Goal: Task Accomplishment & Management: Manage account settings

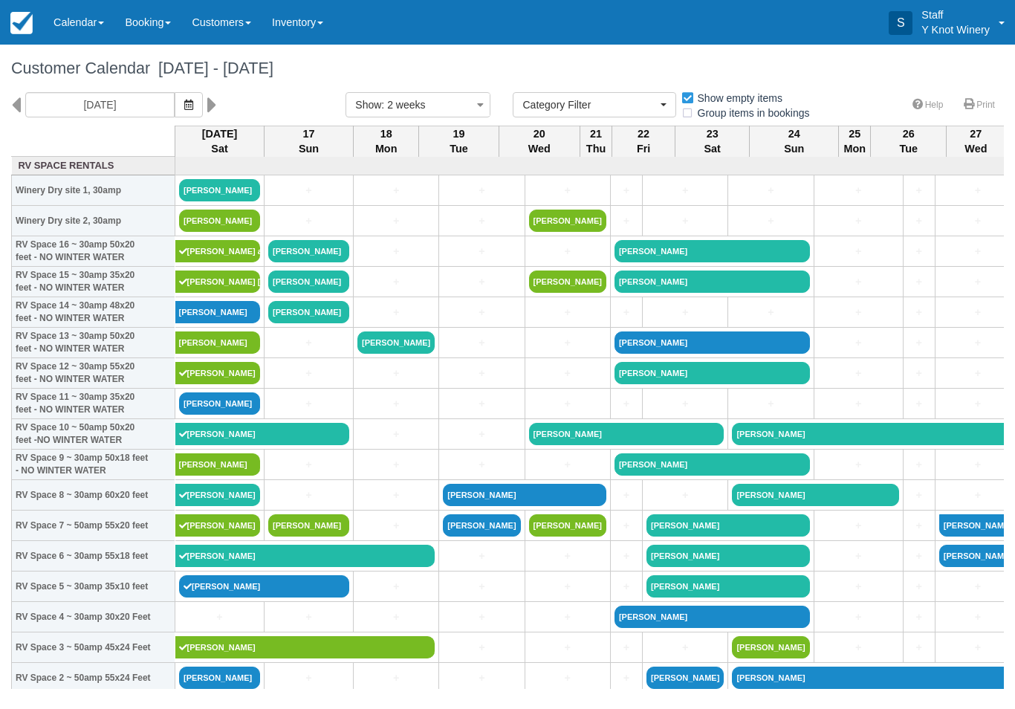
select select
click at [216, 173] on link at bounding box center [769, 166] width 1180 height 14
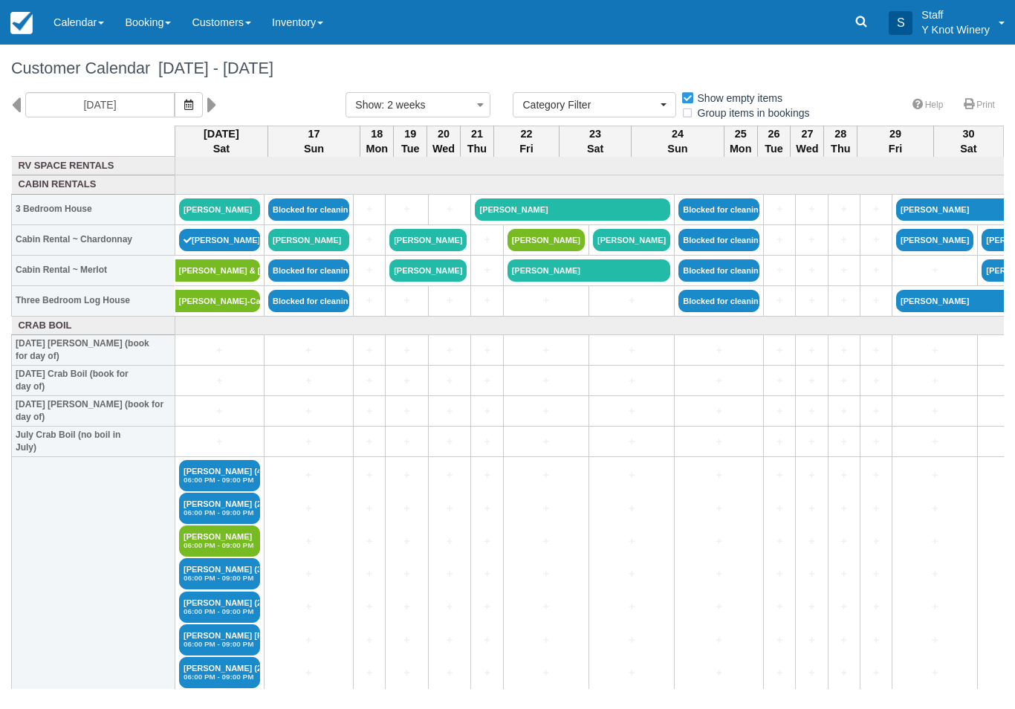
click at [175, 100] on button "button" at bounding box center [189, 104] width 28 height 25
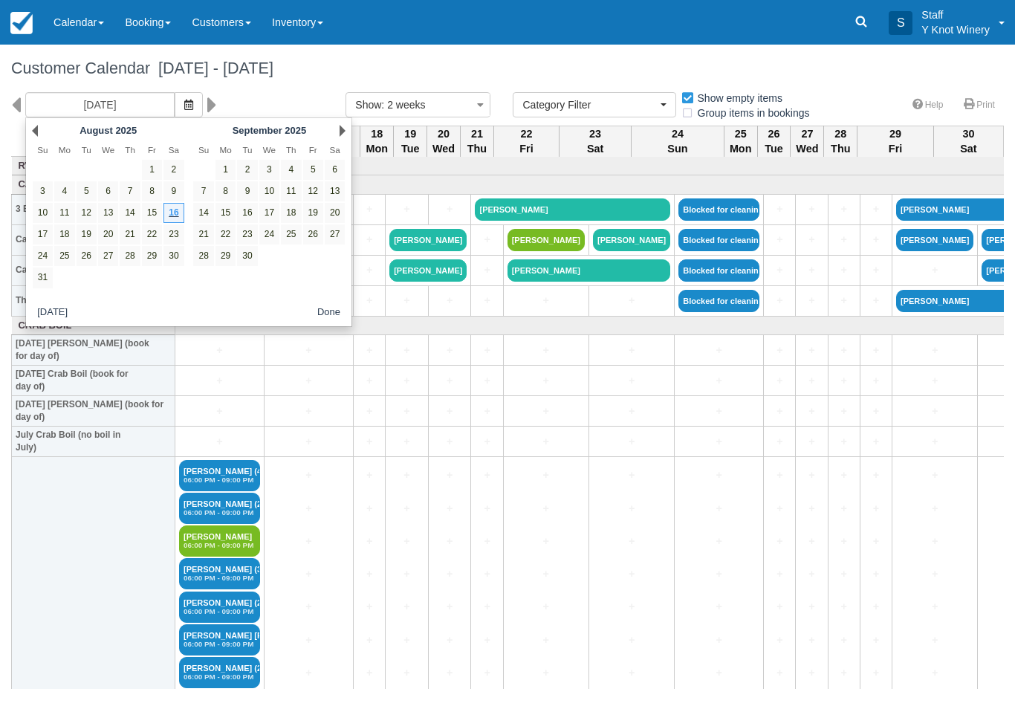
click at [181, 216] on link "16" at bounding box center [173, 213] width 20 height 20
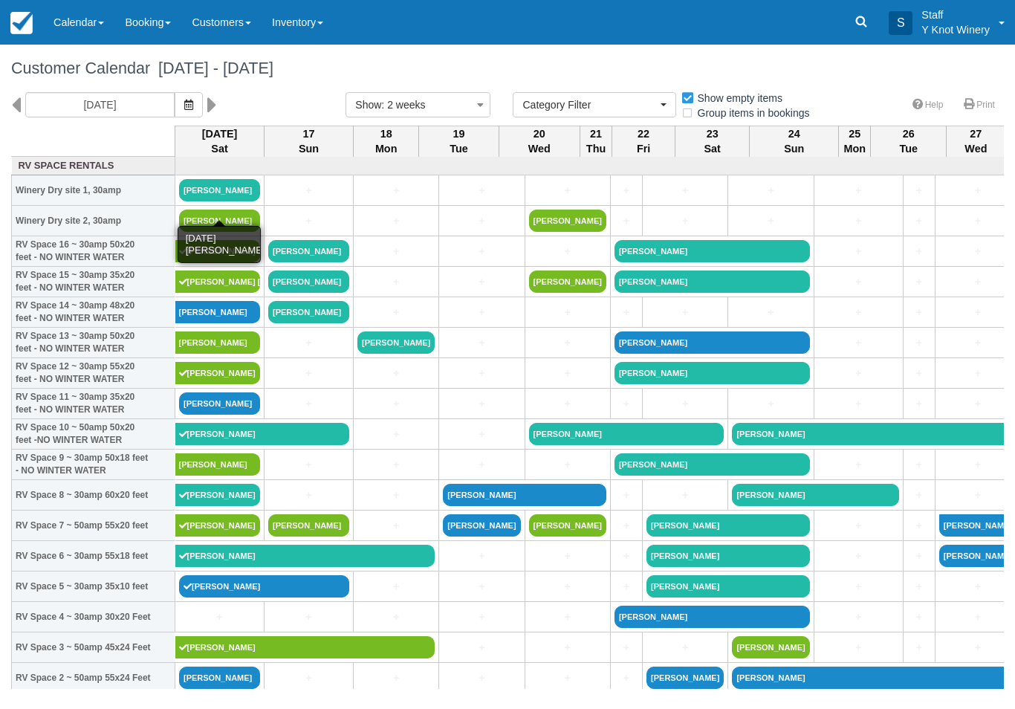
click at [219, 196] on link "[PERSON_NAME]" at bounding box center [219, 190] width 81 height 22
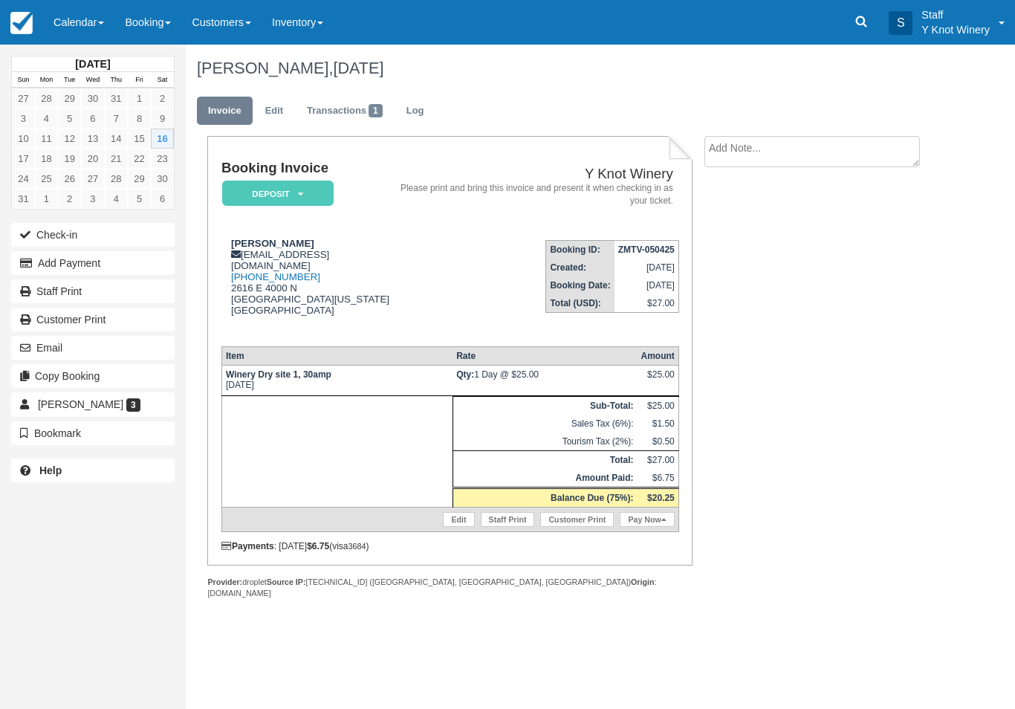
click at [279, 118] on link "Edit" at bounding box center [274, 111] width 40 height 29
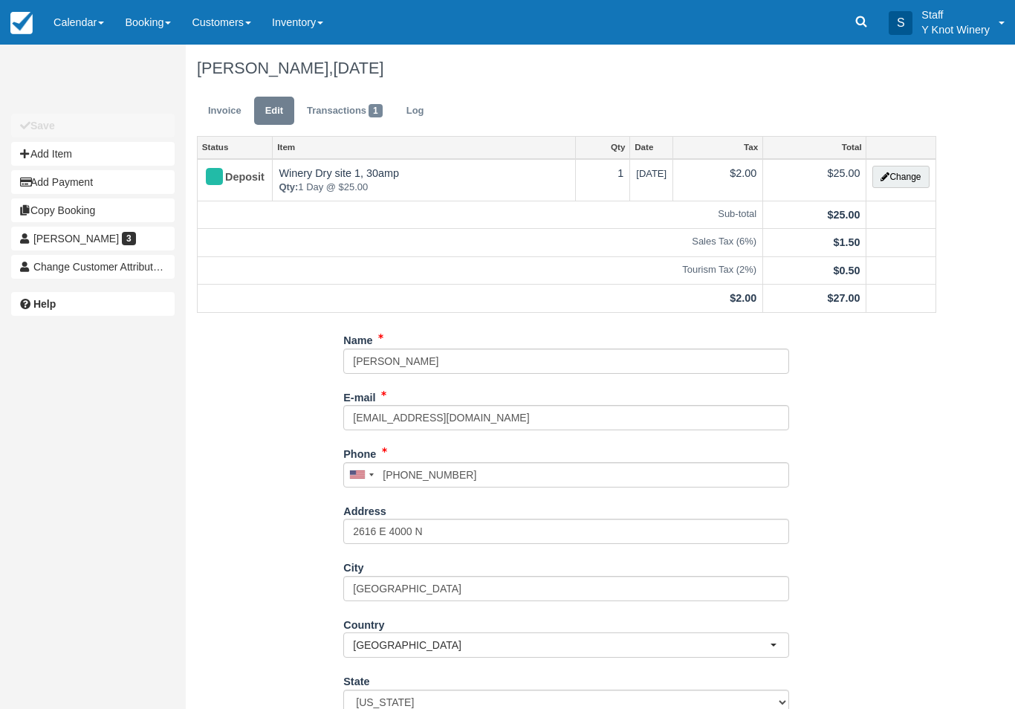
click at [907, 175] on button "Change" at bounding box center [900, 177] width 56 height 22
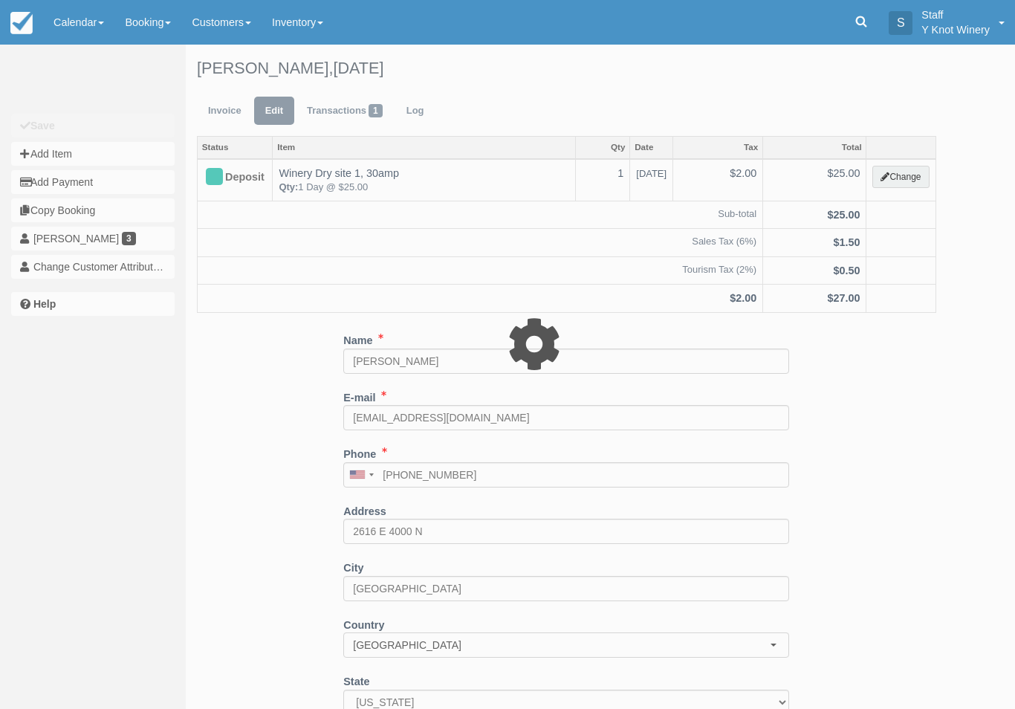
type input "25.00"
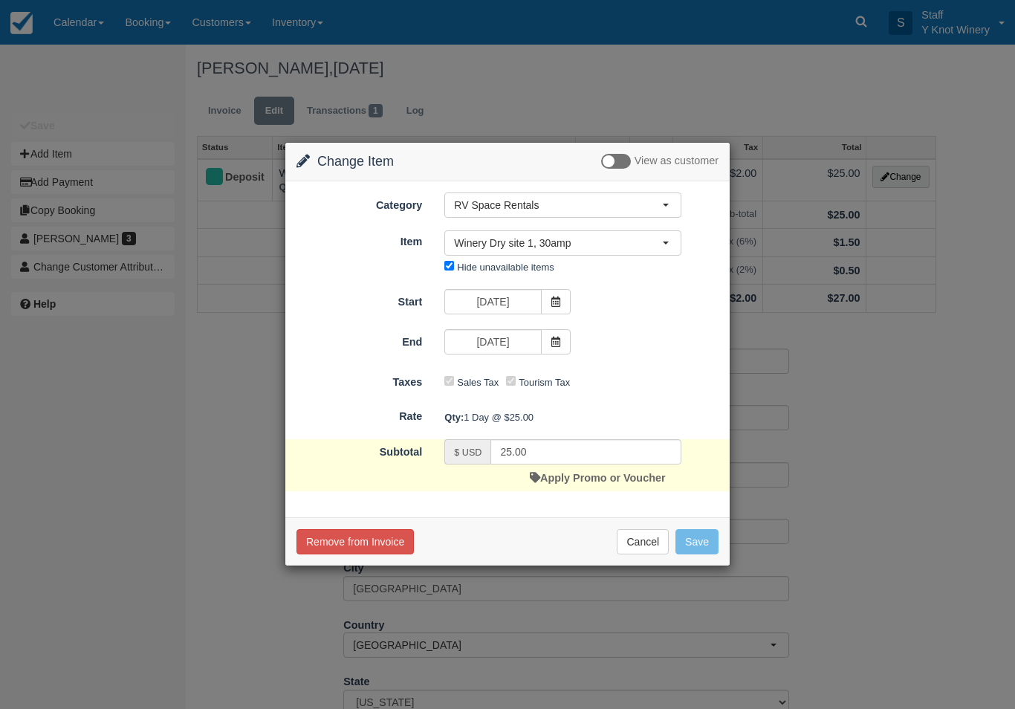
click at [672, 247] on button "Winery Dry site 1, 30amp" at bounding box center [562, 242] width 237 height 25
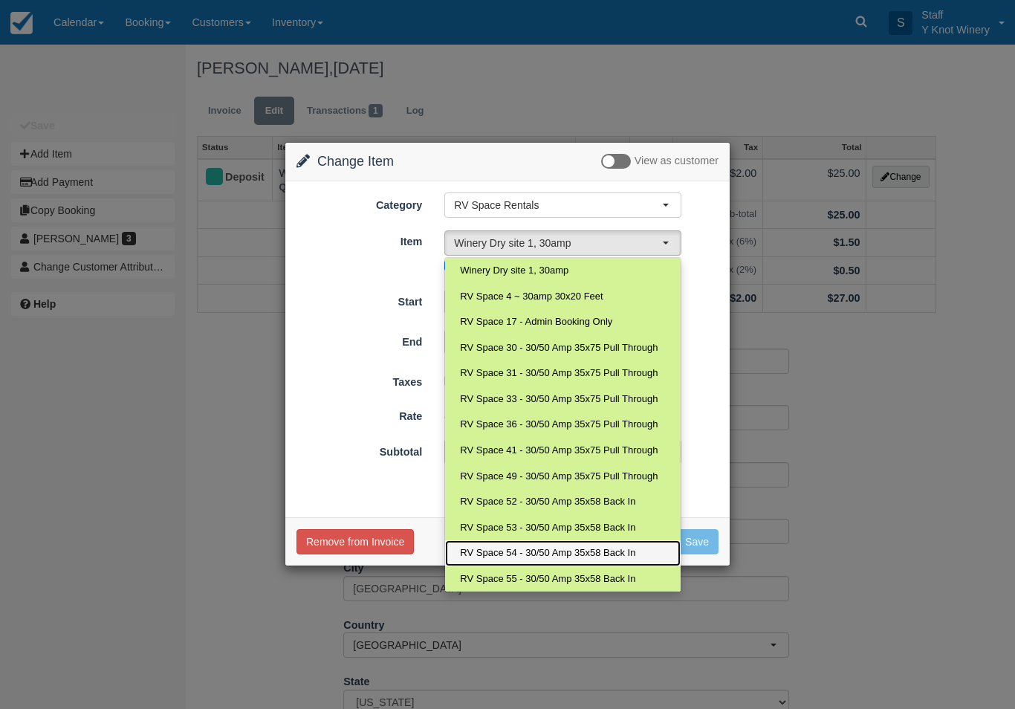
click at [561, 550] on span "RV Space 54 - 30/50 Amp 35x58 Back In" at bounding box center [547, 553] width 175 height 14
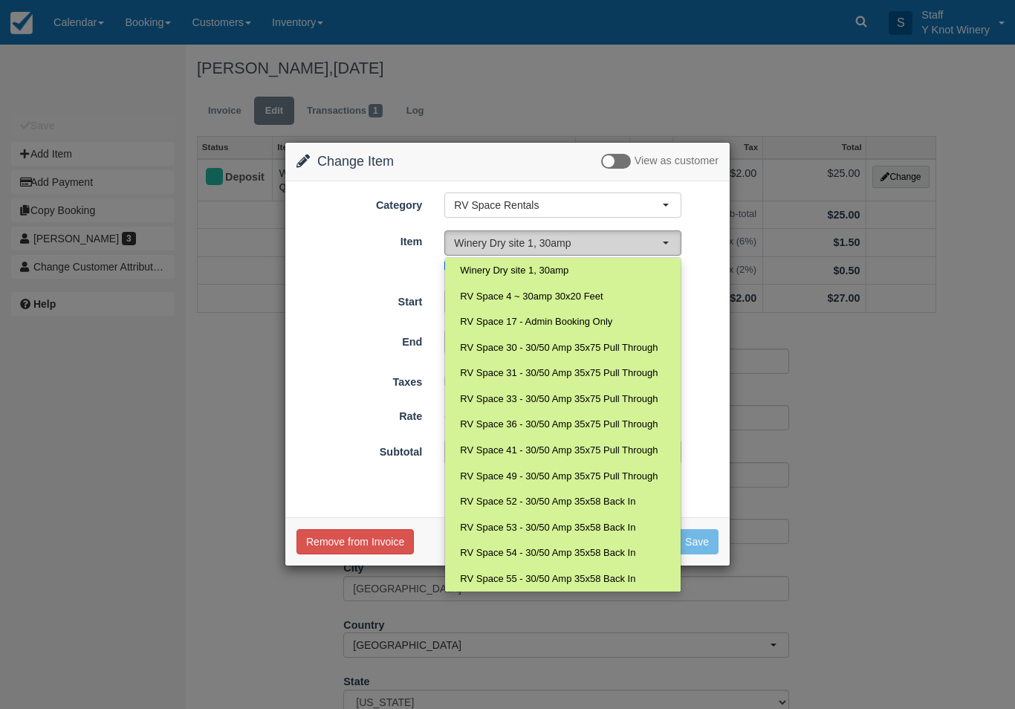
select select "106"
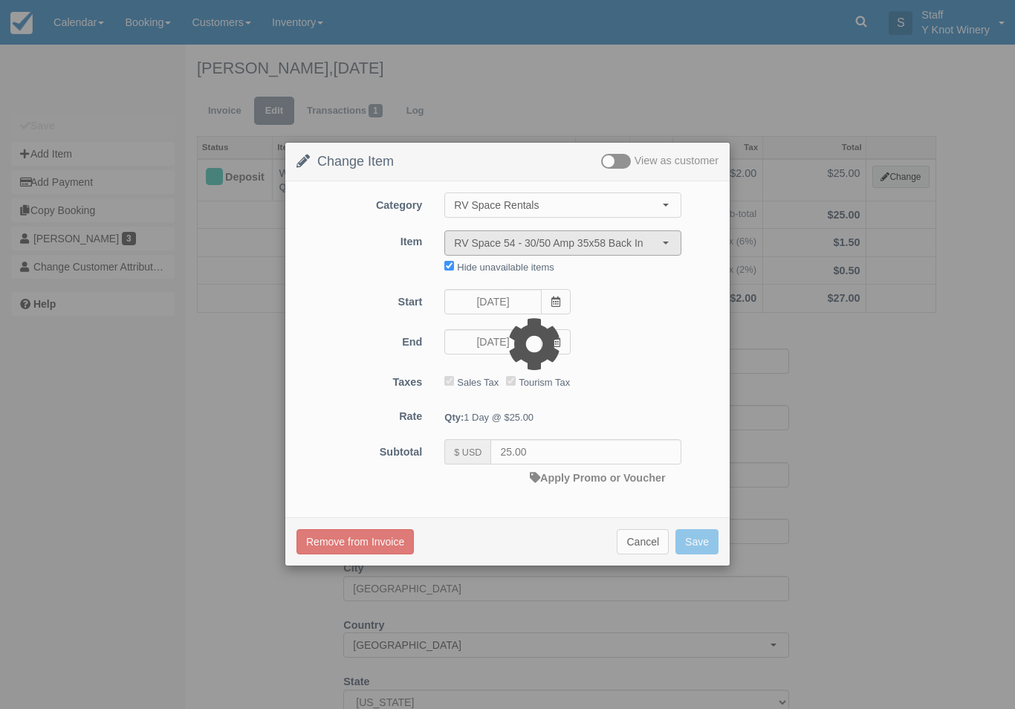
type input "45.00"
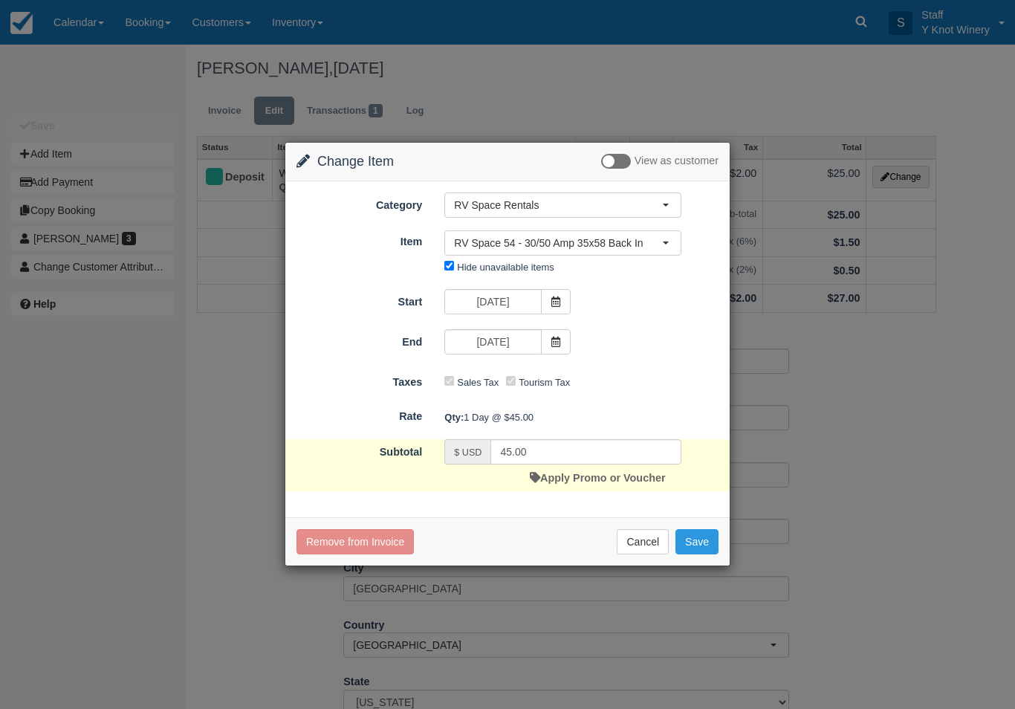
click at [698, 539] on button "Save" at bounding box center [696, 541] width 43 height 25
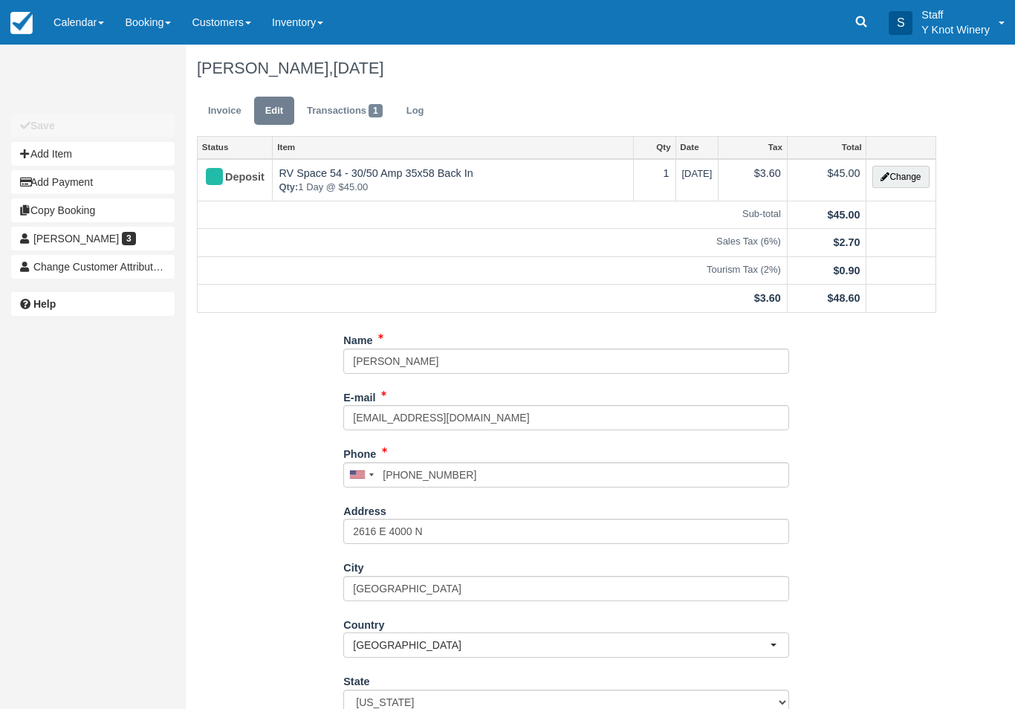
click at [85, 13] on link "Calendar" at bounding box center [78, 22] width 71 height 45
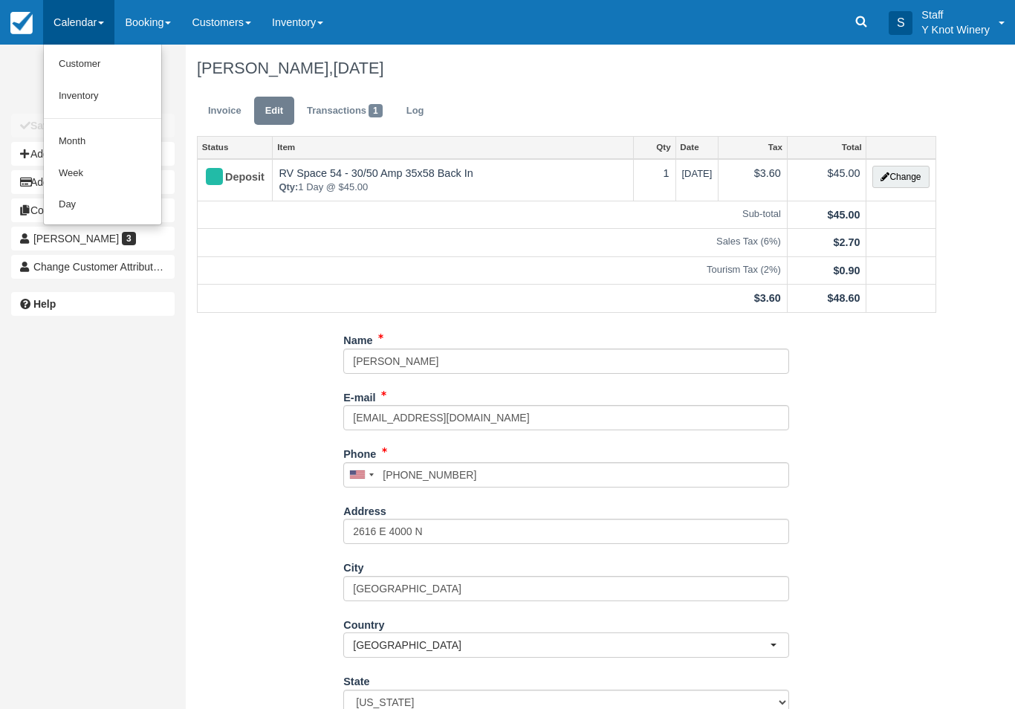
click at [98, 65] on link "Customer" at bounding box center [102, 64] width 117 height 32
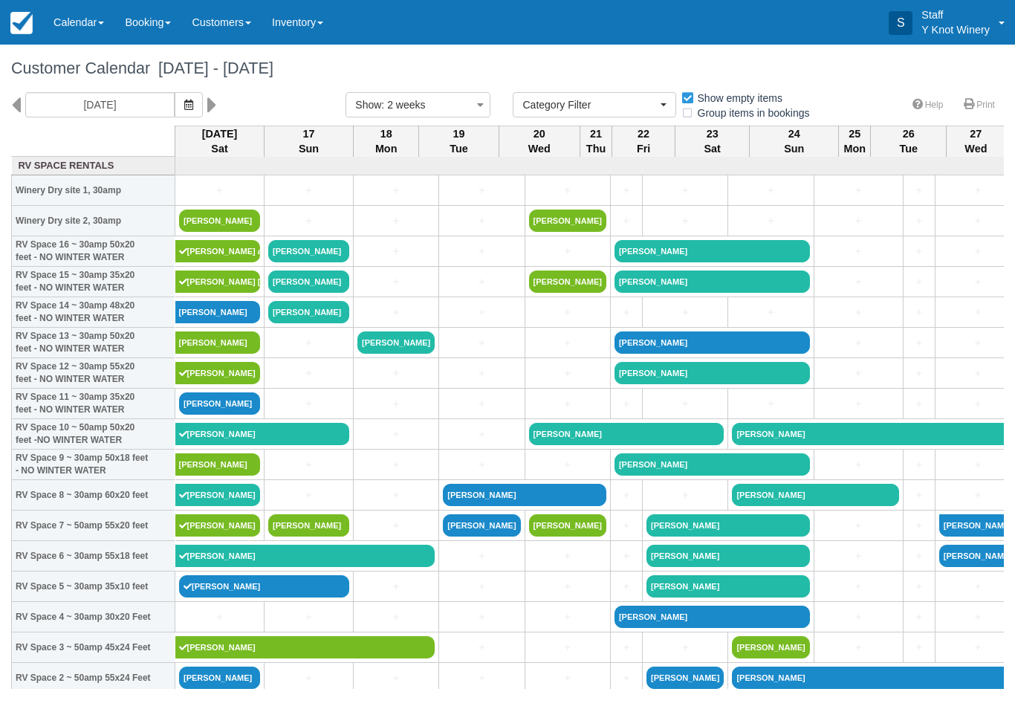
select select
click at [236, 225] on link "[PERSON_NAME]" at bounding box center [219, 220] width 81 height 22
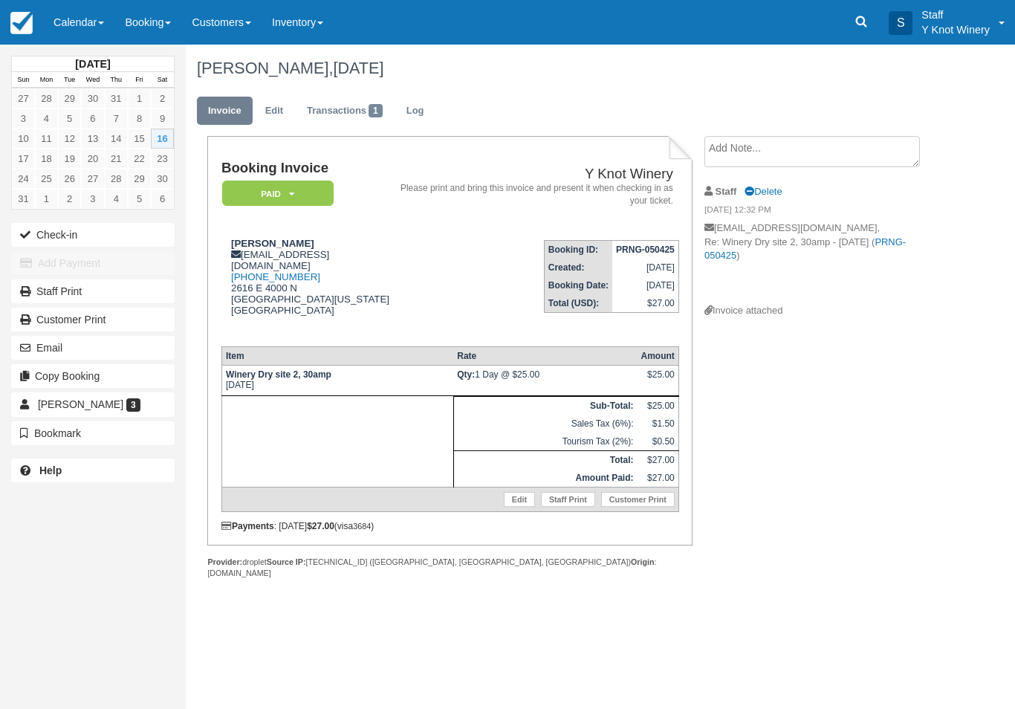
click at [284, 112] on link "Edit" at bounding box center [274, 111] width 40 height 29
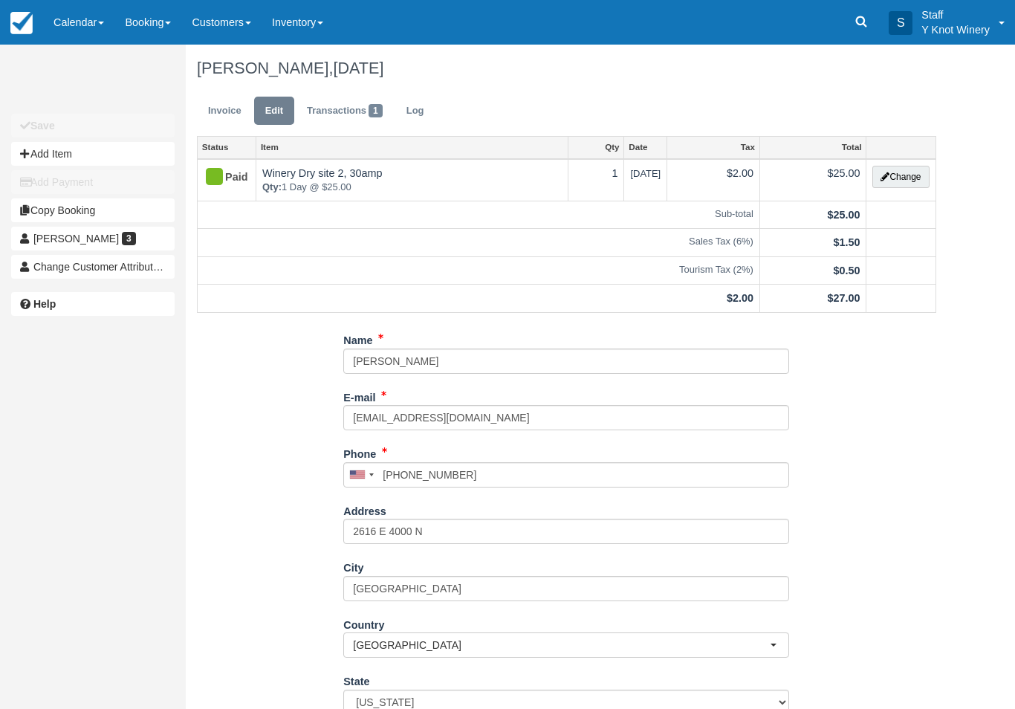
click at [898, 178] on button "Change" at bounding box center [900, 177] width 56 height 22
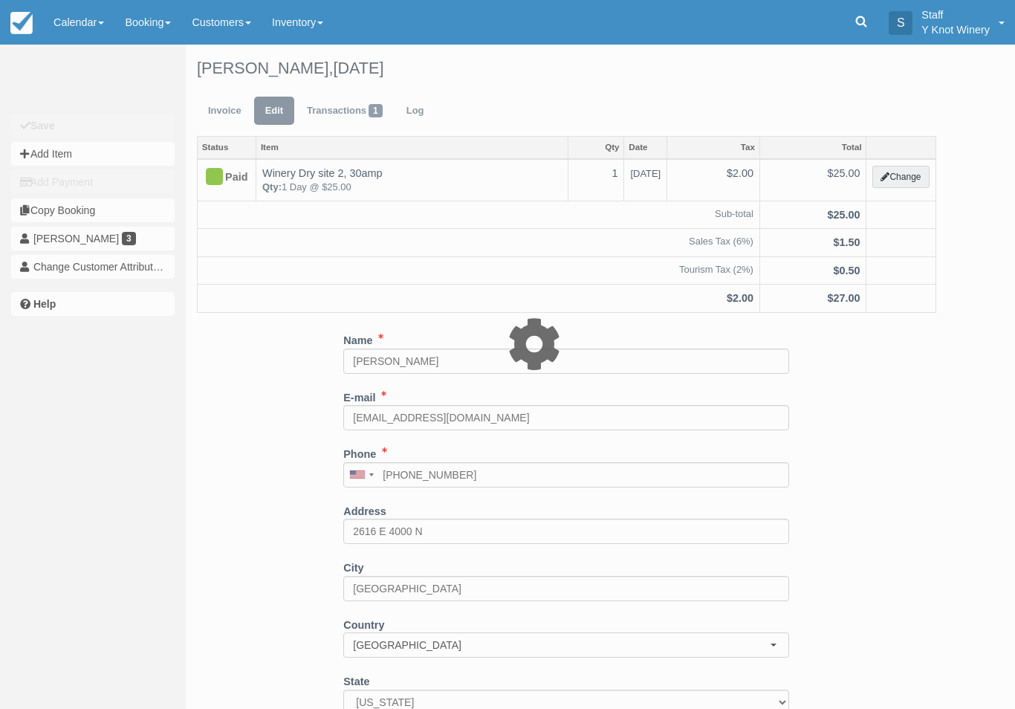
type input "25.00"
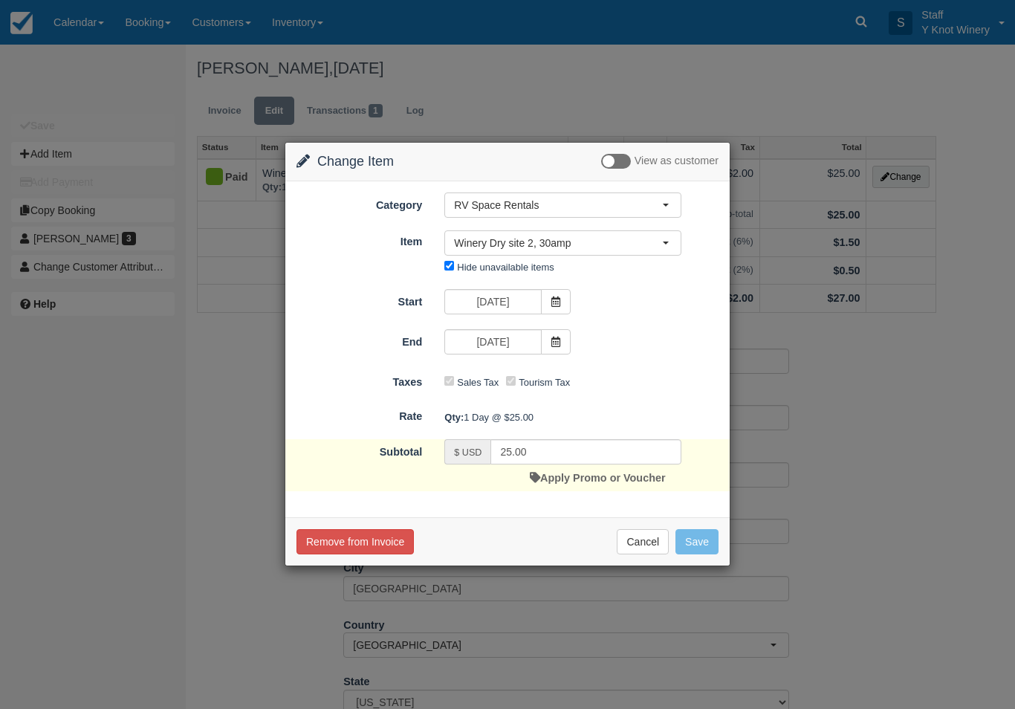
click at [671, 244] on button "Winery Dry site 2, 30amp" at bounding box center [562, 242] width 237 height 25
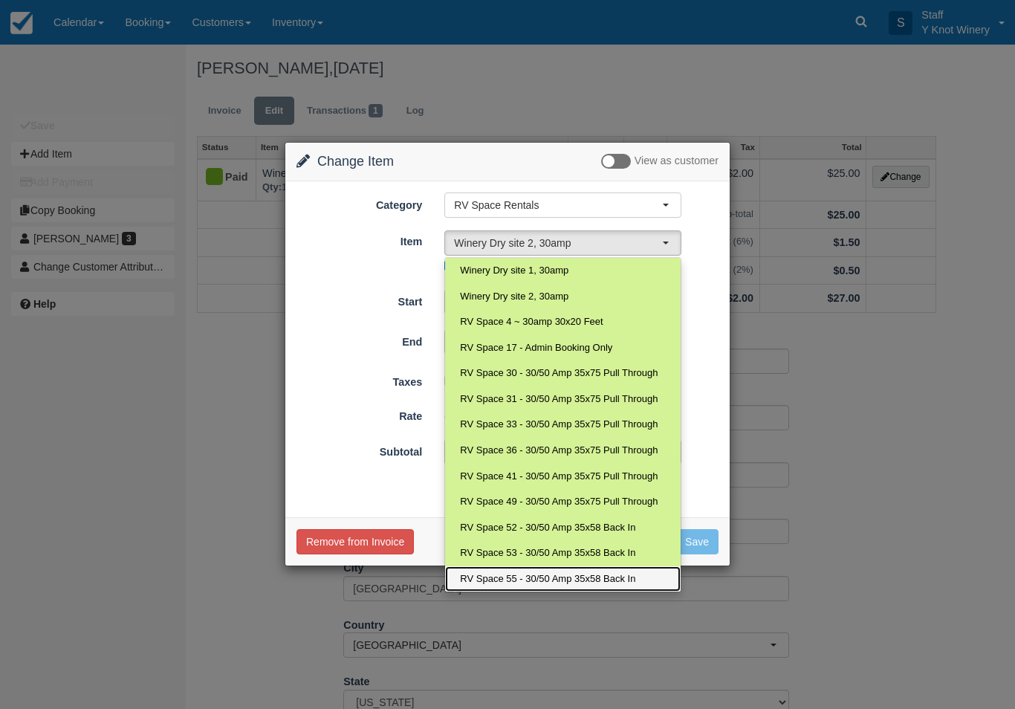
click at [550, 572] on span "RV Space 55 - 30/50 Amp 35x58 Back In" at bounding box center [547, 579] width 175 height 14
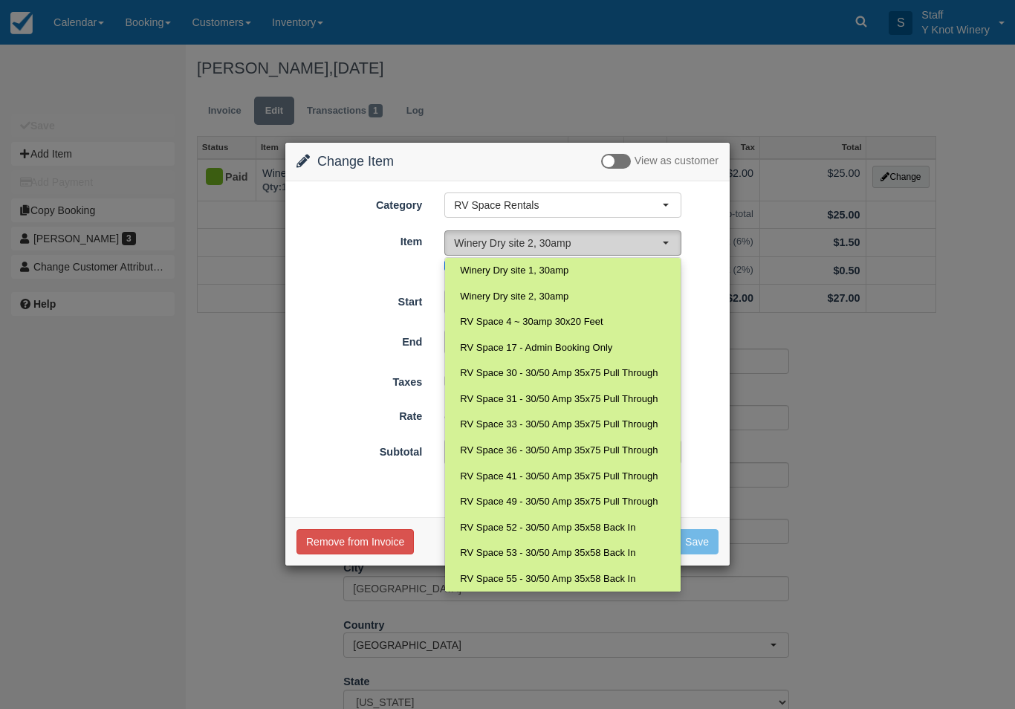
select select "107"
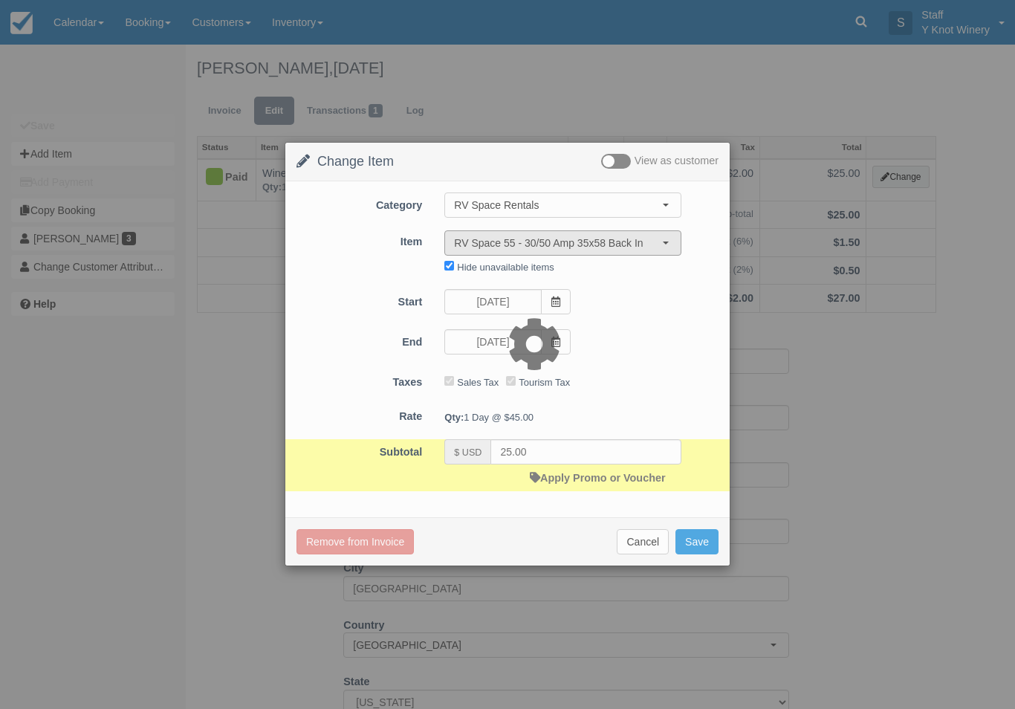
type input "45.00"
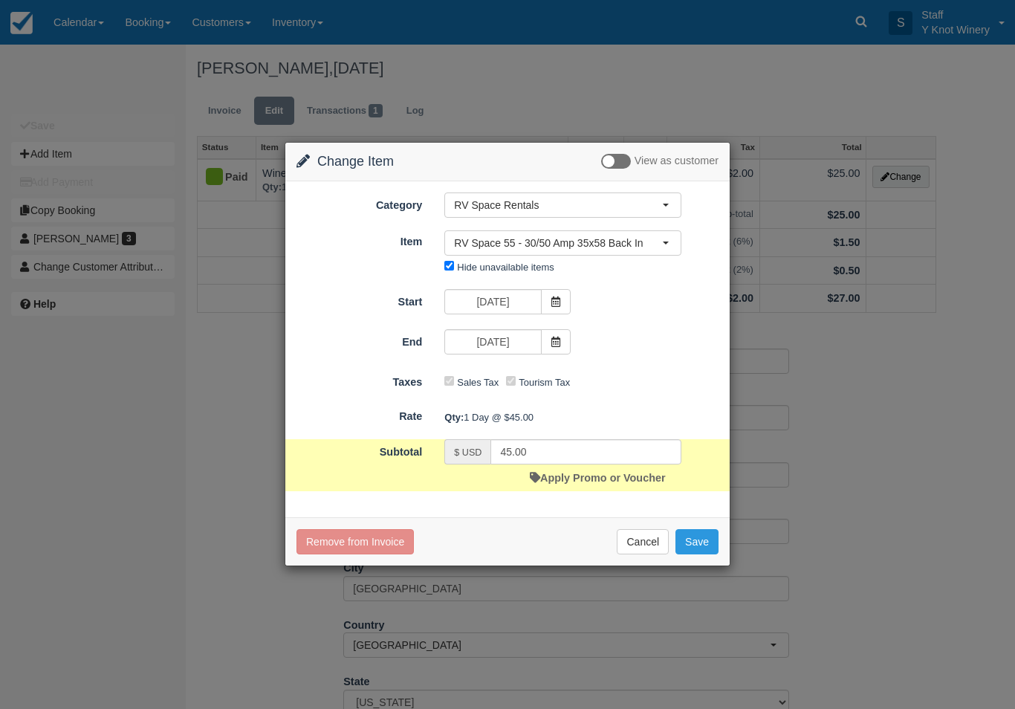
click at [698, 536] on button "Save" at bounding box center [696, 541] width 43 height 25
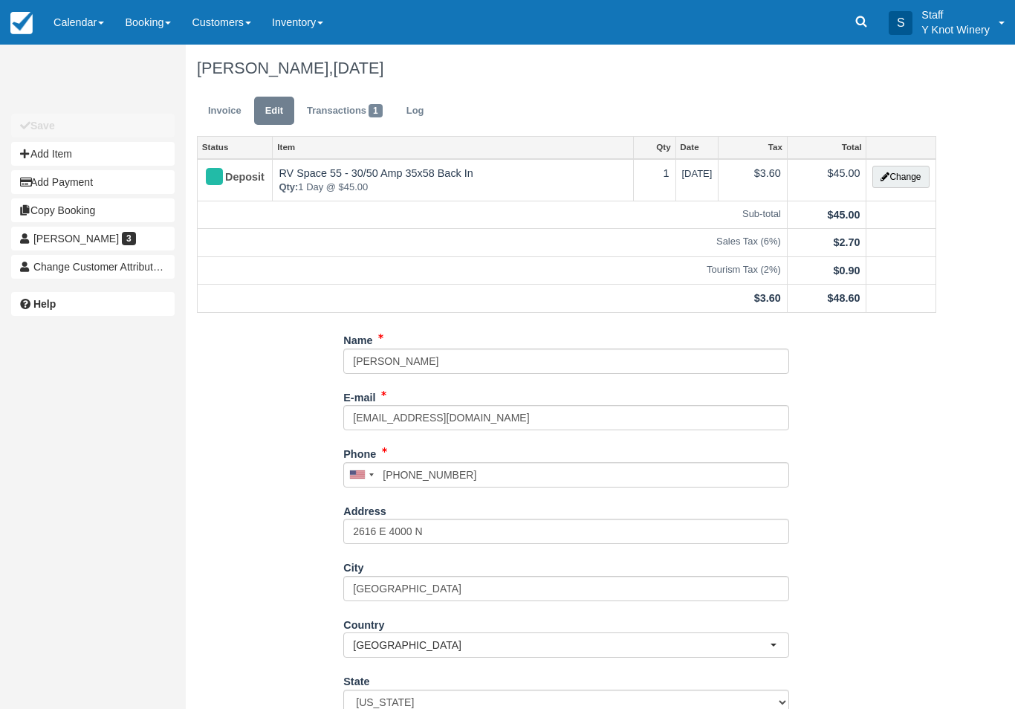
click at [77, 18] on link "Calendar" at bounding box center [78, 22] width 71 height 45
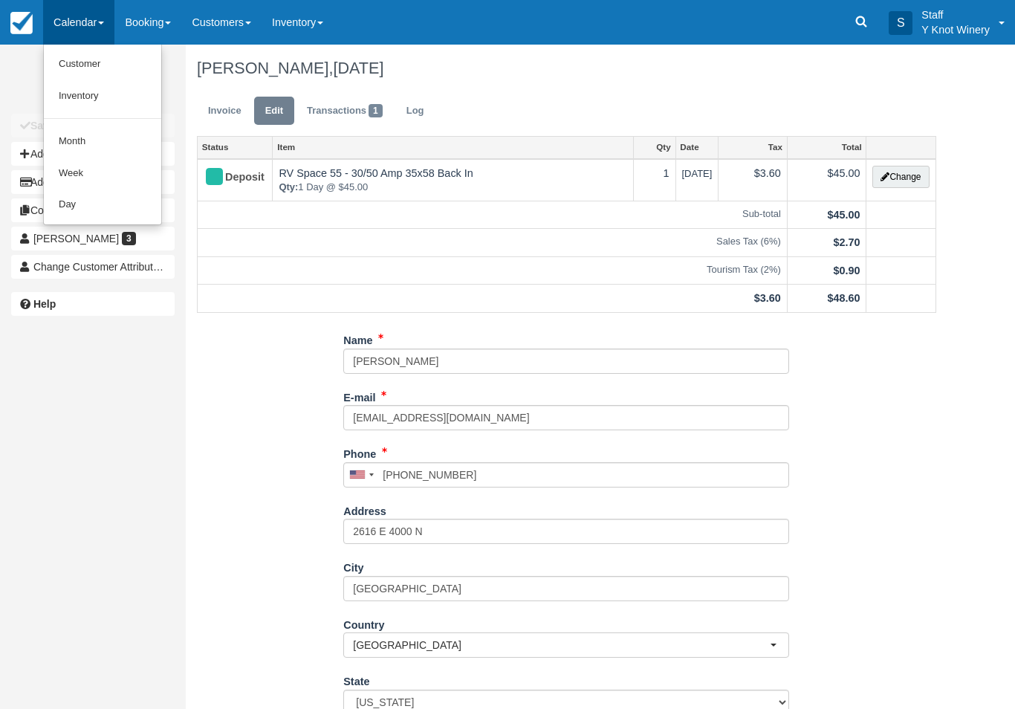
click at [86, 42] on div at bounding box center [507, 354] width 1015 height 709
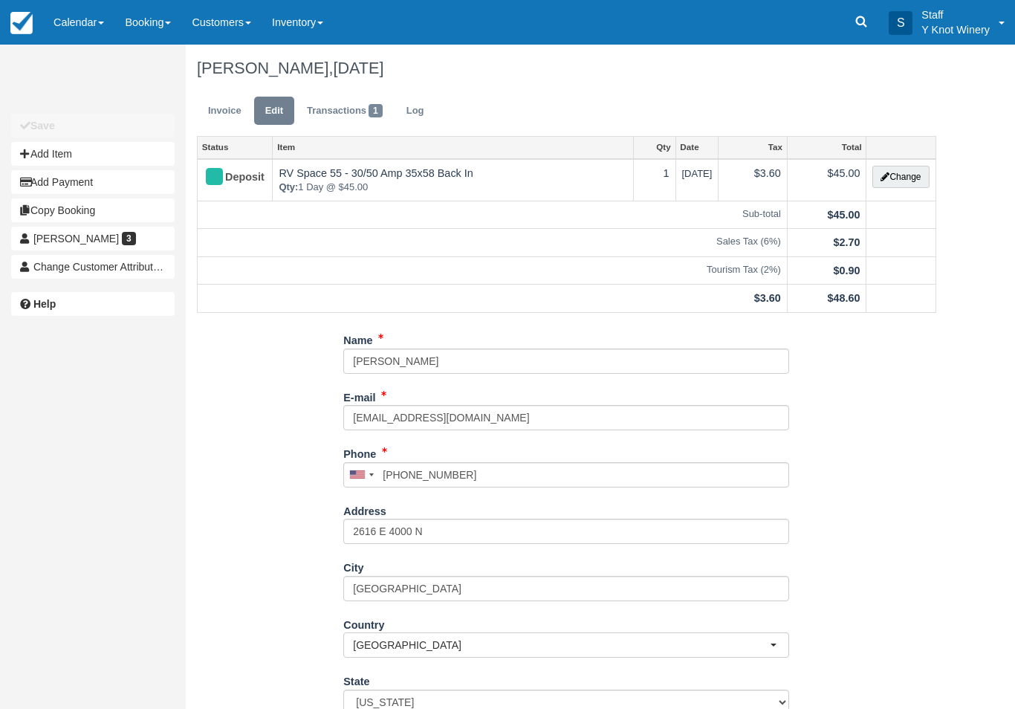
click at [108, 19] on link "Calendar" at bounding box center [78, 22] width 71 height 45
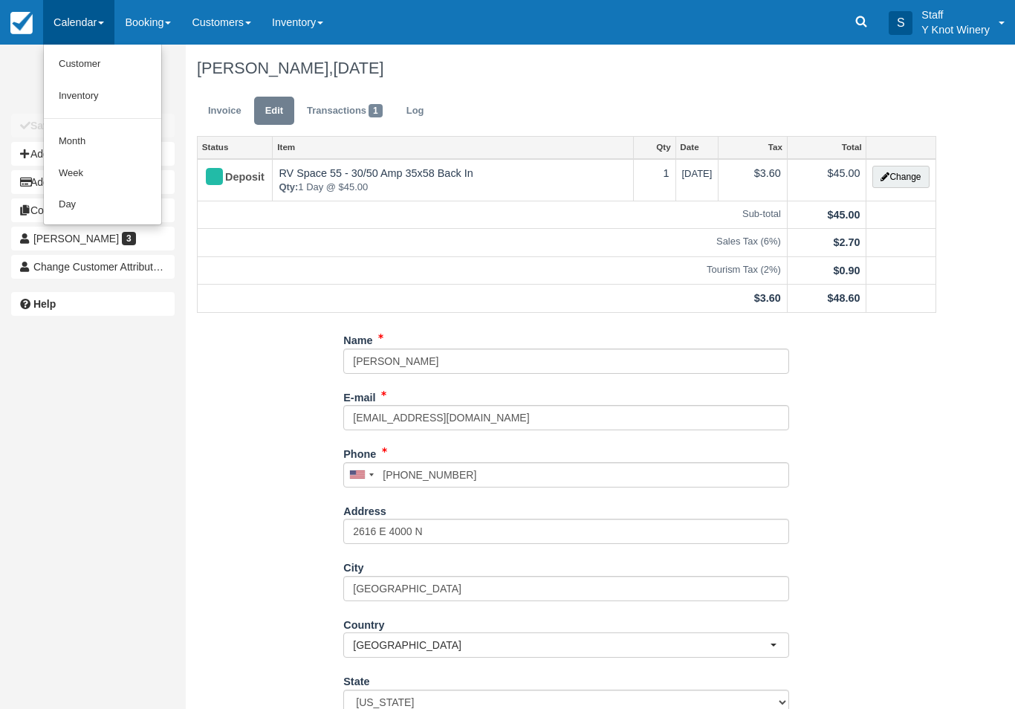
click at [113, 60] on link "Customer" at bounding box center [102, 64] width 117 height 32
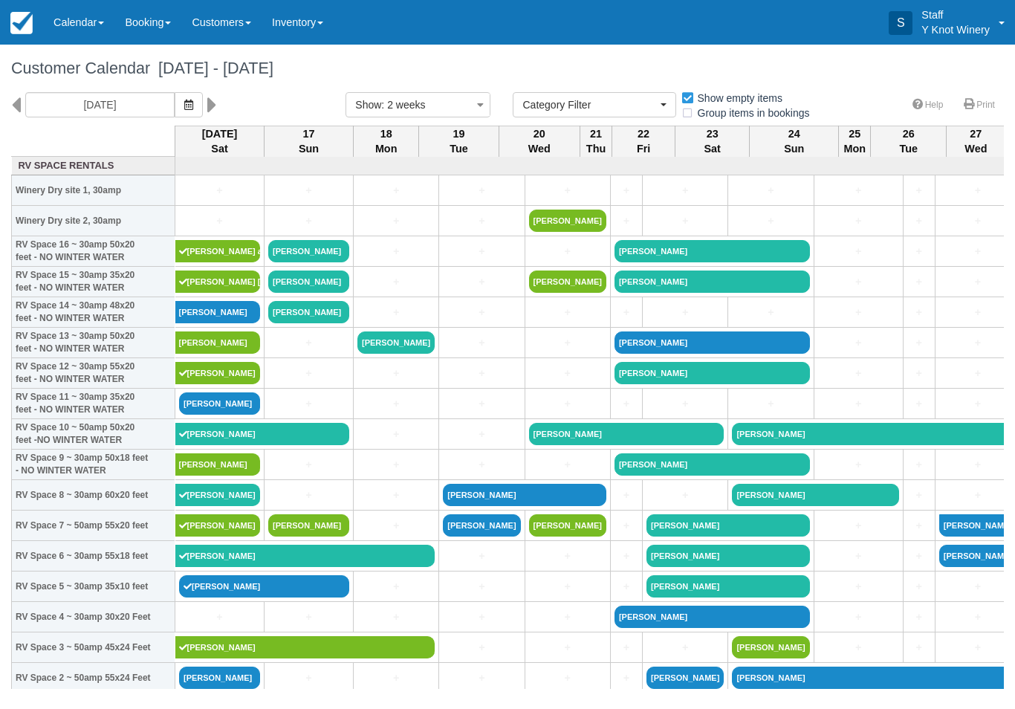
select select
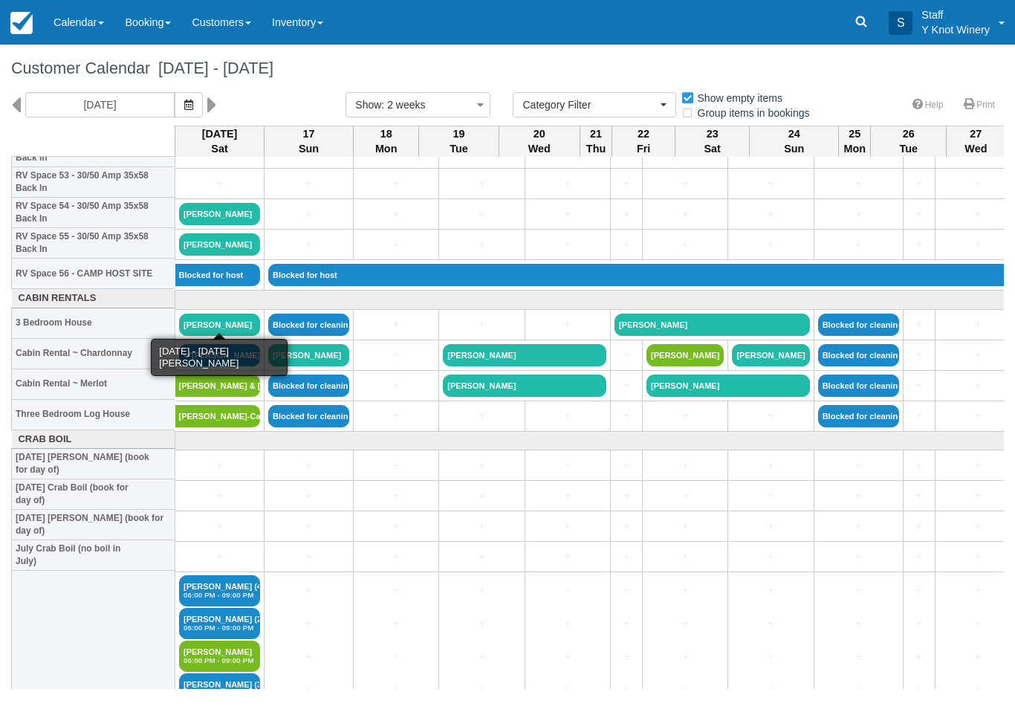
scroll to position [1654, 0]
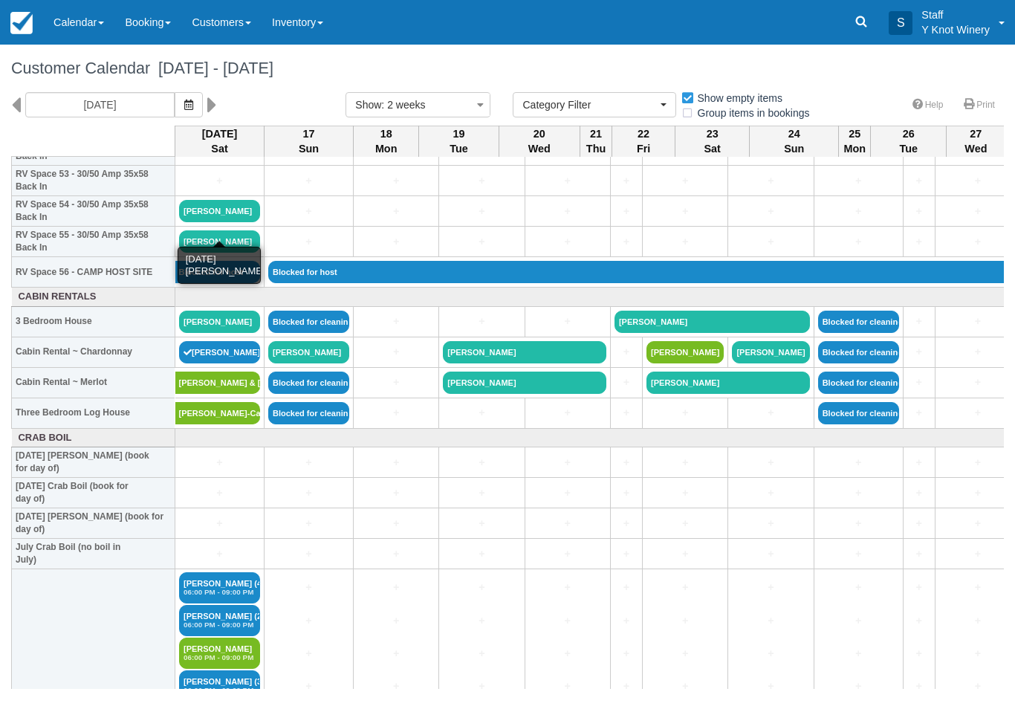
click at [241, 222] on link "[PERSON_NAME]" at bounding box center [219, 211] width 81 height 22
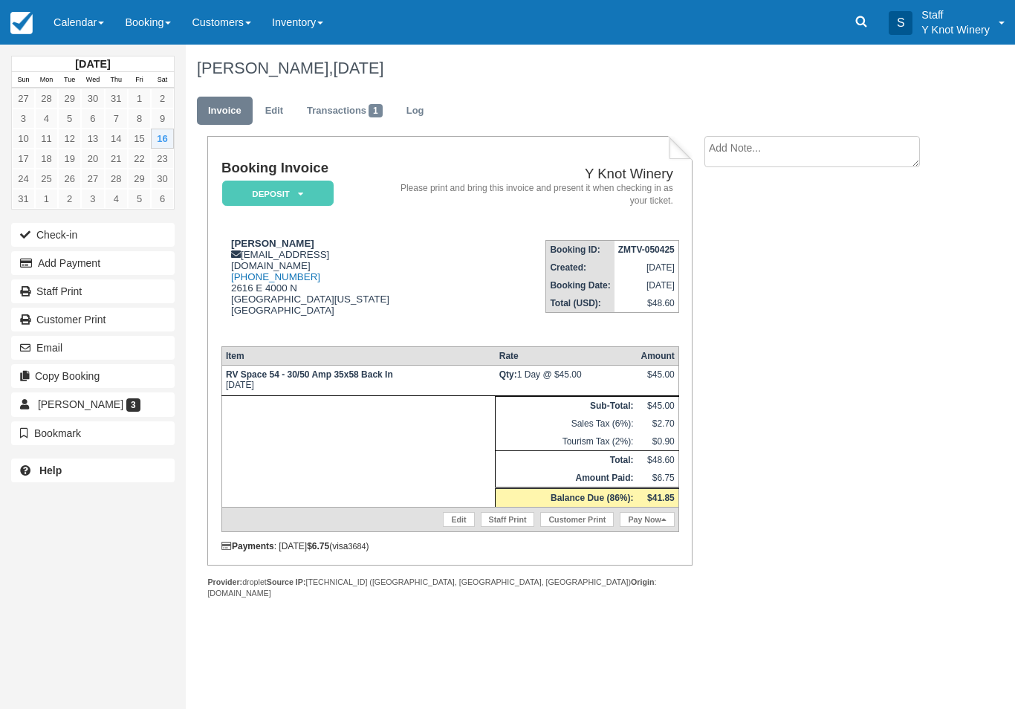
click at [279, 113] on link "Edit" at bounding box center [274, 111] width 40 height 29
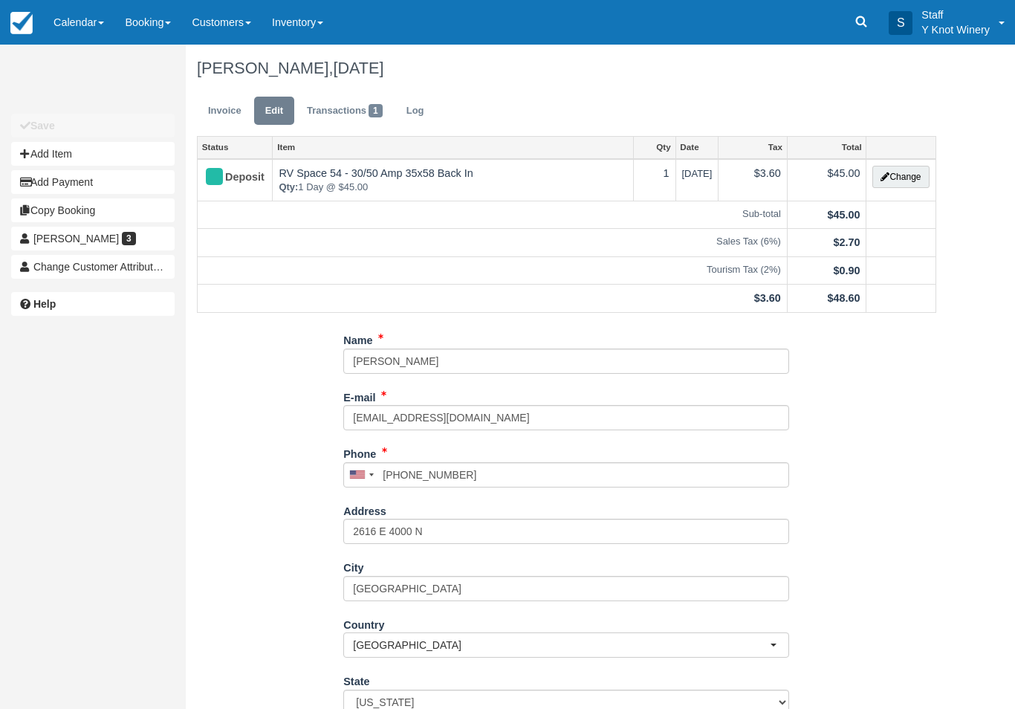
click at [86, 25] on link "Calendar" at bounding box center [78, 22] width 71 height 45
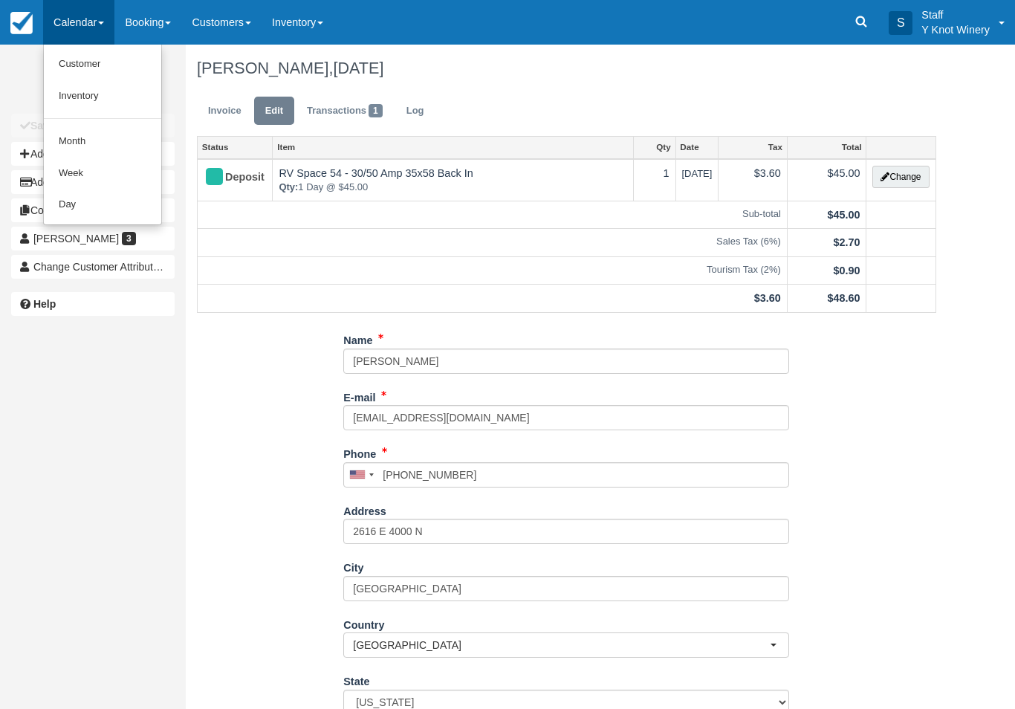
click at [100, 66] on link "Customer" at bounding box center [102, 64] width 117 height 32
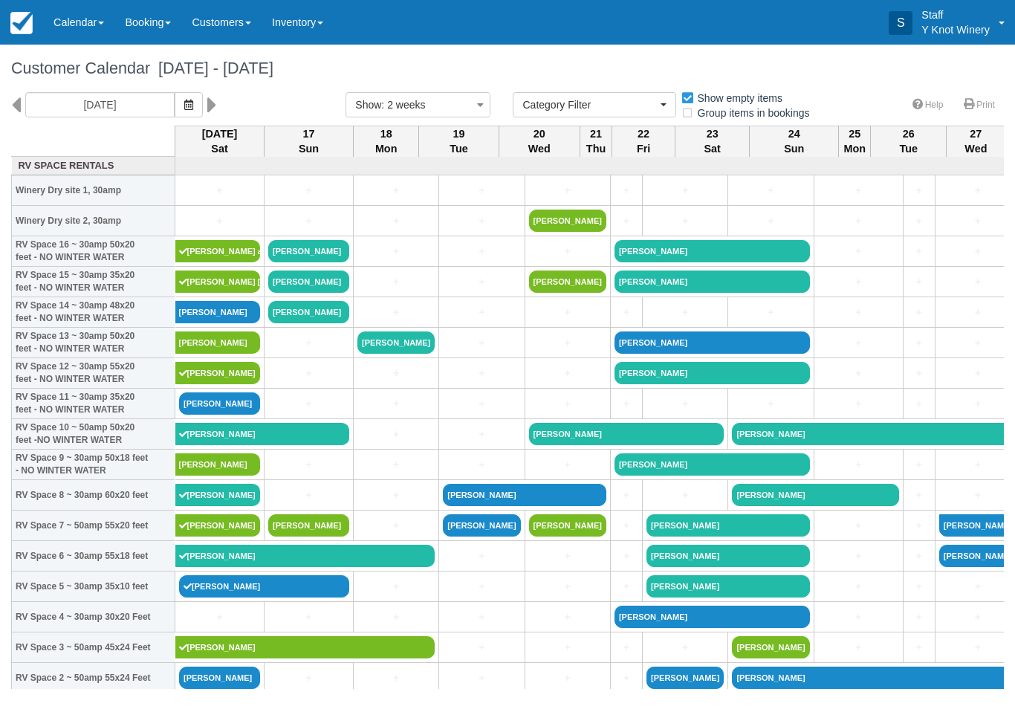
select select
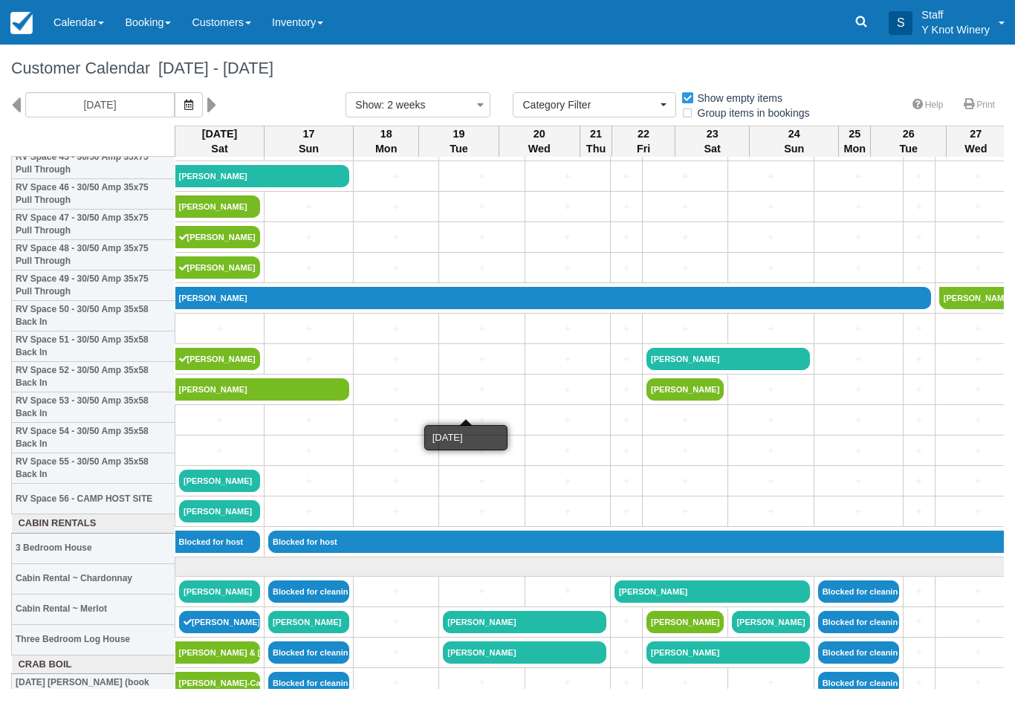
scroll to position [1443, 0]
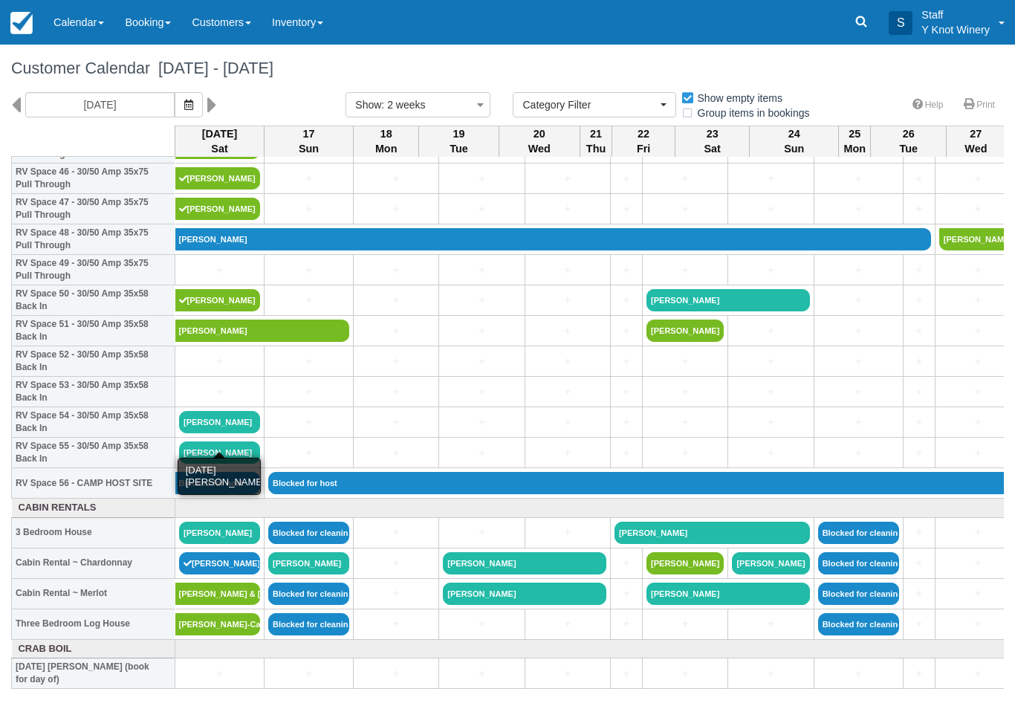
click at [242, 433] on link "[PERSON_NAME]" at bounding box center [219, 422] width 81 height 22
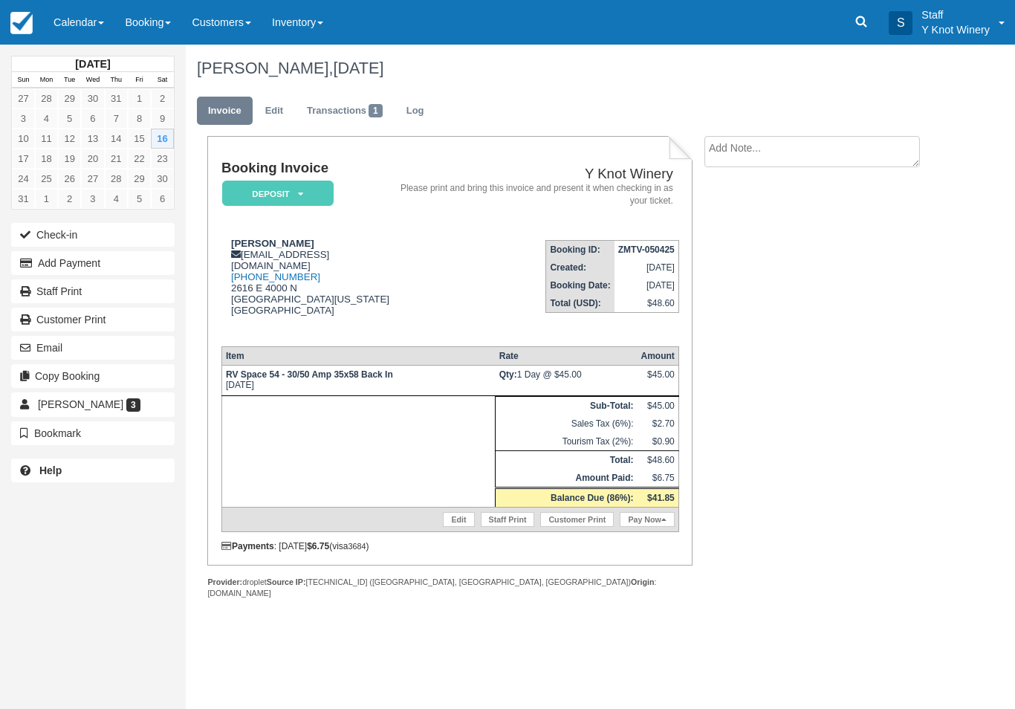
click at [131, 231] on button "Check-in" at bounding box center [92, 235] width 163 height 24
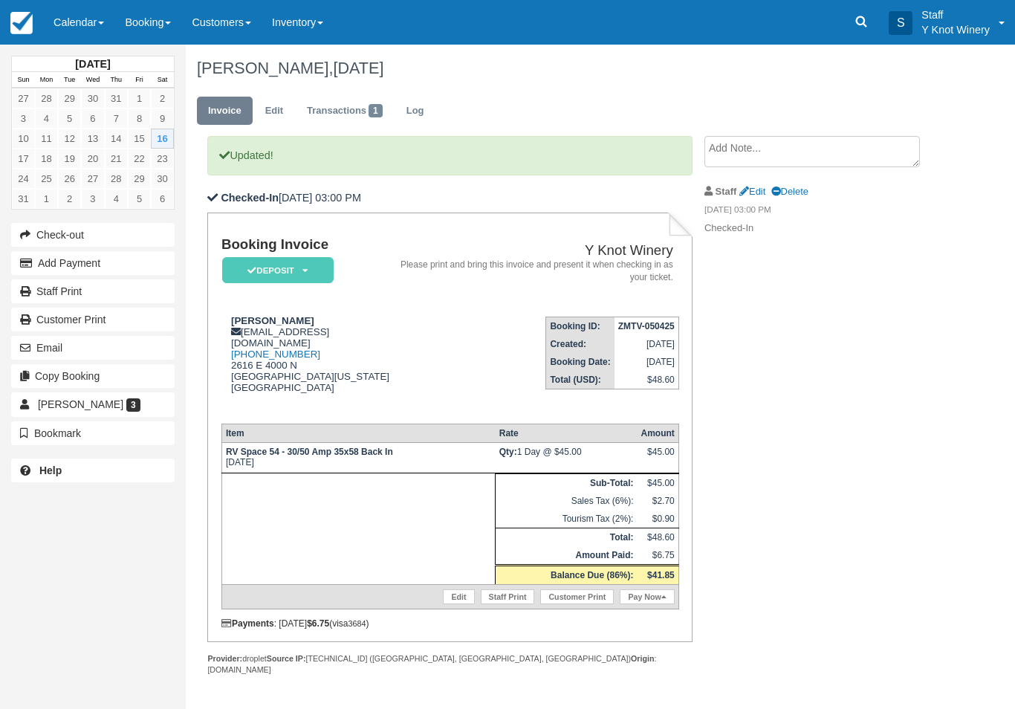
click at [86, 1] on link "Calendar" at bounding box center [78, 22] width 71 height 45
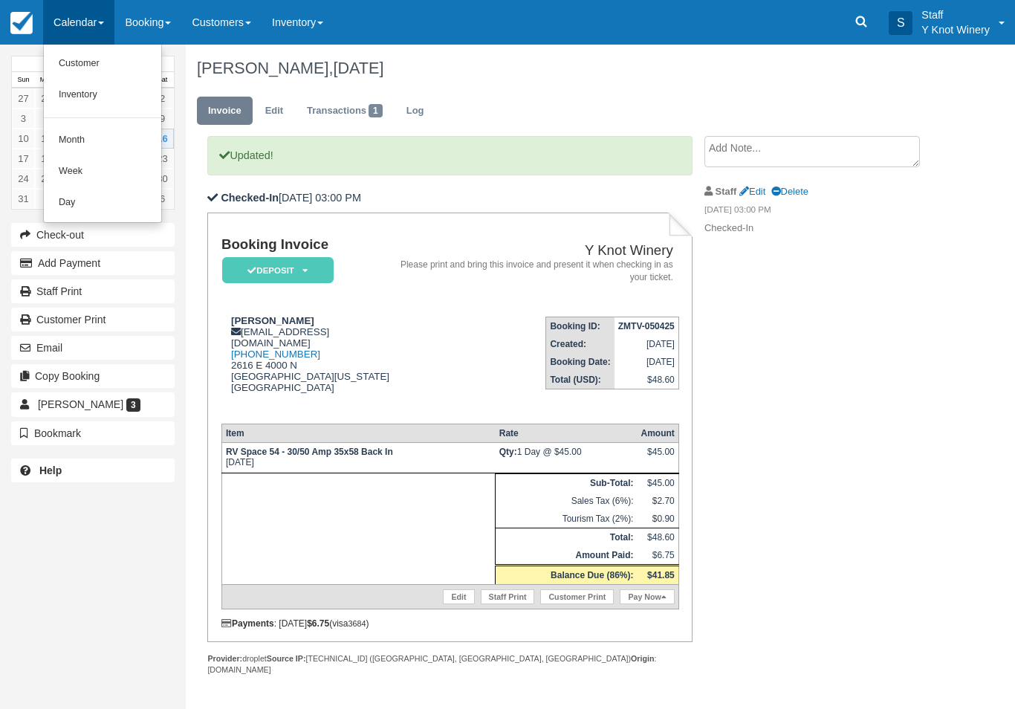
click at [88, 75] on link "Customer" at bounding box center [102, 63] width 117 height 31
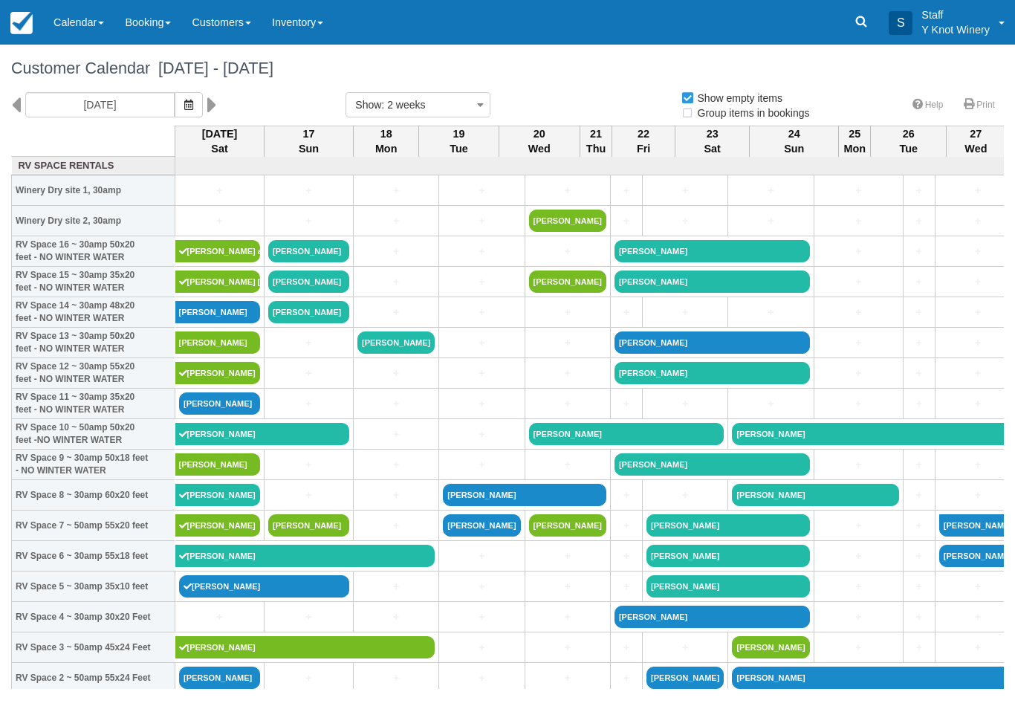
select select
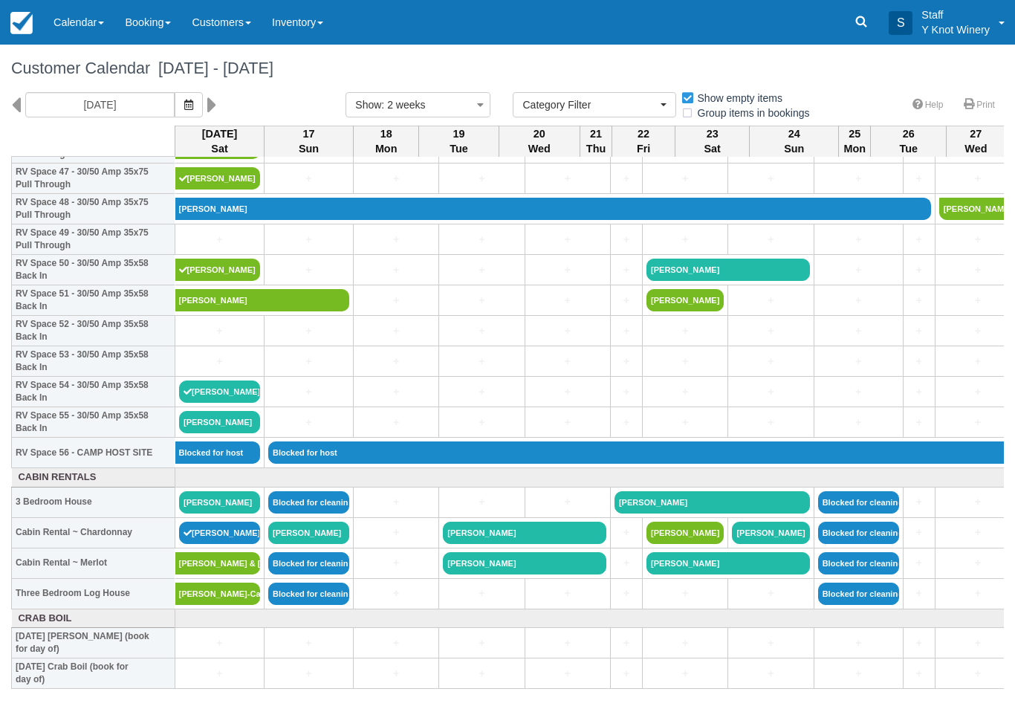
scroll to position [1475, 0]
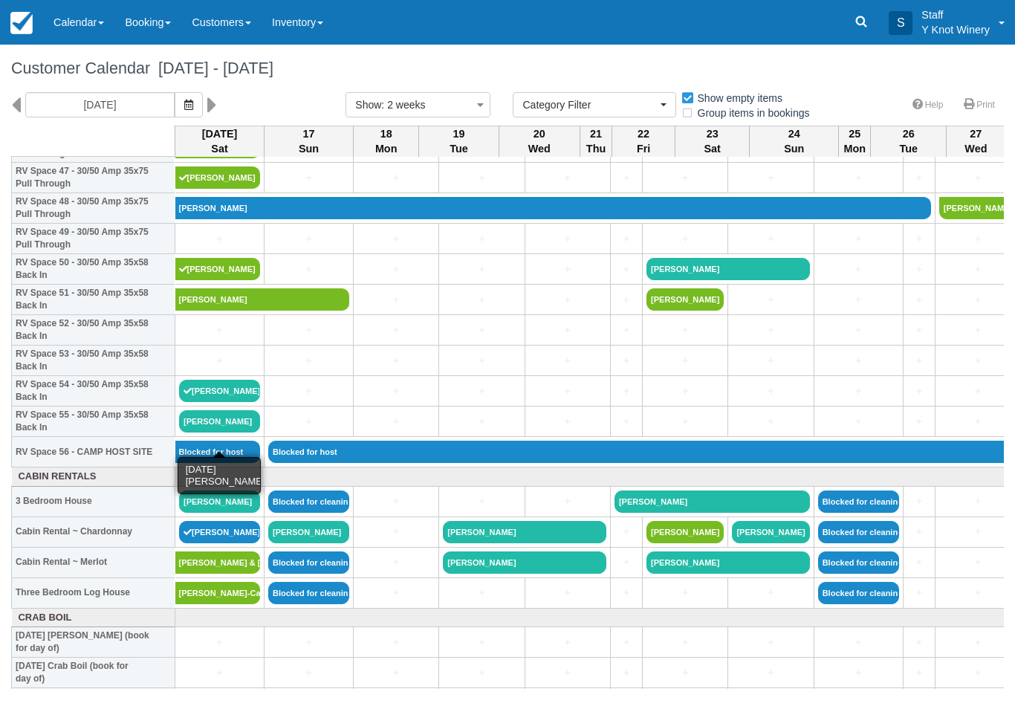
click at [219, 432] on link "Tina Aubuchon" at bounding box center [219, 421] width 81 height 22
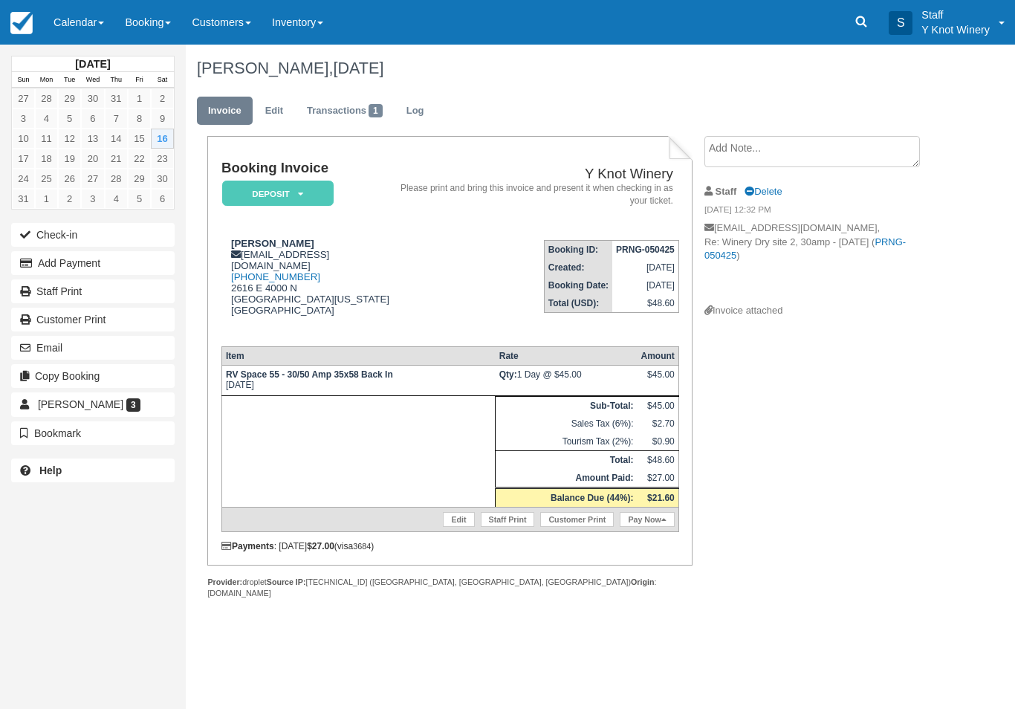
click at [133, 233] on button "Check-in" at bounding box center [92, 235] width 163 height 24
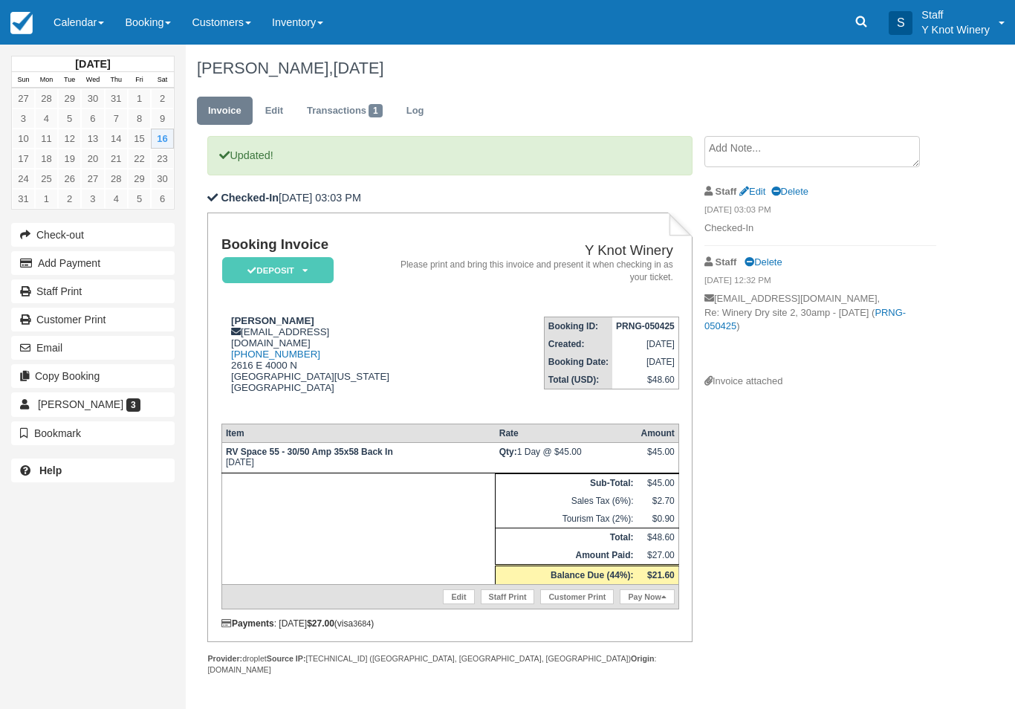
click at [97, 21] on link "Calendar" at bounding box center [78, 22] width 71 height 45
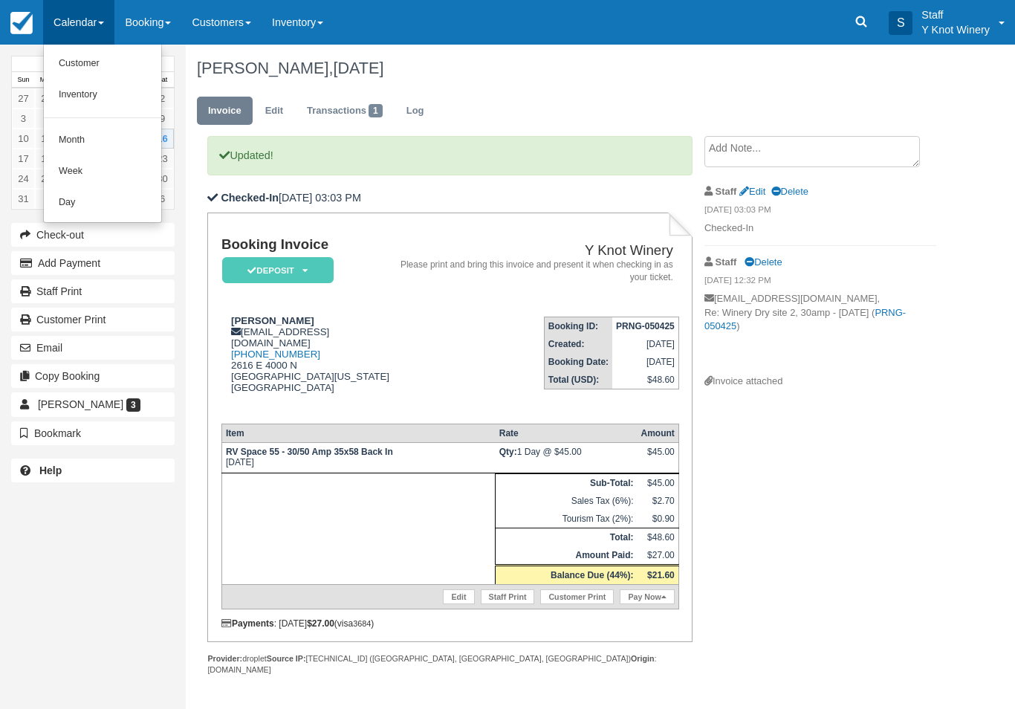
click at [100, 71] on link "Customer" at bounding box center [102, 63] width 117 height 31
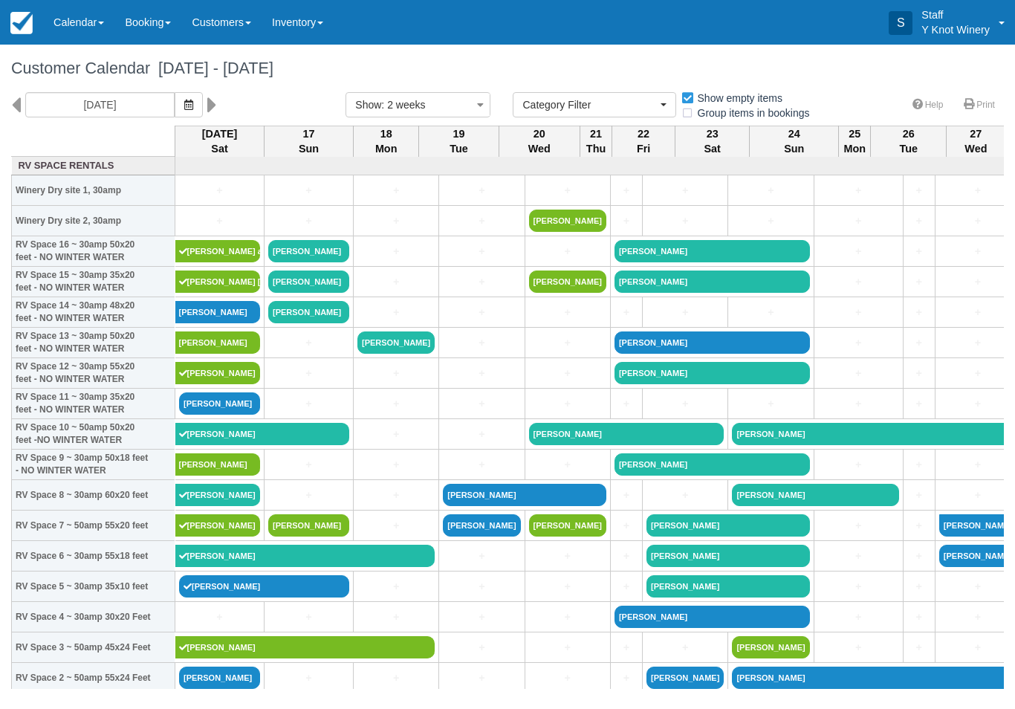
select select
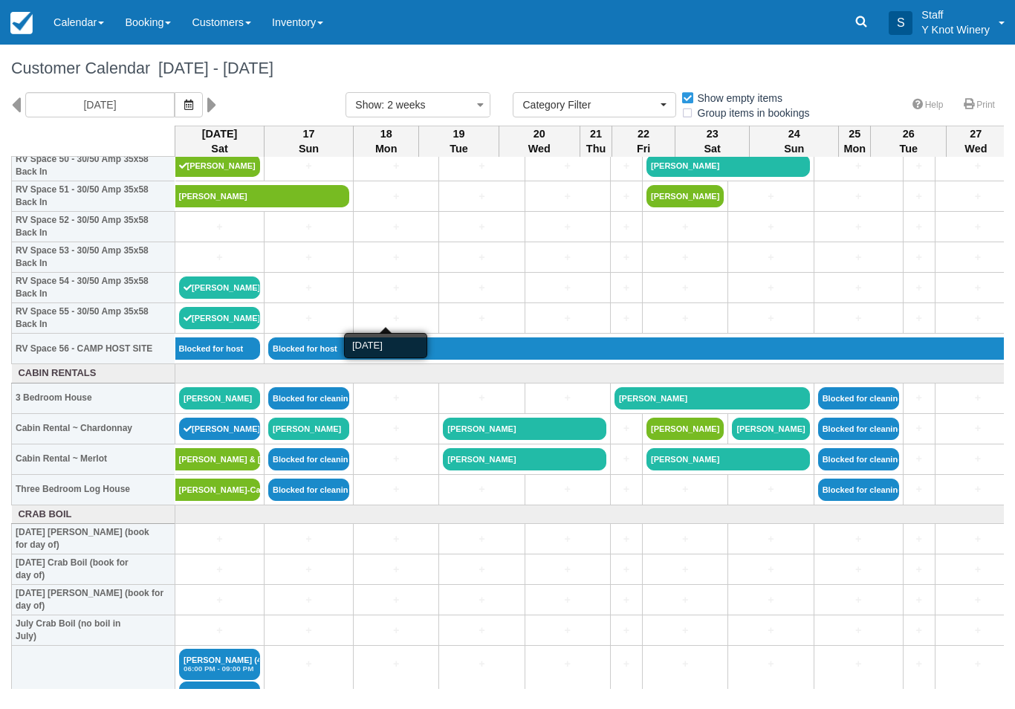
scroll to position [1576, 0]
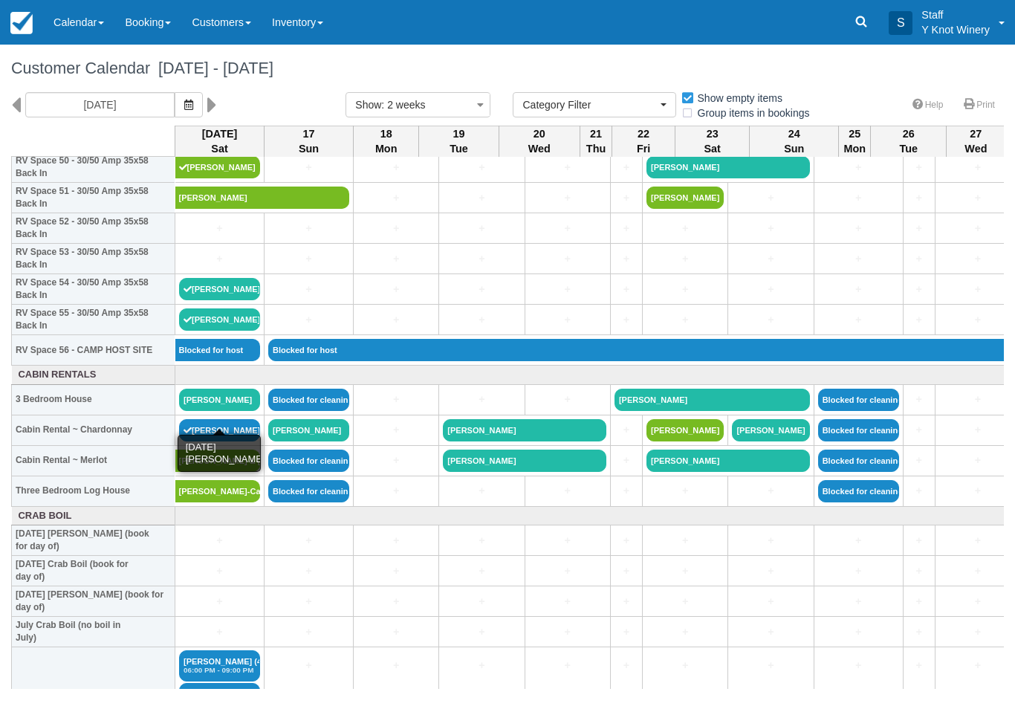
click at [217, 411] on link "[PERSON_NAME]" at bounding box center [219, 400] width 81 height 22
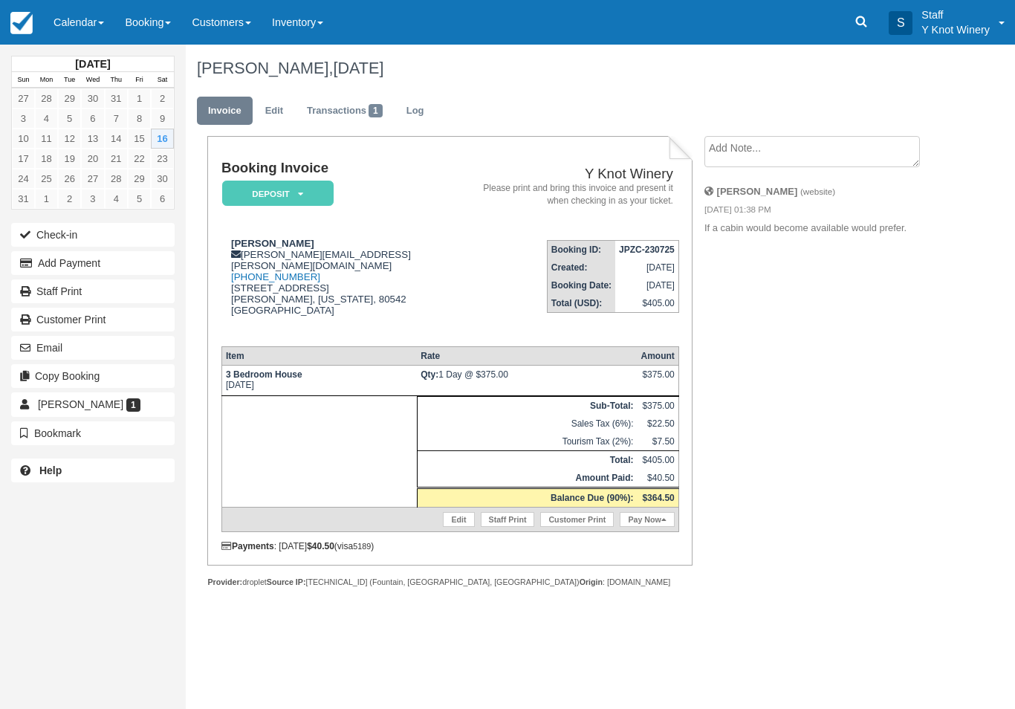
click at [54, 270] on button "Add Payment" at bounding box center [92, 263] width 163 height 24
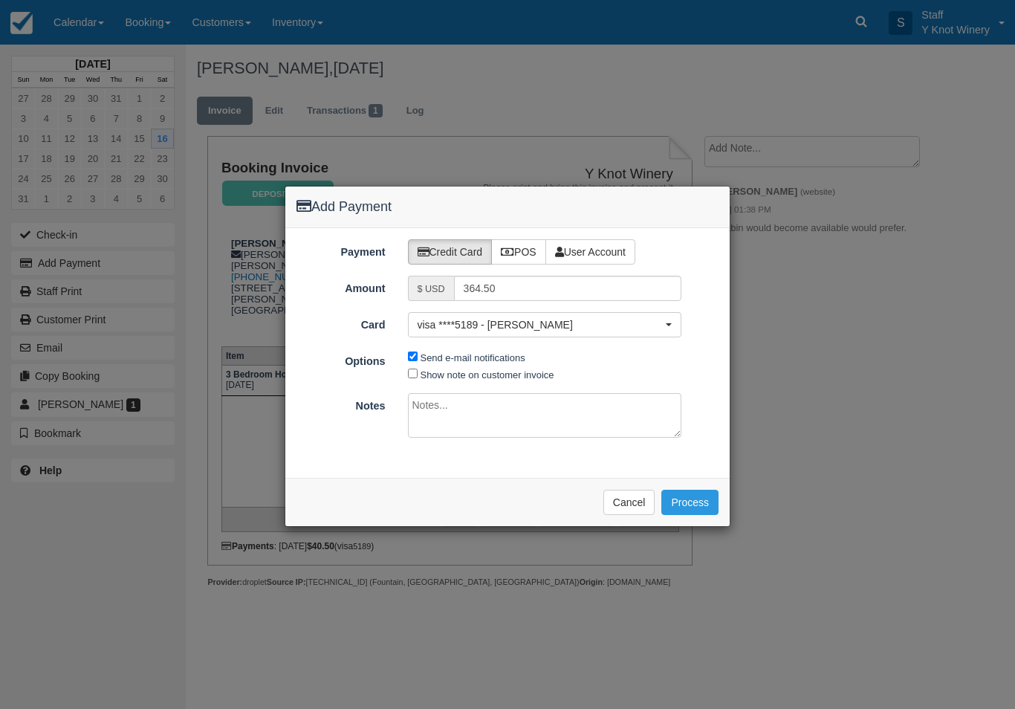
click at [682, 502] on button "Process" at bounding box center [689, 502] width 57 height 25
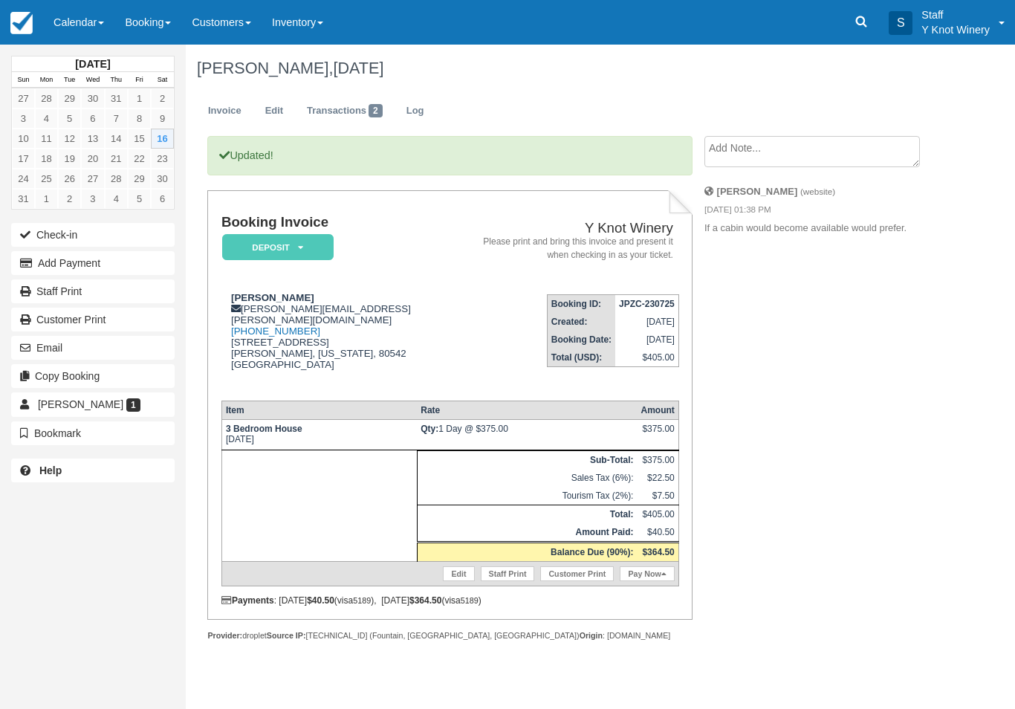
click at [92, 22] on link "Calendar" at bounding box center [78, 22] width 71 height 45
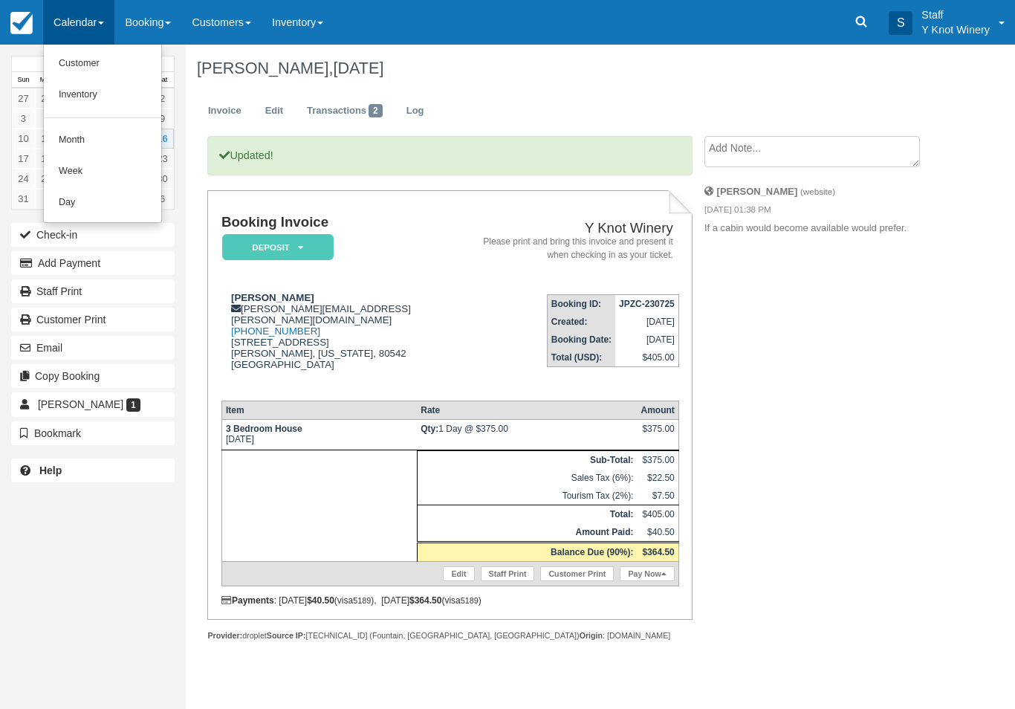
click at [93, 58] on link "Customer" at bounding box center [102, 63] width 117 height 31
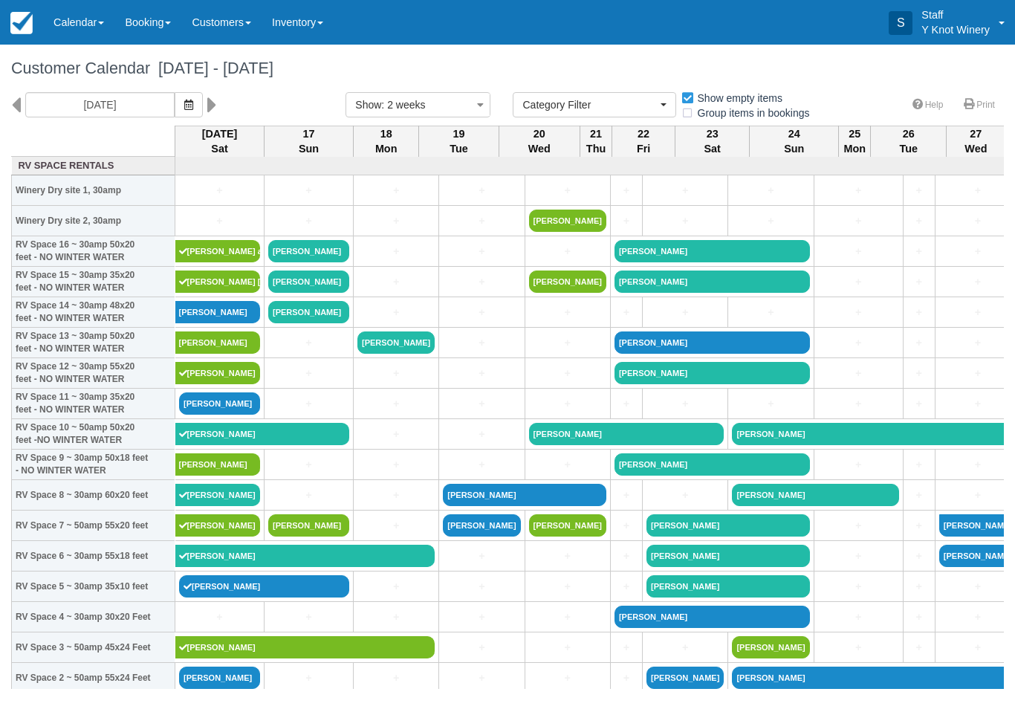
select select
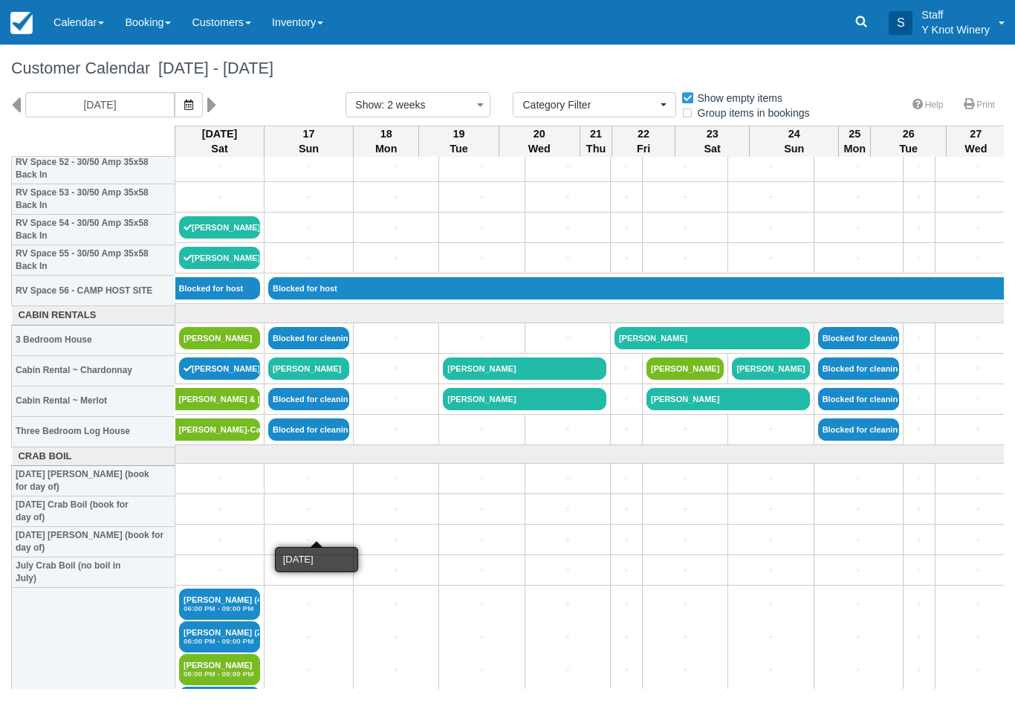
scroll to position [1634, 0]
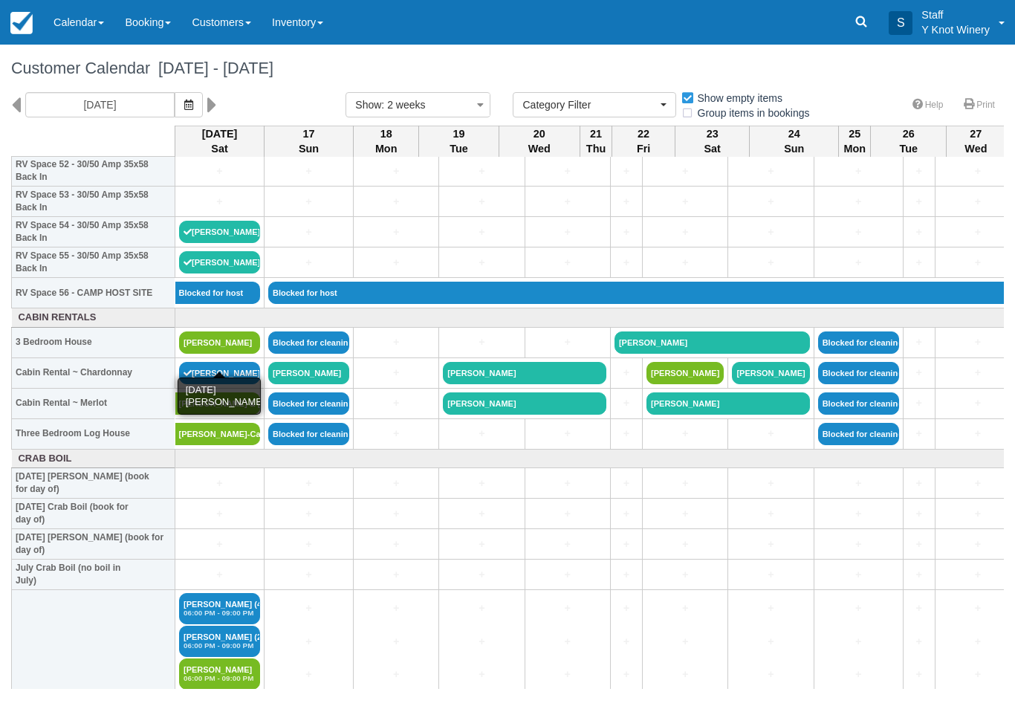
click at [198, 354] on link "[PERSON_NAME]" at bounding box center [219, 342] width 81 height 22
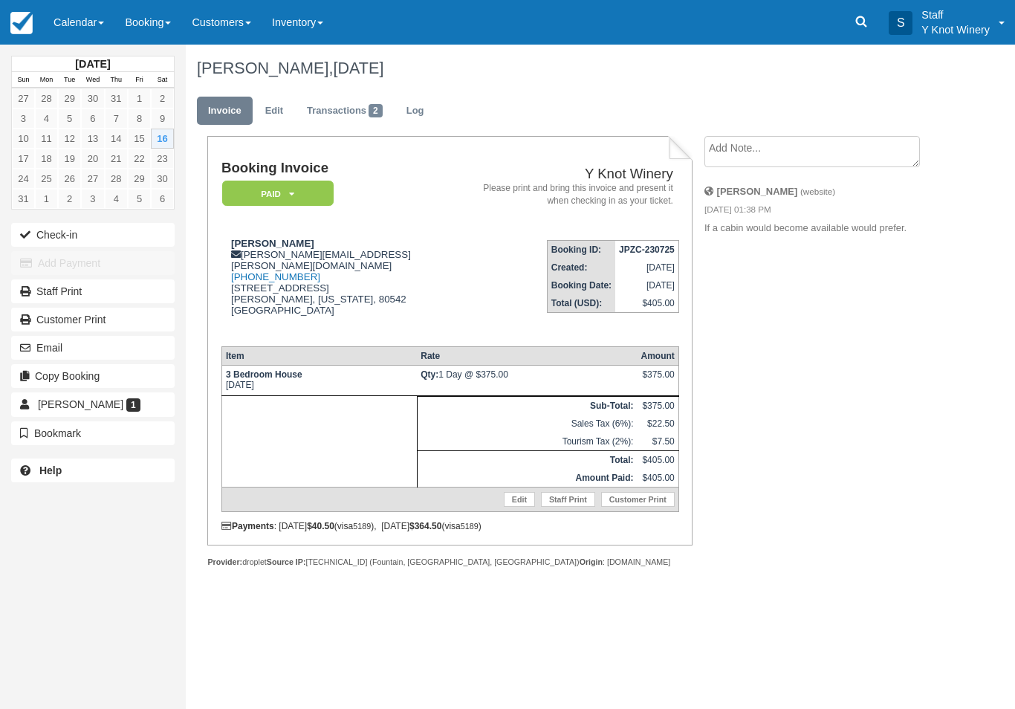
click at [94, 14] on link "Calendar" at bounding box center [78, 22] width 71 height 45
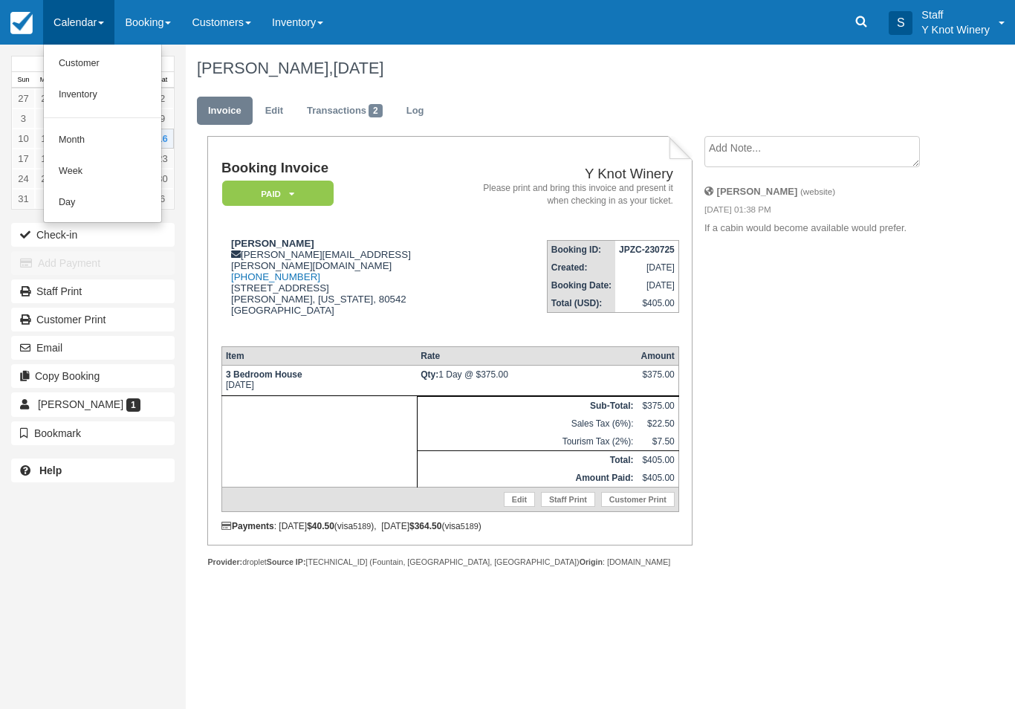
click at [92, 72] on link "Customer" at bounding box center [102, 63] width 117 height 31
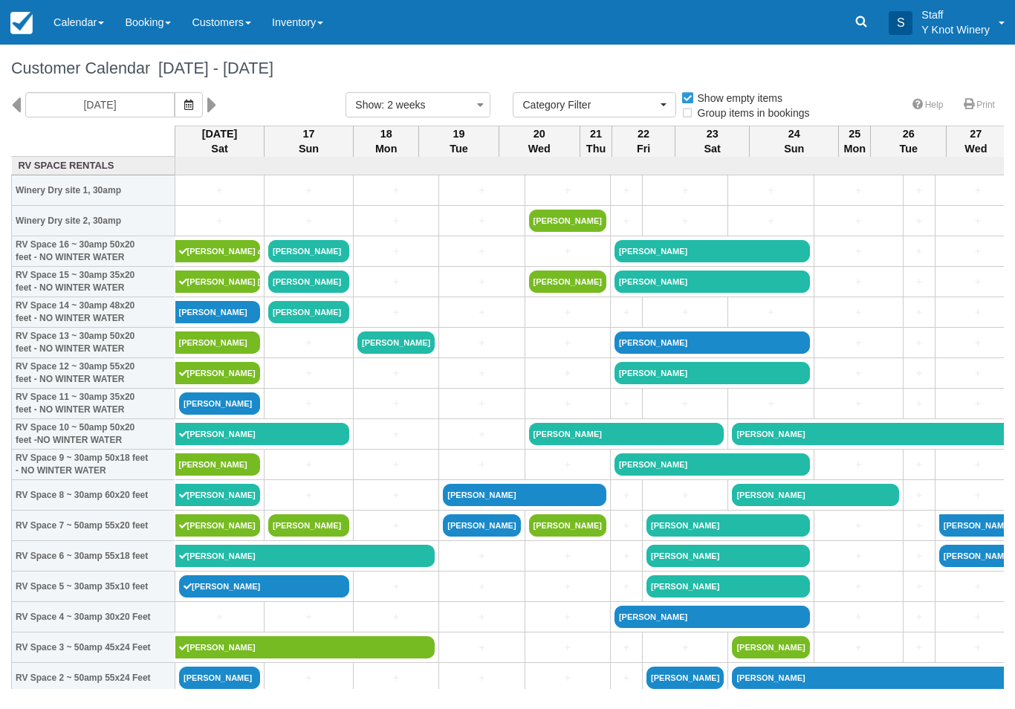
select select
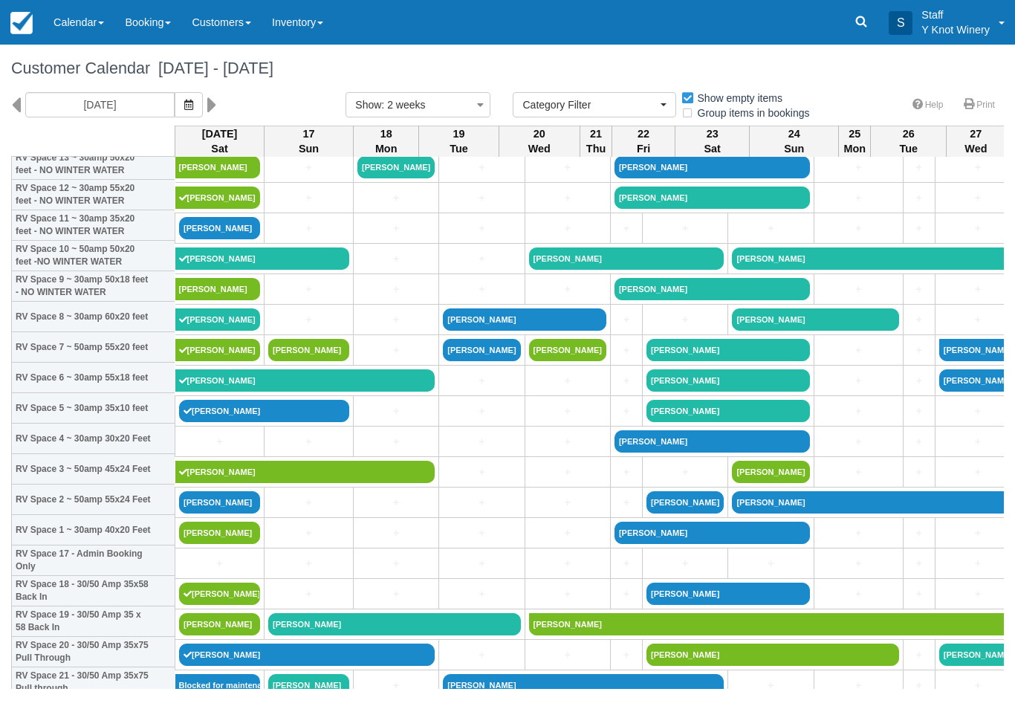
scroll to position [180, 0]
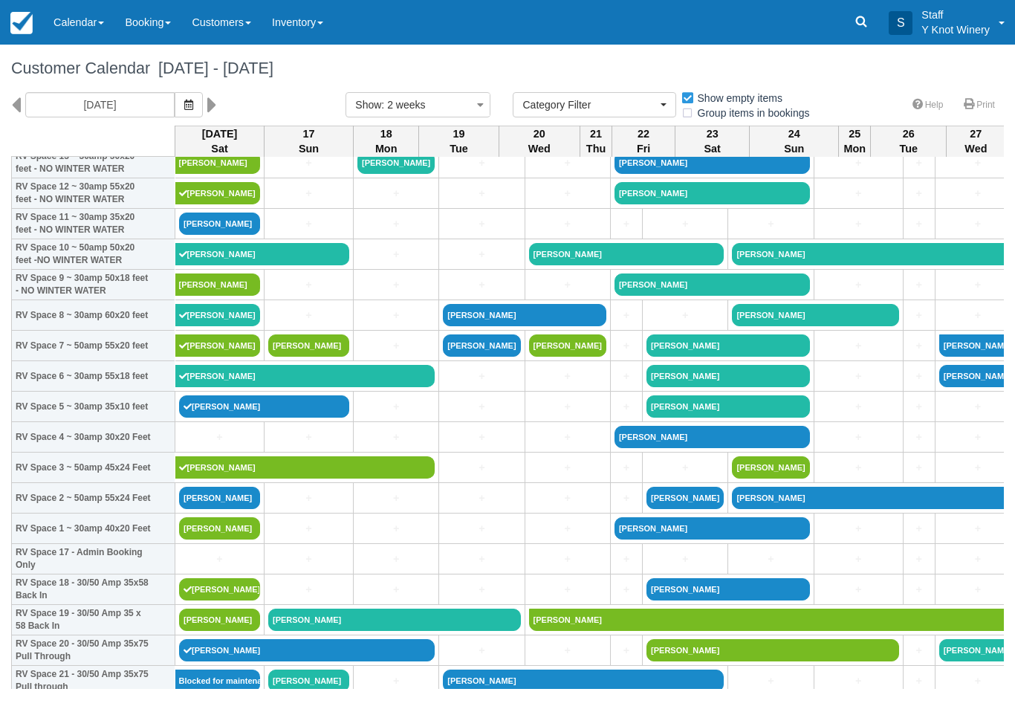
click at [235, 508] on link "[PERSON_NAME]" at bounding box center [219, 498] width 81 height 22
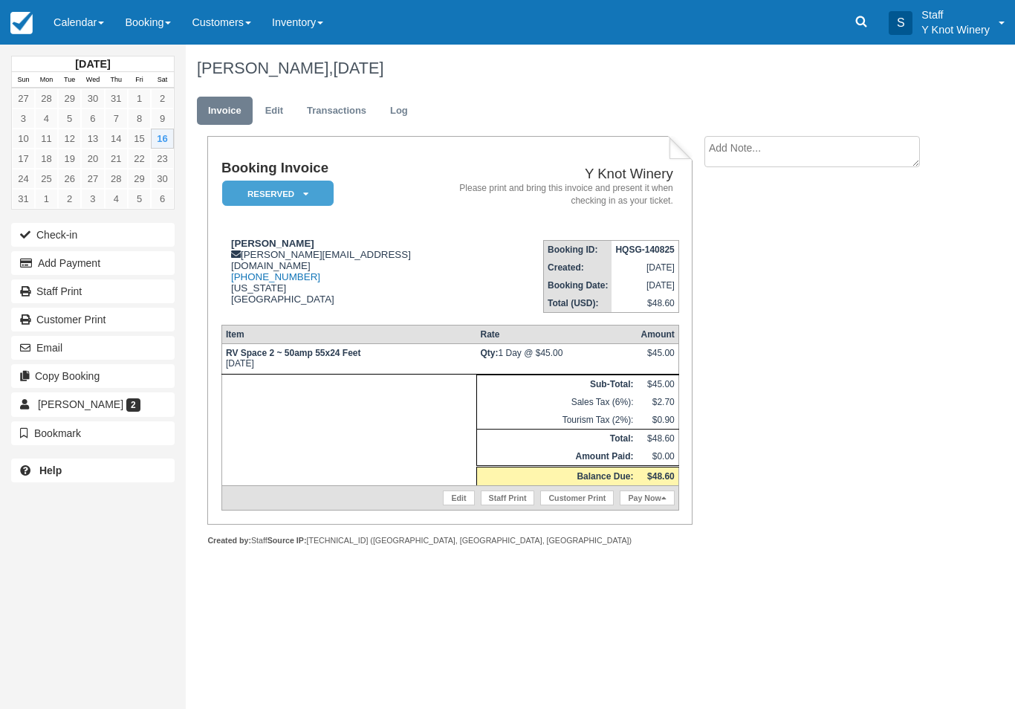
click at [85, 15] on link "Calendar" at bounding box center [78, 22] width 71 height 45
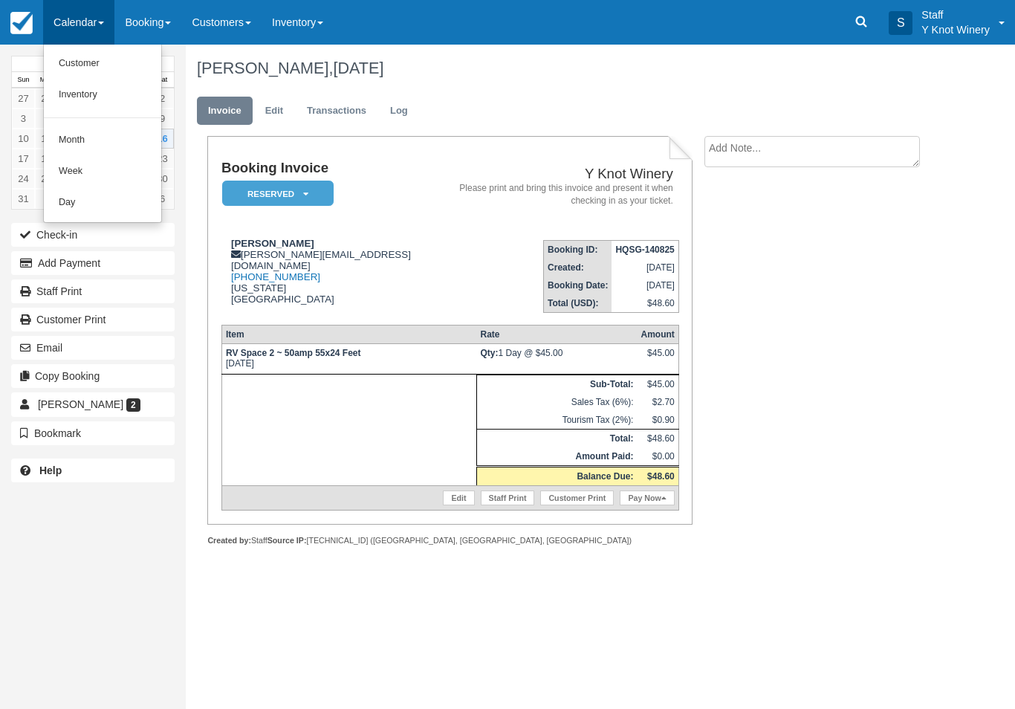
click at [99, 62] on link "Customer" at bounding box center [102, 63] width 117 height 31
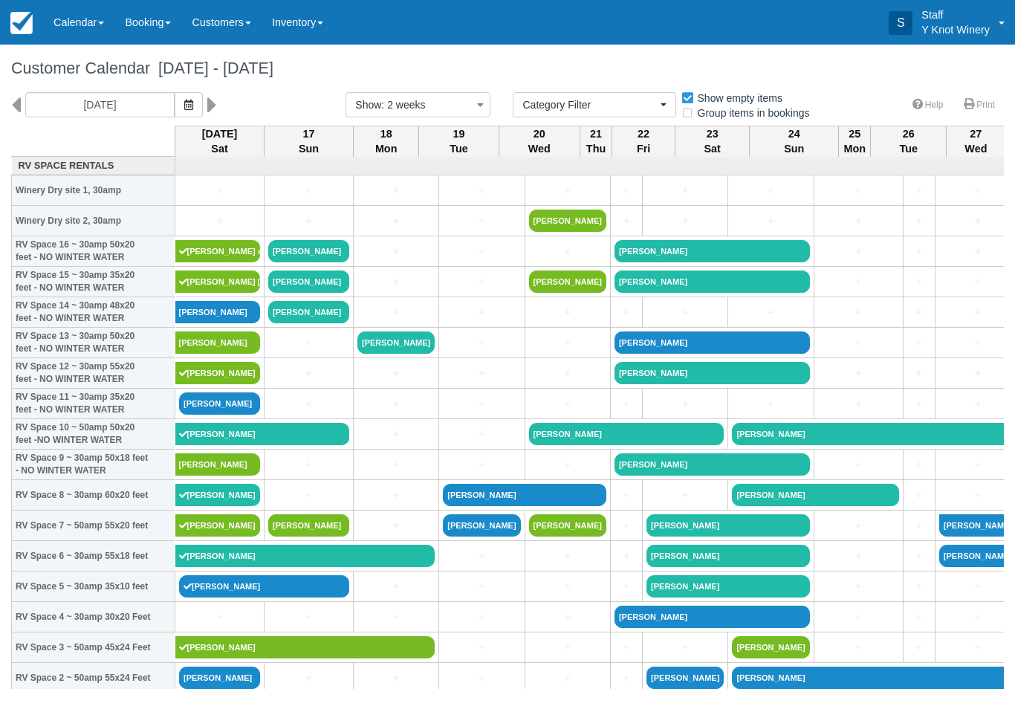
select select
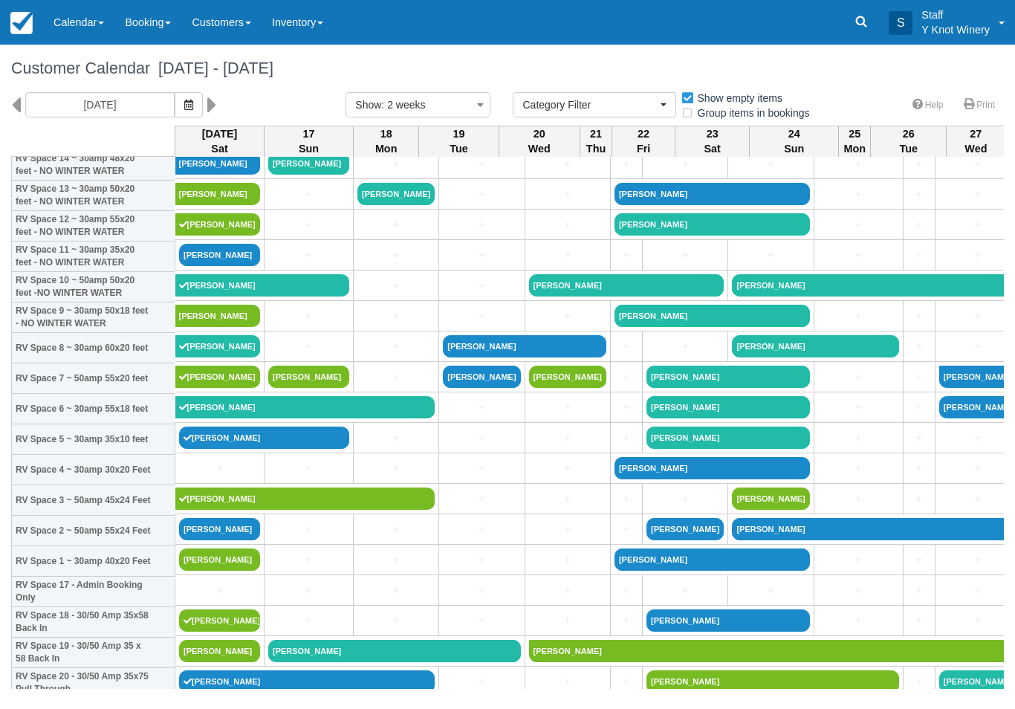
scroll to position [151, 0]
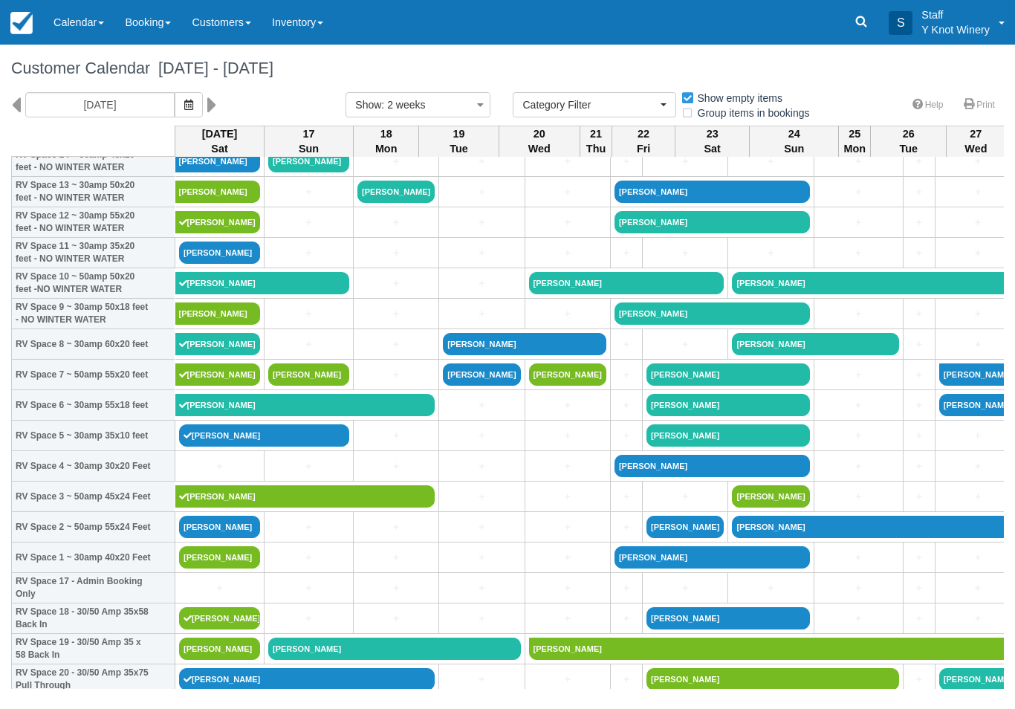
click at [221, 538] on link "[PERSON_NAME]" at bounding box center [219, 527] width 81 height 22
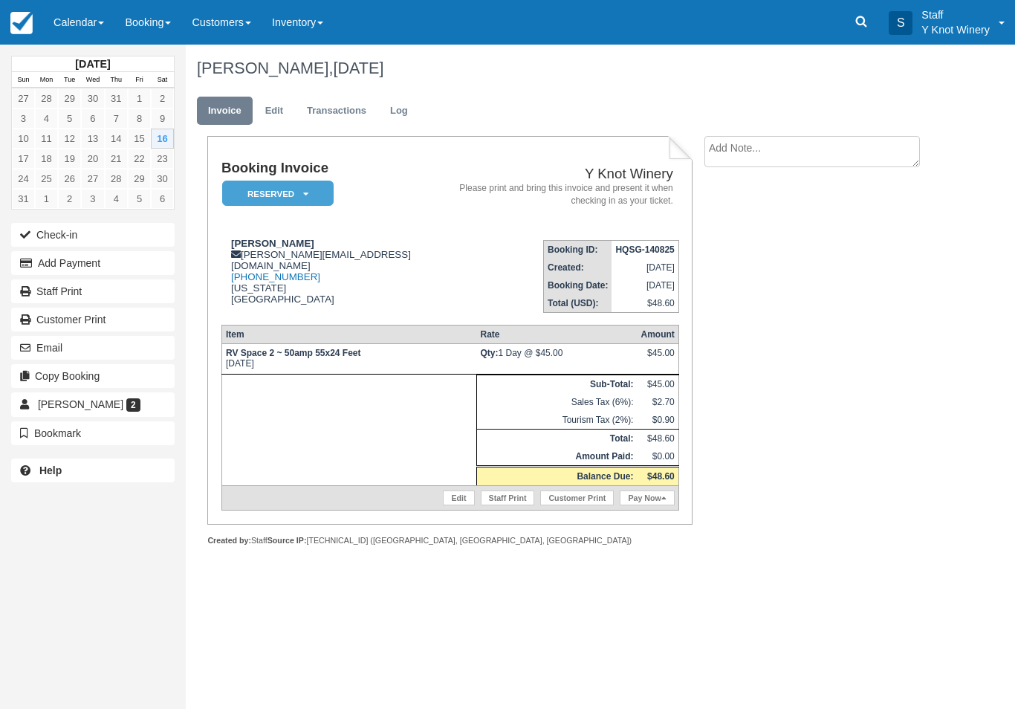
click at [283, 114] on link "Edit" at bounding box center [274, 111] width 40 height 29
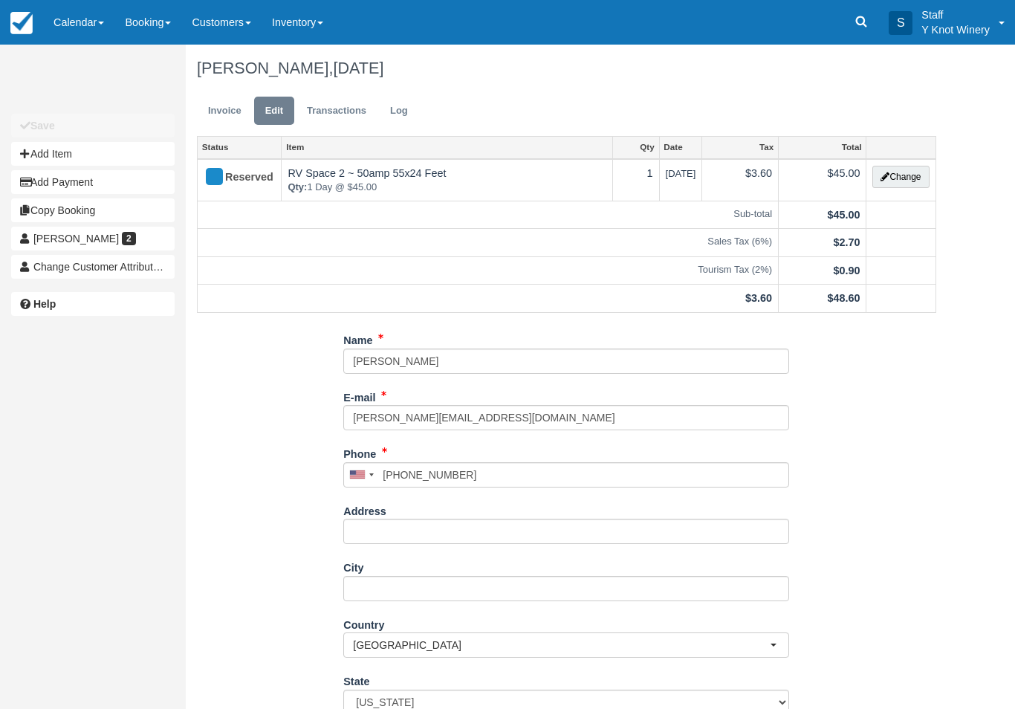
click at [906, 184] on button "Change" at bounding box center [900, 177] width 56 height 22
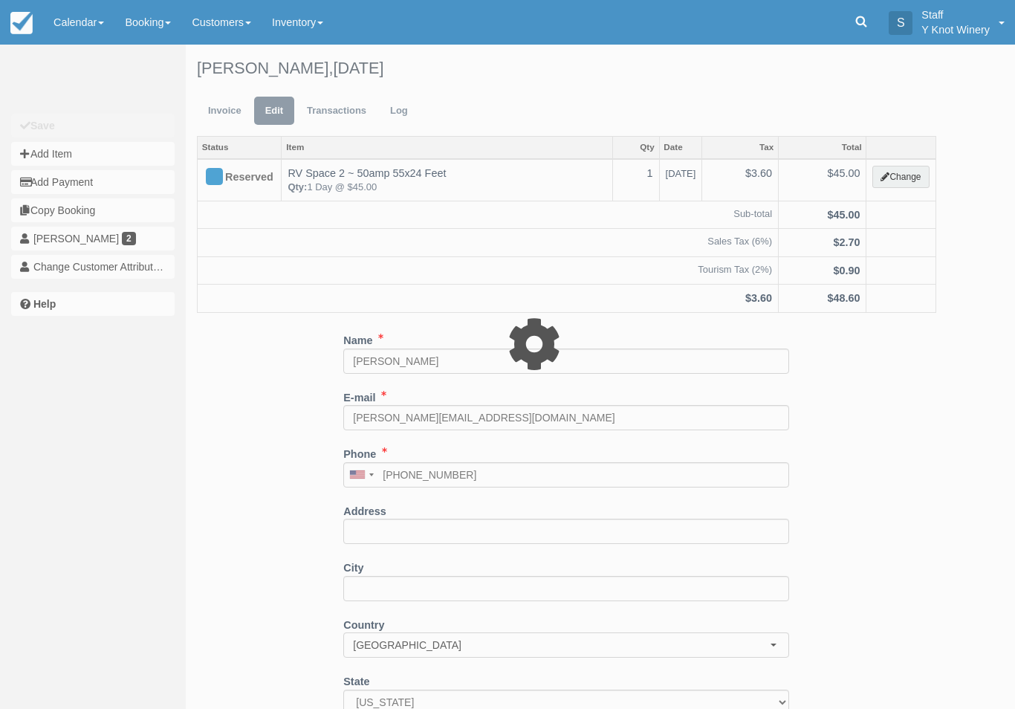
type input "45.00"
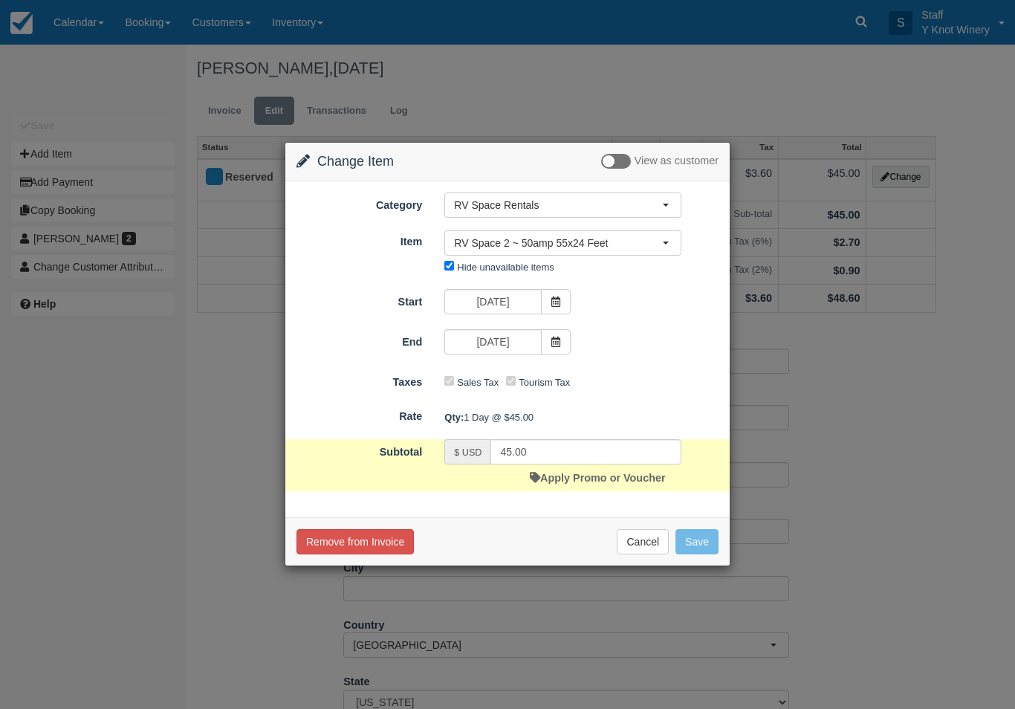
click at [670, 247] on button "RV Space 2 ~ 50amp 55x24 Feet" at bounding box center [562, 242] width 237 height 25
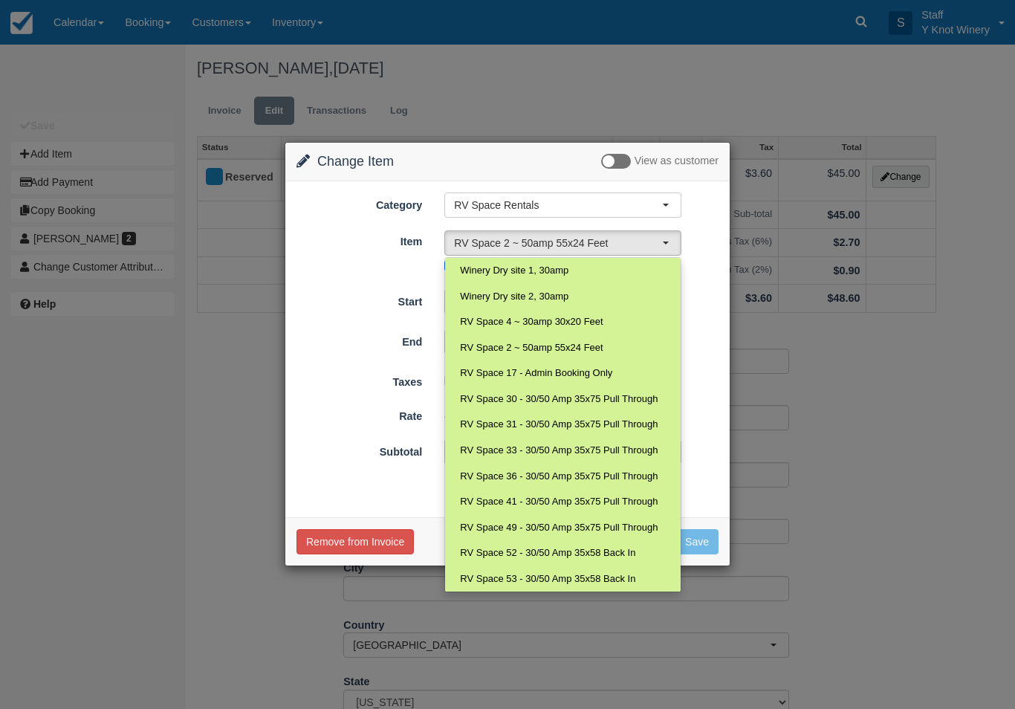
click at [917, 446] on div "Change Item Add Item View as customer Category RV Space Rentals RV Space Rental…" at bounding box center [507, 354] width 1015 height 709
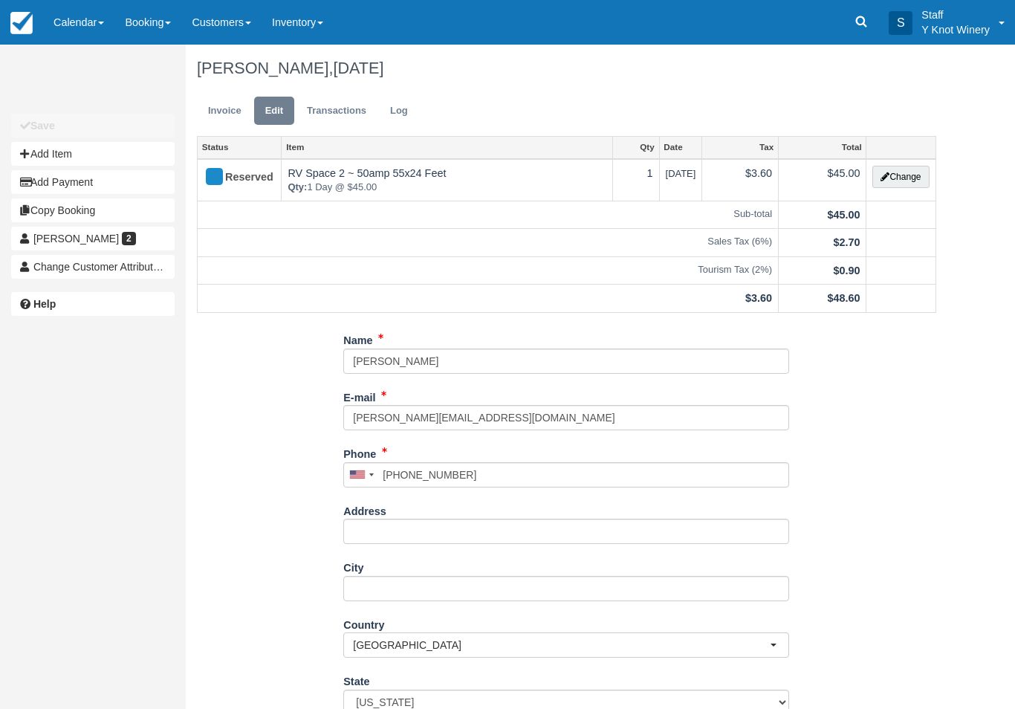
click at [895, 176] on button "Change" at bounding box center [900, 177] width 56 height 22
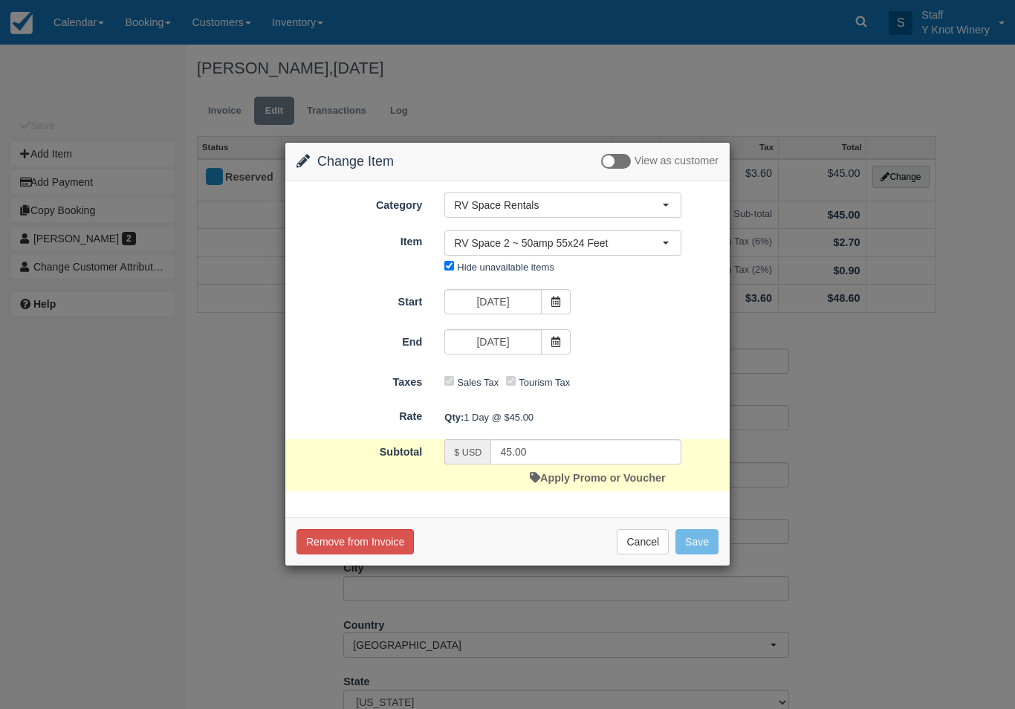
click at [559, 342] on icon at bounding box center [555, 342] width 10 height 10
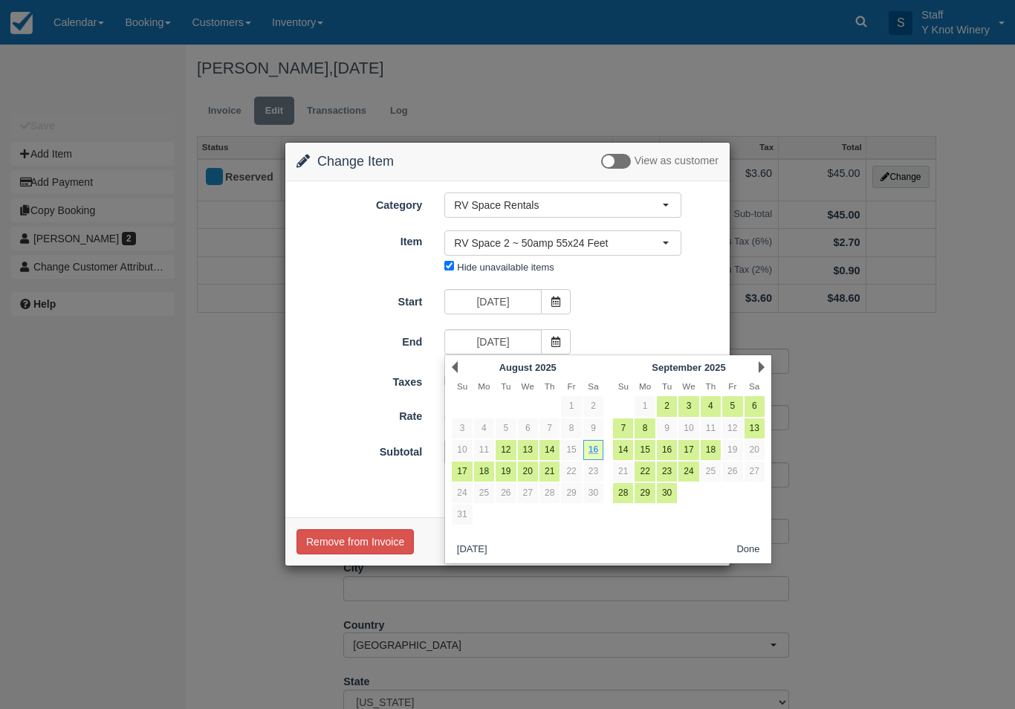
click at [463, 468] on link "17" at bounding box center [462, 471] width 20 height 20
type input "08/17/25"
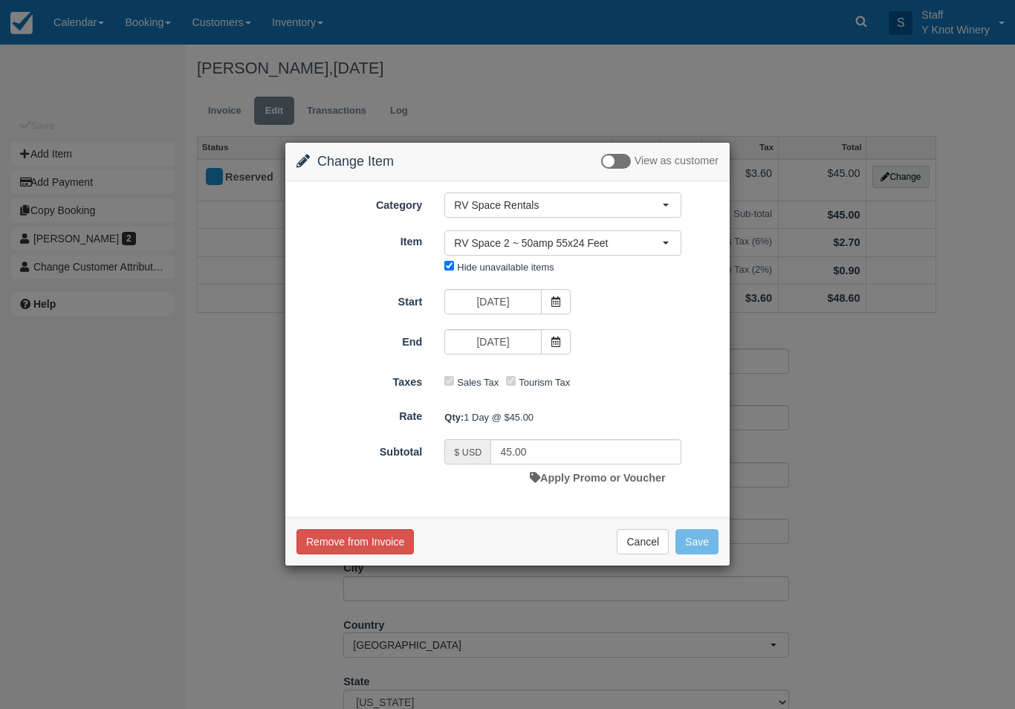
type input "90.00"
click at [701, 537] on button "Save" at bounding box center [696, 541] width 43 height 25
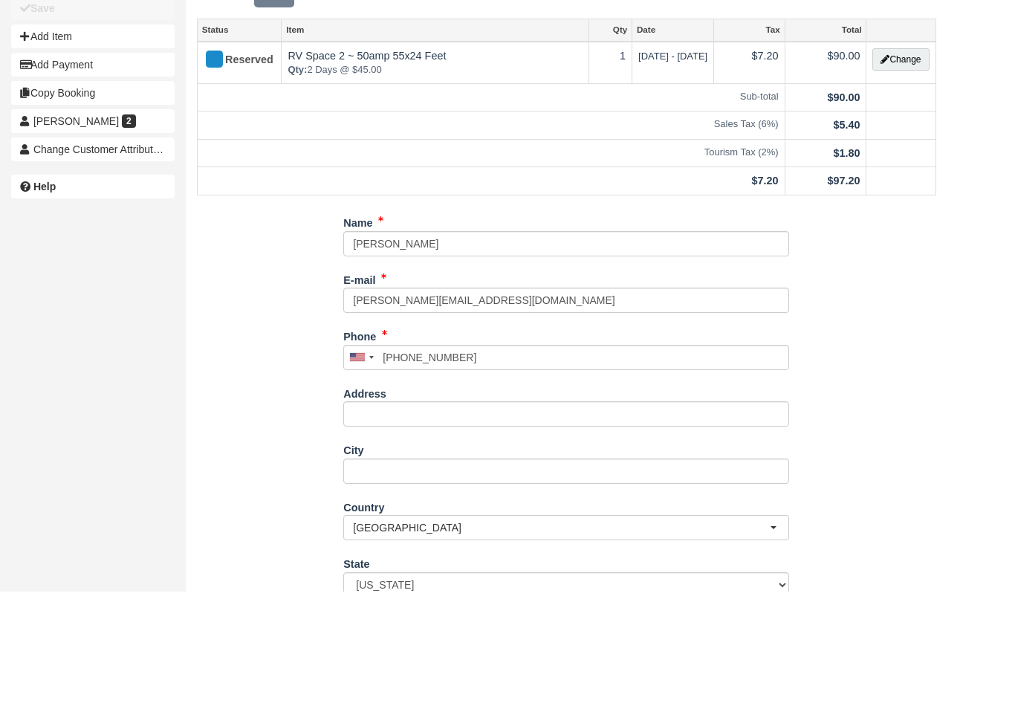
scroll to position [82, 0]
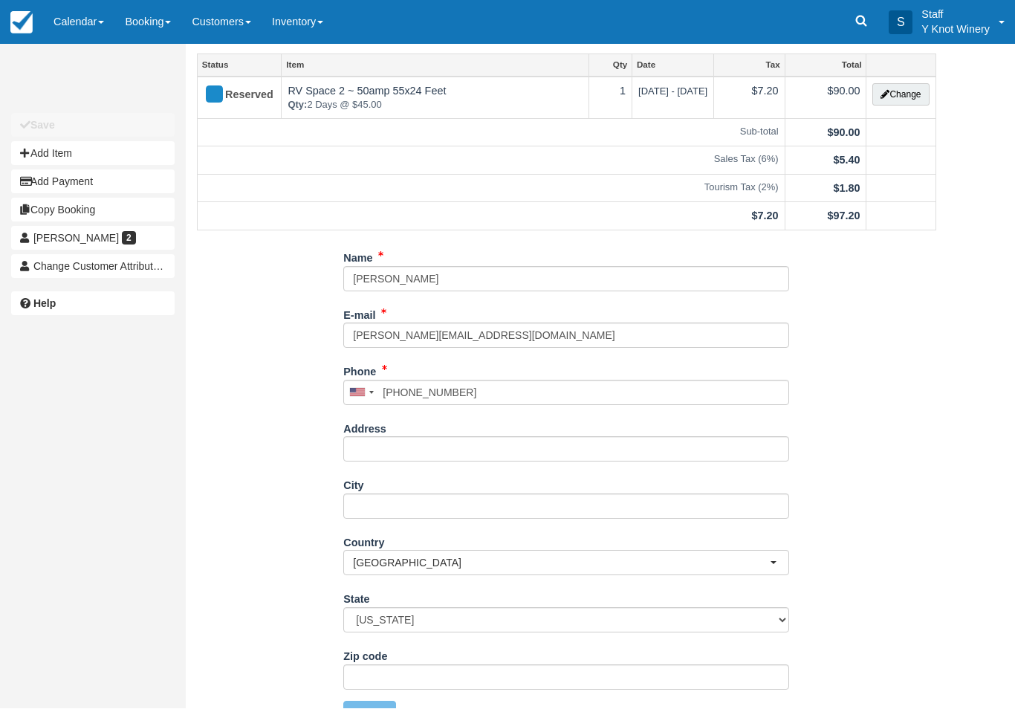
click at [89, 10] on link "Calendar" at bounding box center [78, 22] width 71 height 45
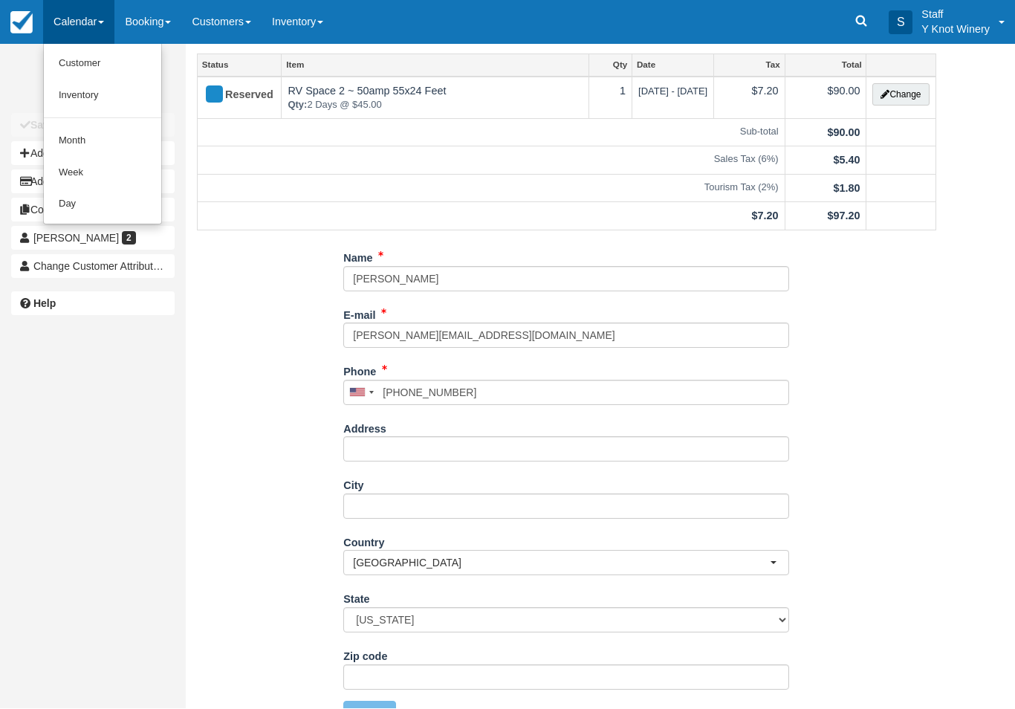
click at [85, 65] on link "Customer" at bounding box center [102, 64] width 117 height 32
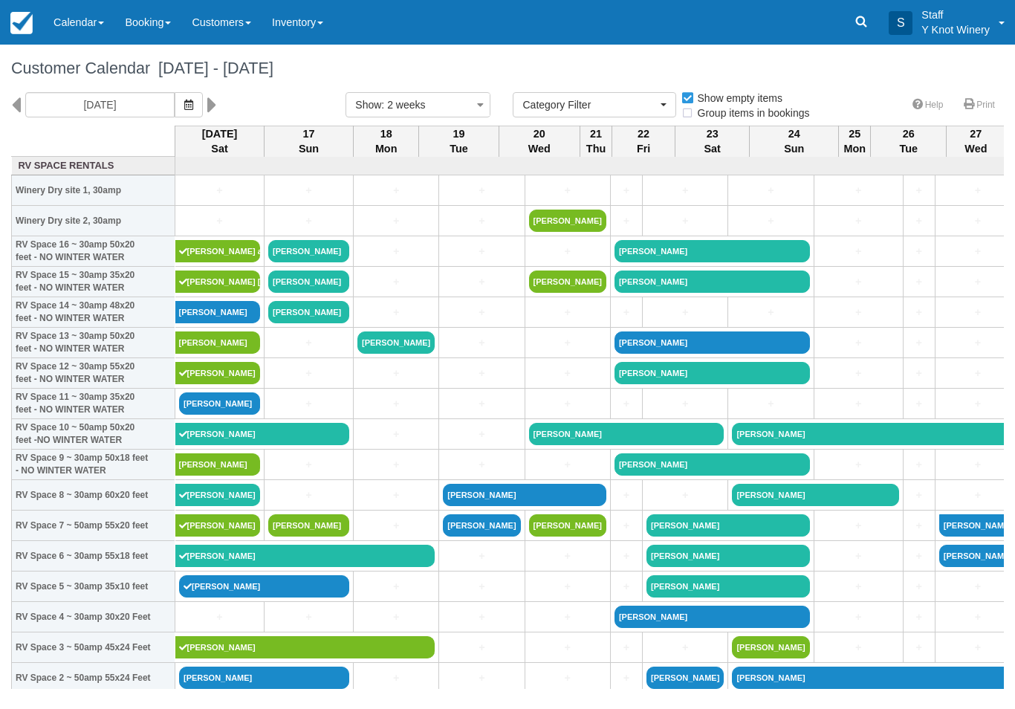
select select
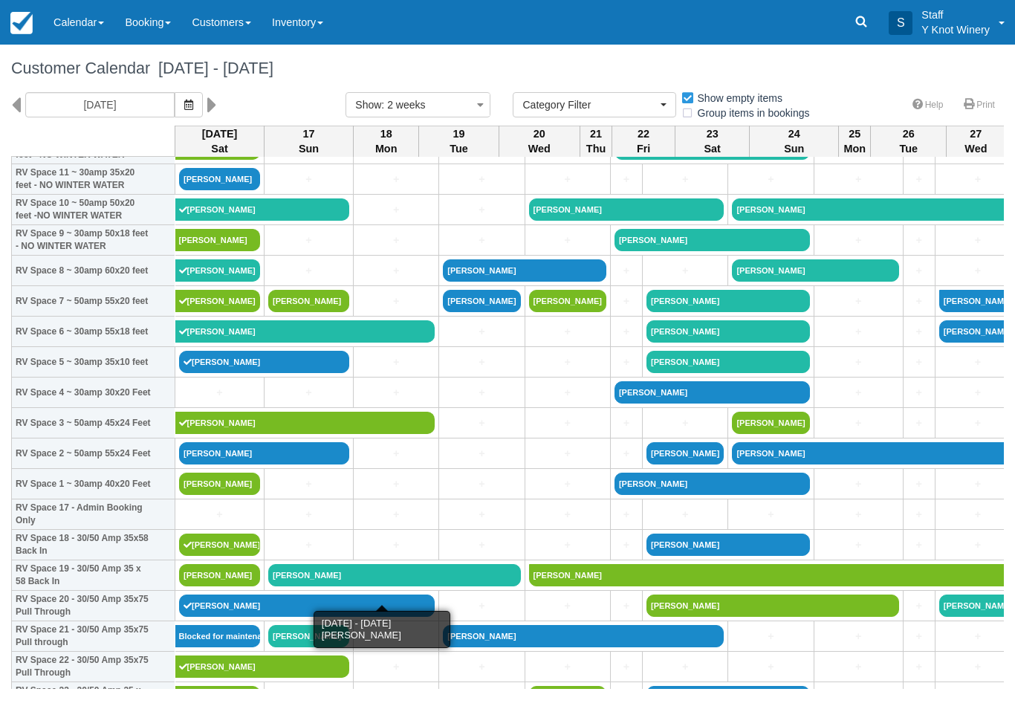
scroll to position [224, 0]
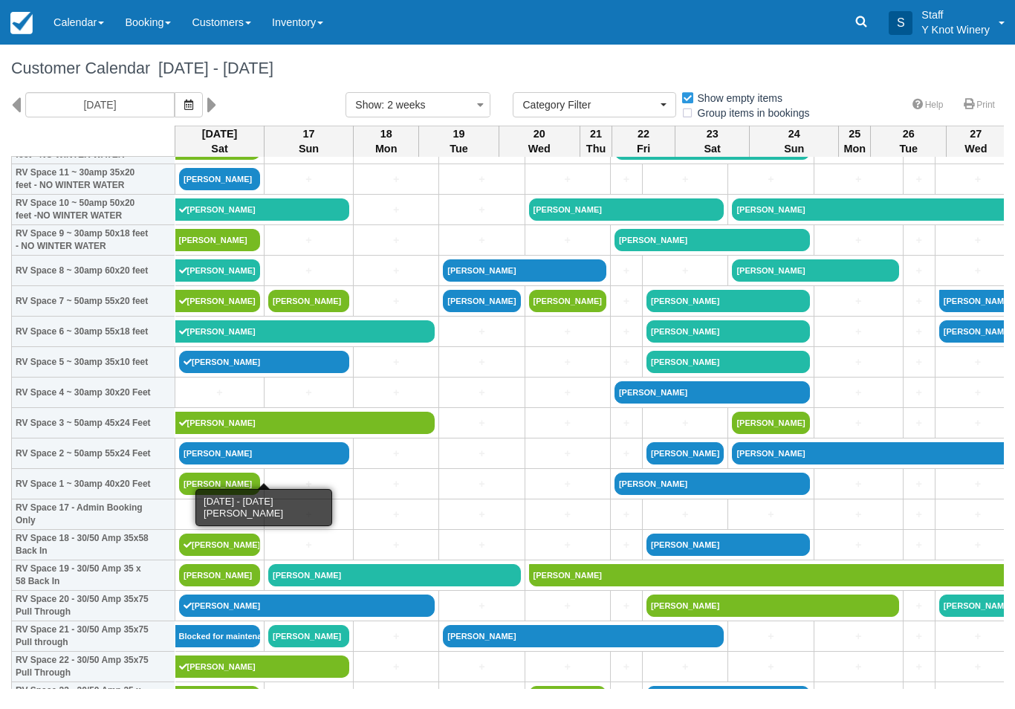
click at [223, 462] on link "[PERSON_NAME]" at bounding box center [264, 453] width 170 height 22
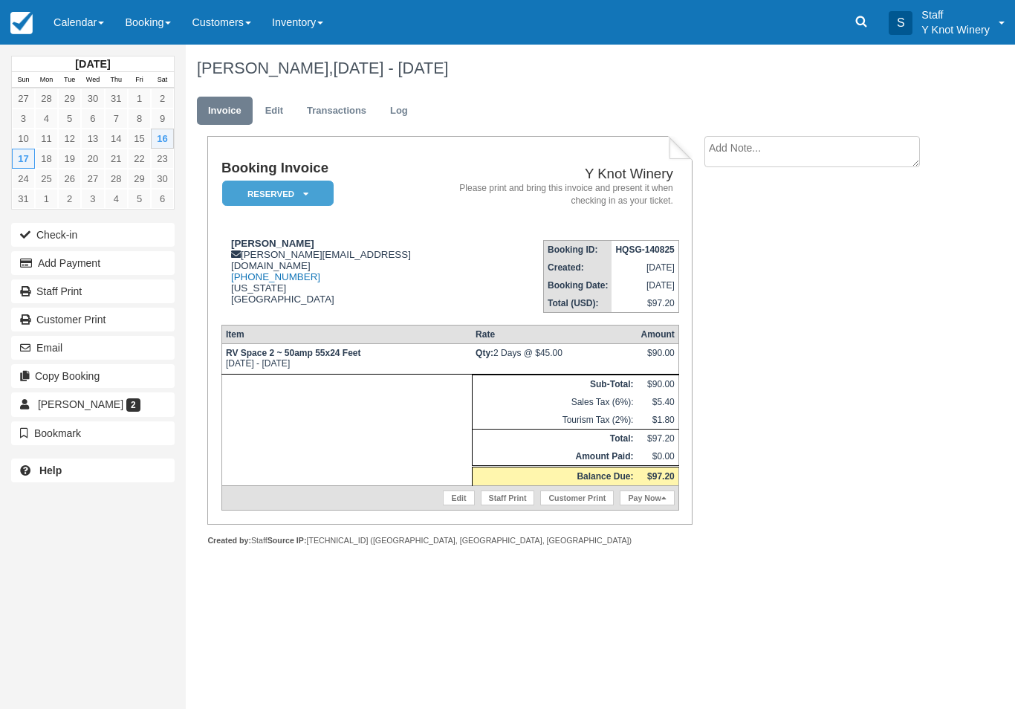
click at [102, 237] on button "Check-in" at bounding box center [92, 235] width 163 height 24
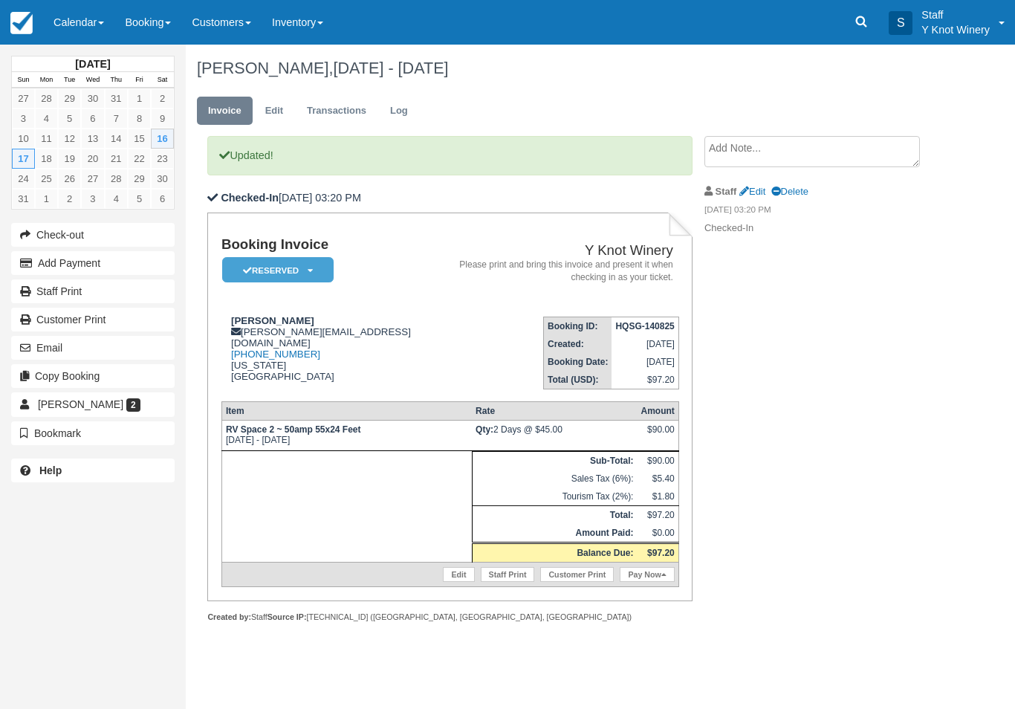
click at [74, 9] on link "Calendar" at bounding box center [78, 22] width 71 height 45
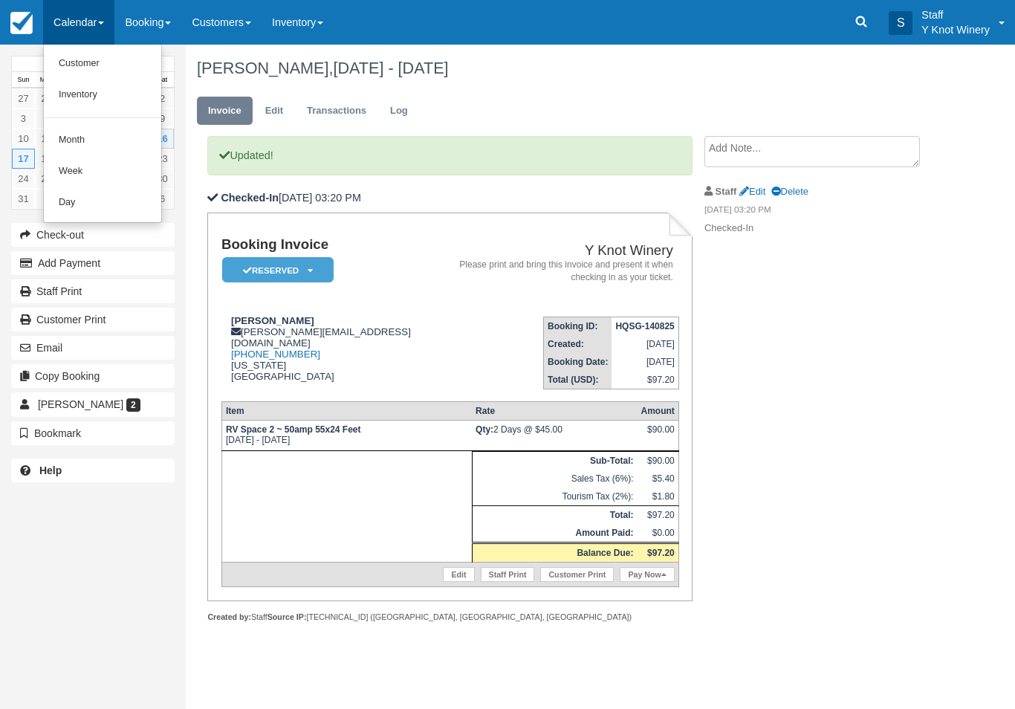
click at [96, 51] on link "Customer" at bounding box center [102, 63] width 117 height 31
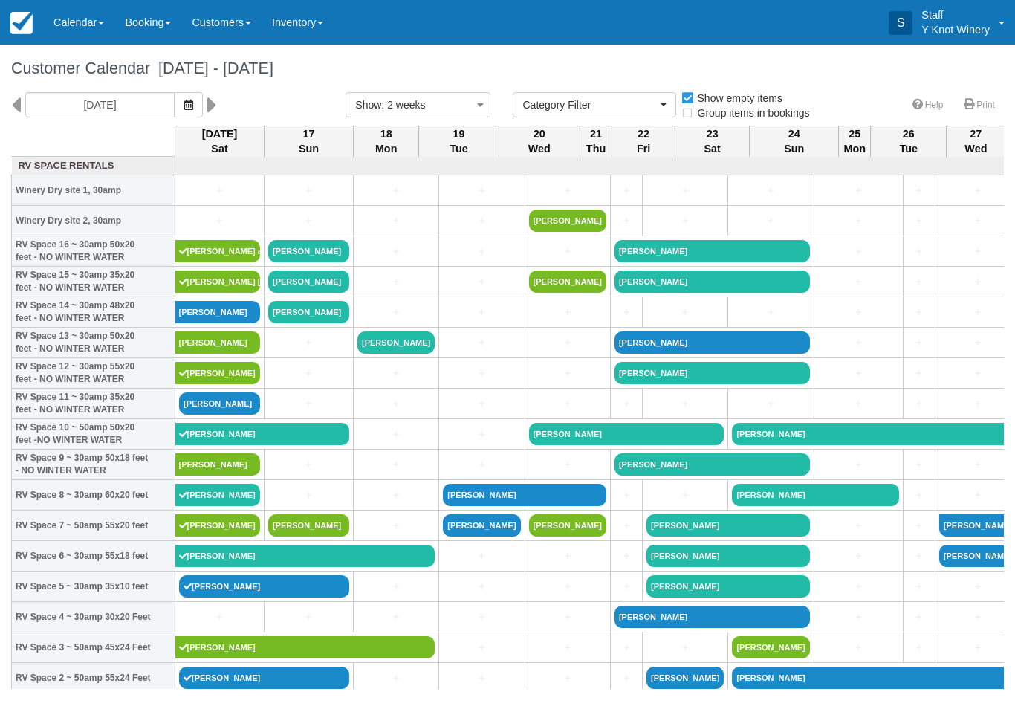
select select
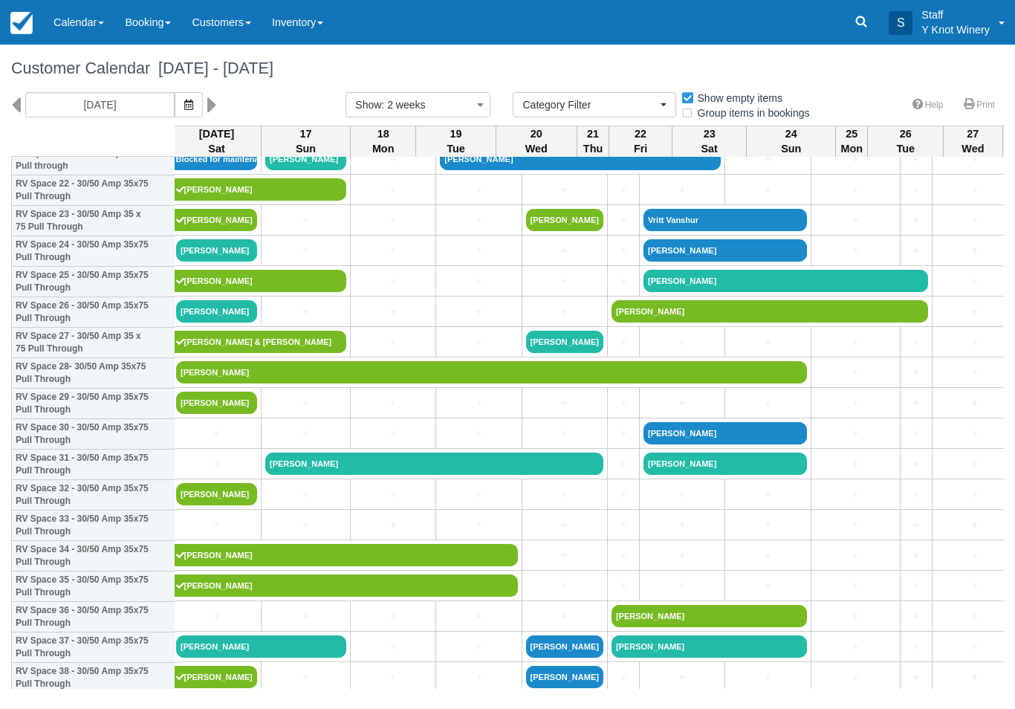
scroll to position [702, 4]
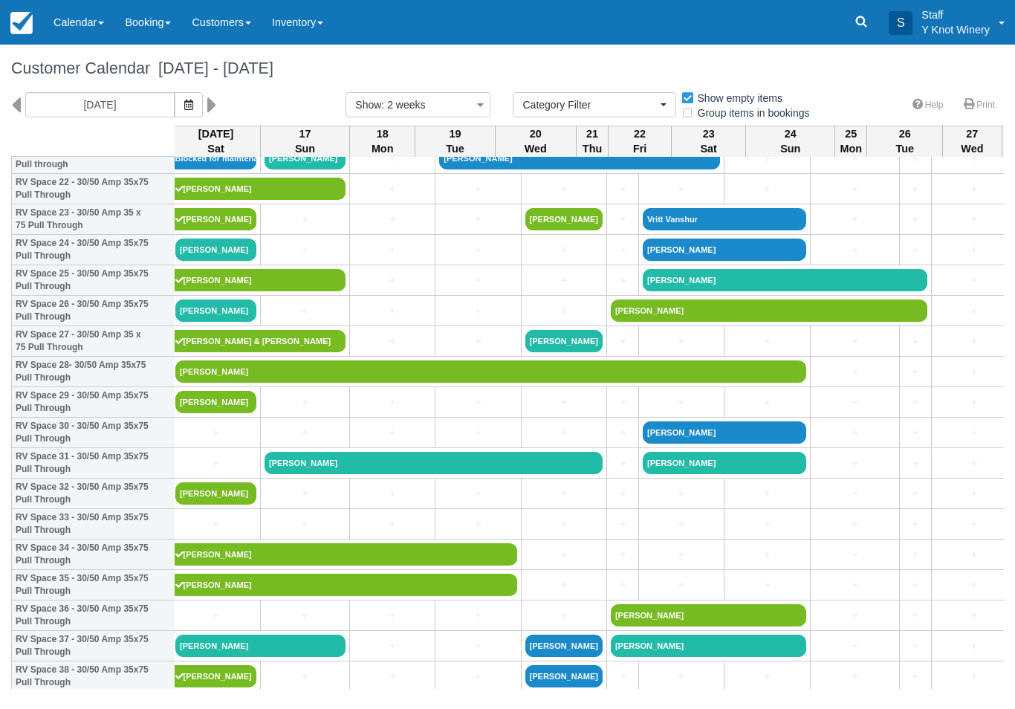
click at [292, 383] on link "[PERSON_NAME]" at bounding box center [490, 371] width 631 height 22
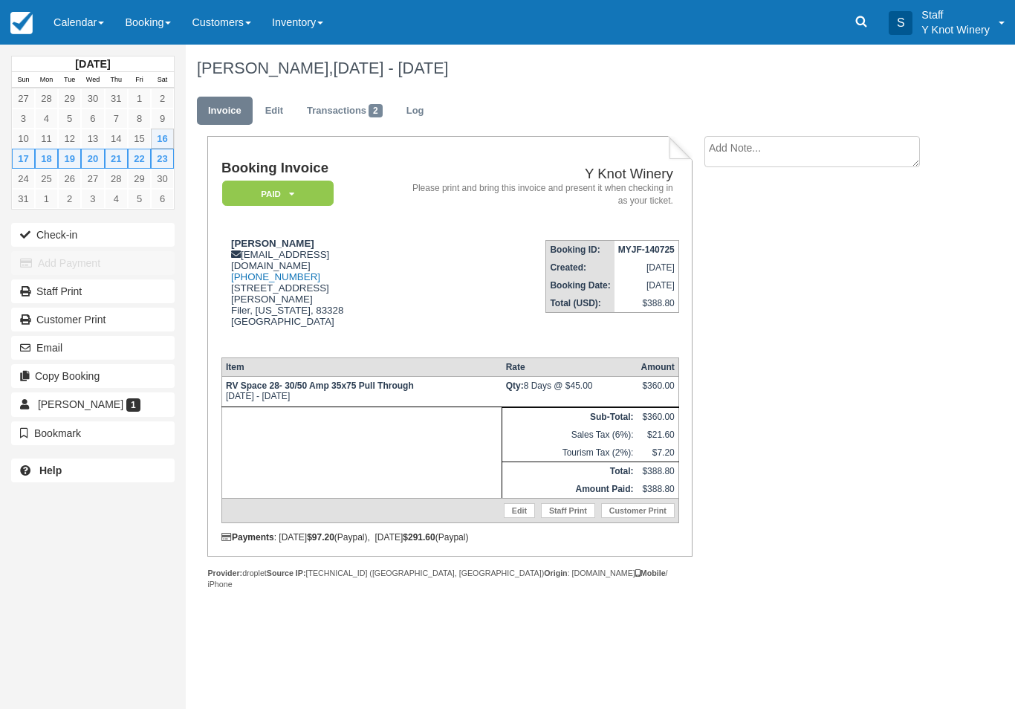
click at [117, 239] on button "Check-in" at bounding box center [92, 235] width 163 height 24
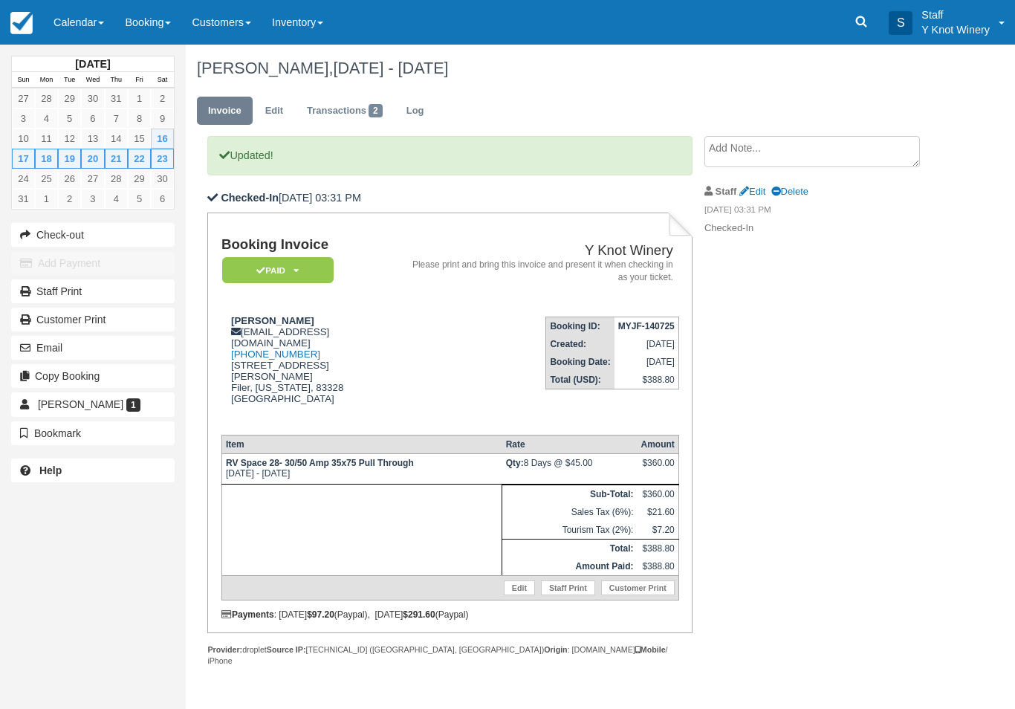
click at [94, 26] on link "Calendar" at bounding box center [78, 22] width 71 height 45
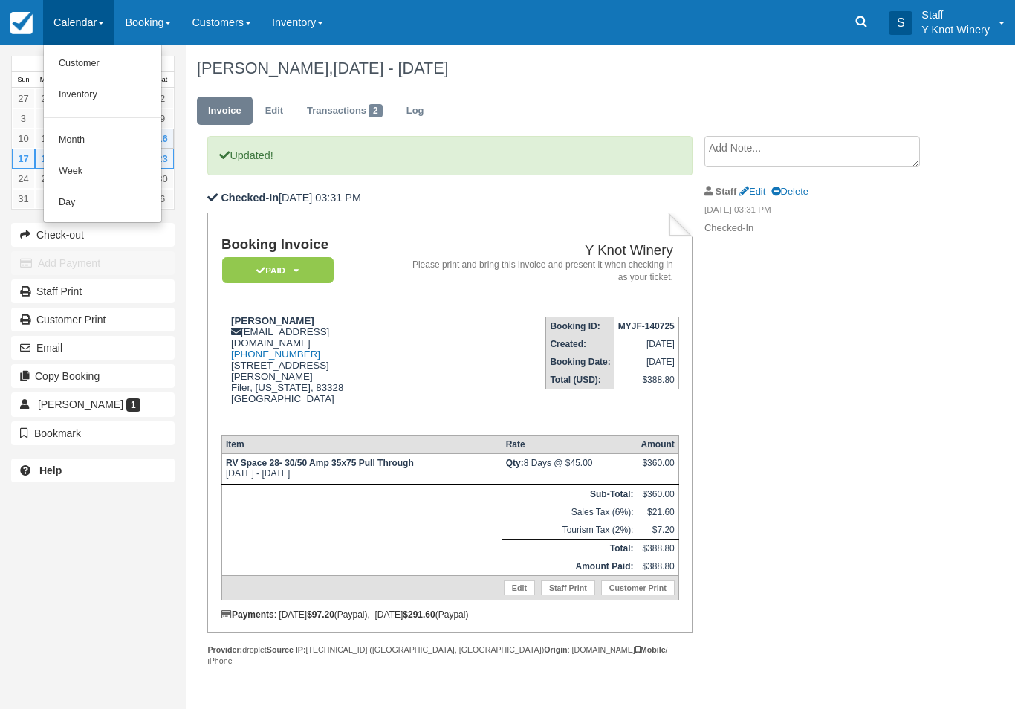
click at [95, 59] on link "Customer" at bounding box center [102, 63] width 117 height 31
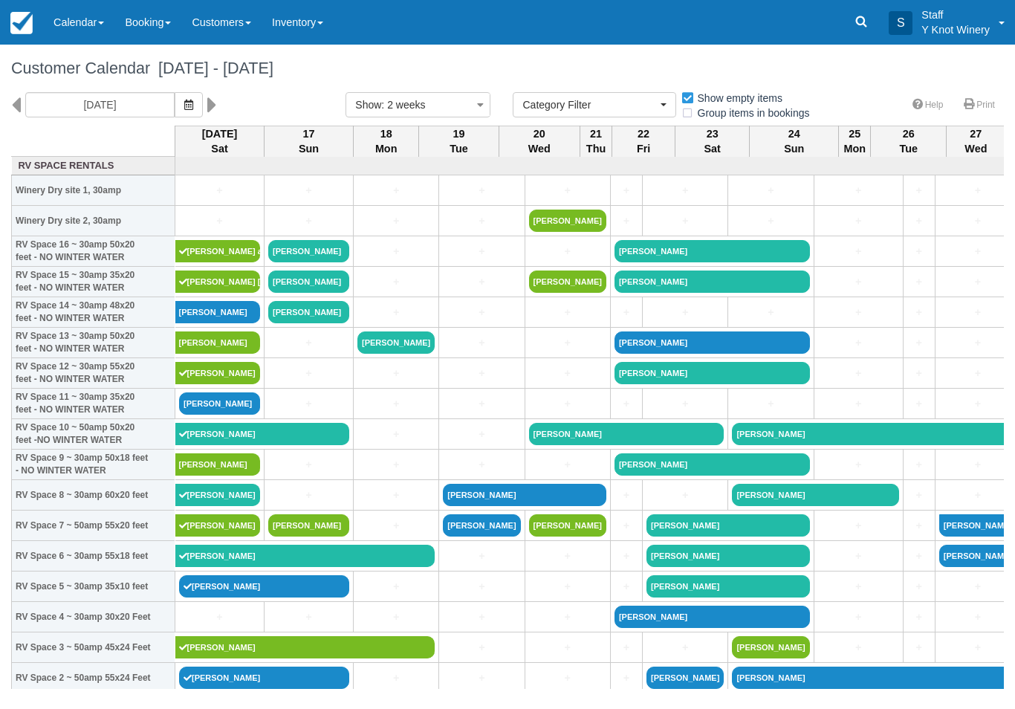
select select
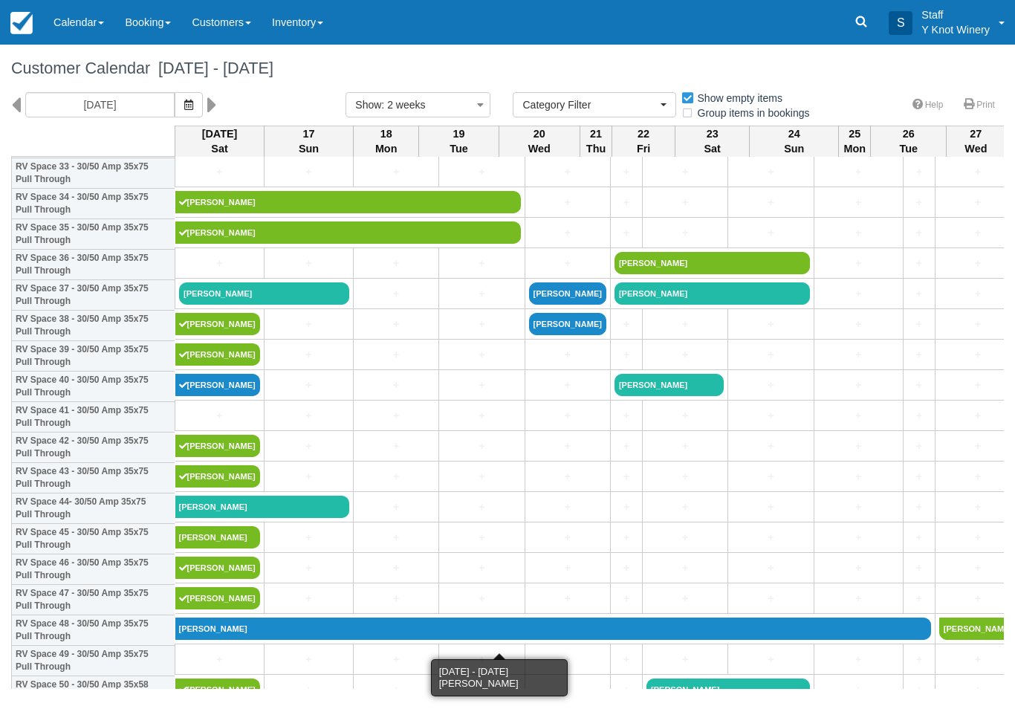
scroll to position [1052, 0]
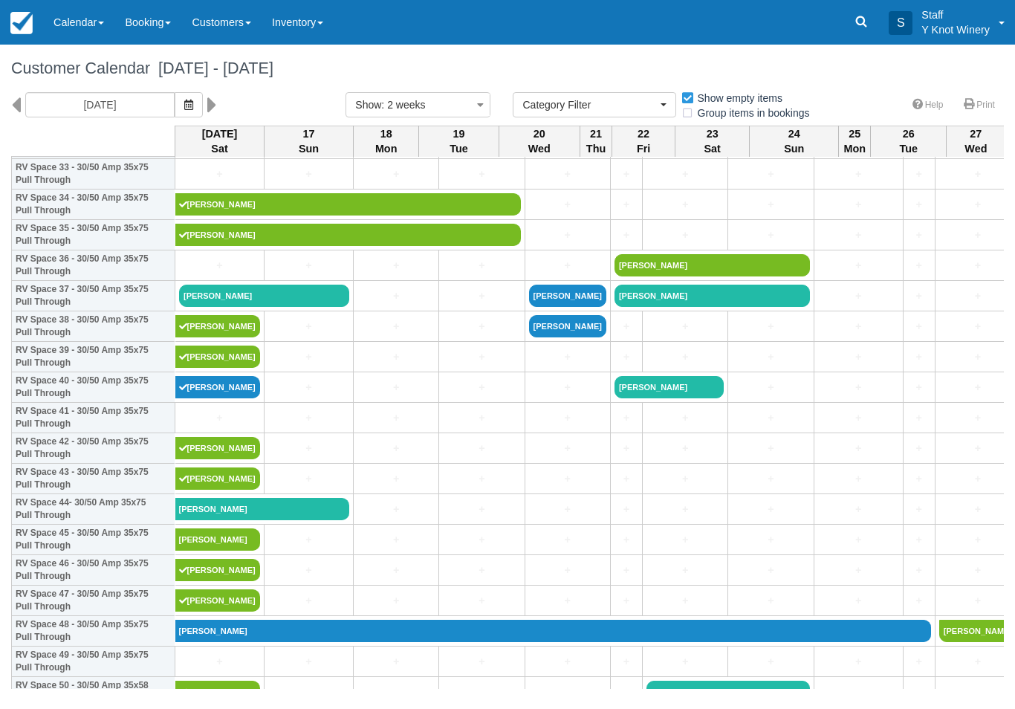
click at [304, 307] on link "[PERSON_NAME]" at bounding box center [264, 296] width 170 height 22
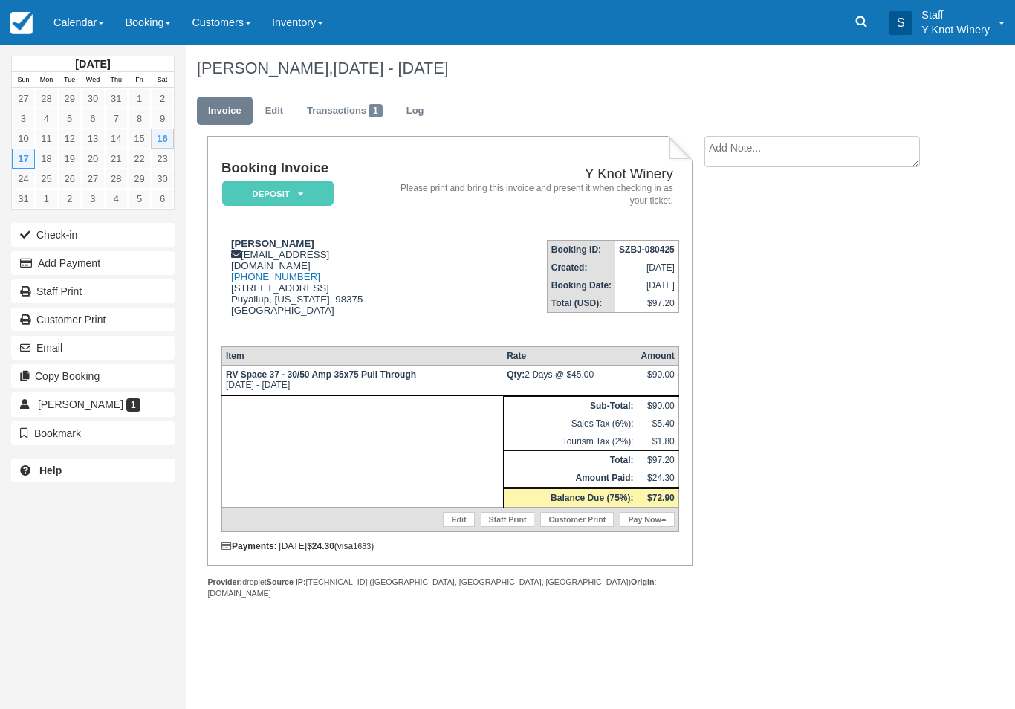
click at [39, 261] on button "Add Payment" at bounding box center [92, 263] width 163 height 24
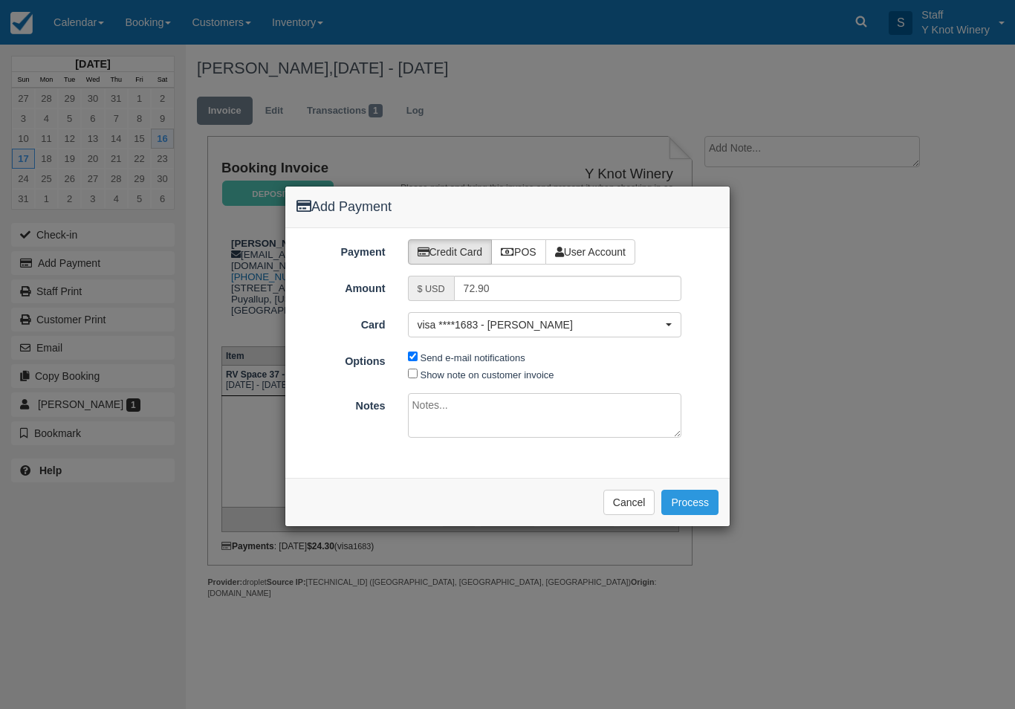
click at [704, 498] on button "Process" at bounding box center [689, 502] width 57 height 25
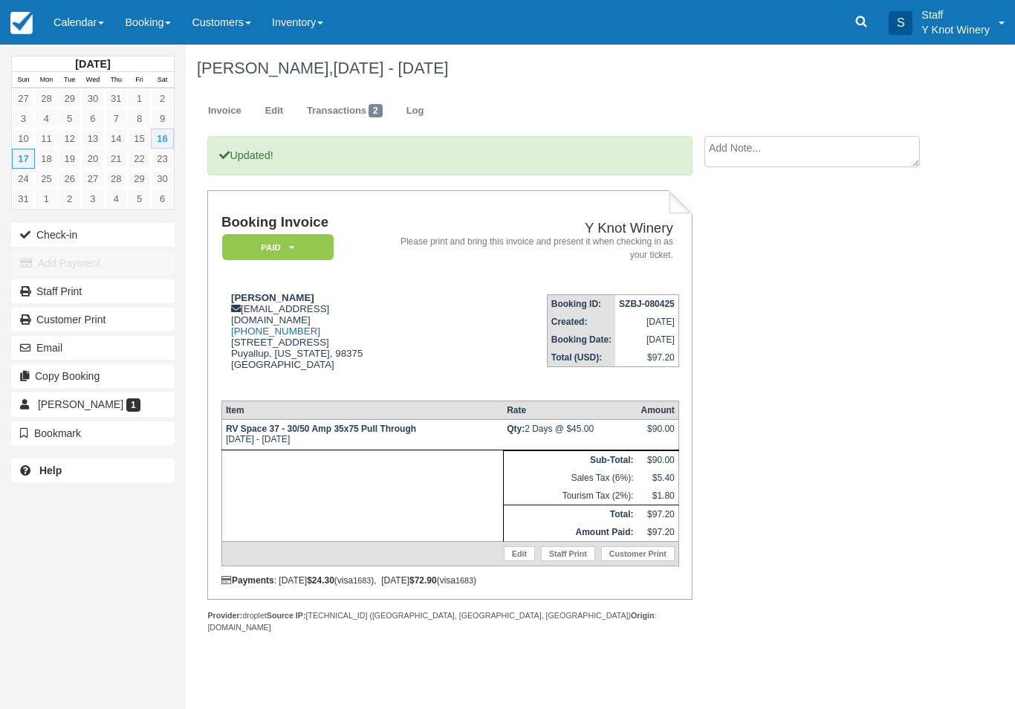
click at [95, 32] on link "Calendar" at bounding box center [78, 22] width 71 height 45
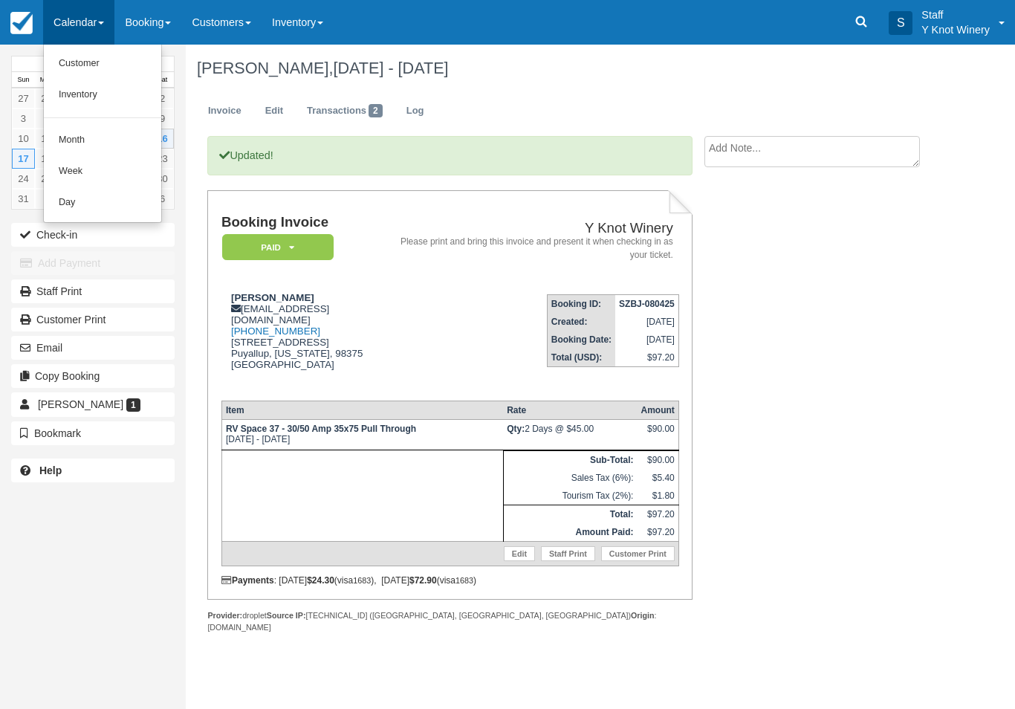
click at [60, 68] on link "Customer" at bounding box center [102, 63] width 117 height 31
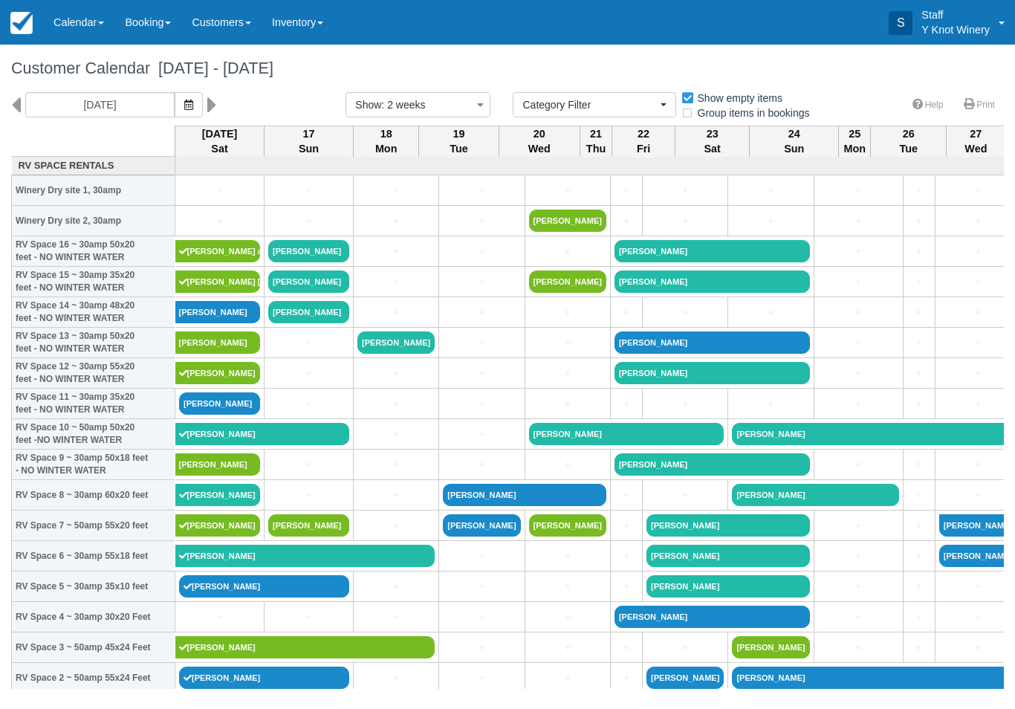
select select
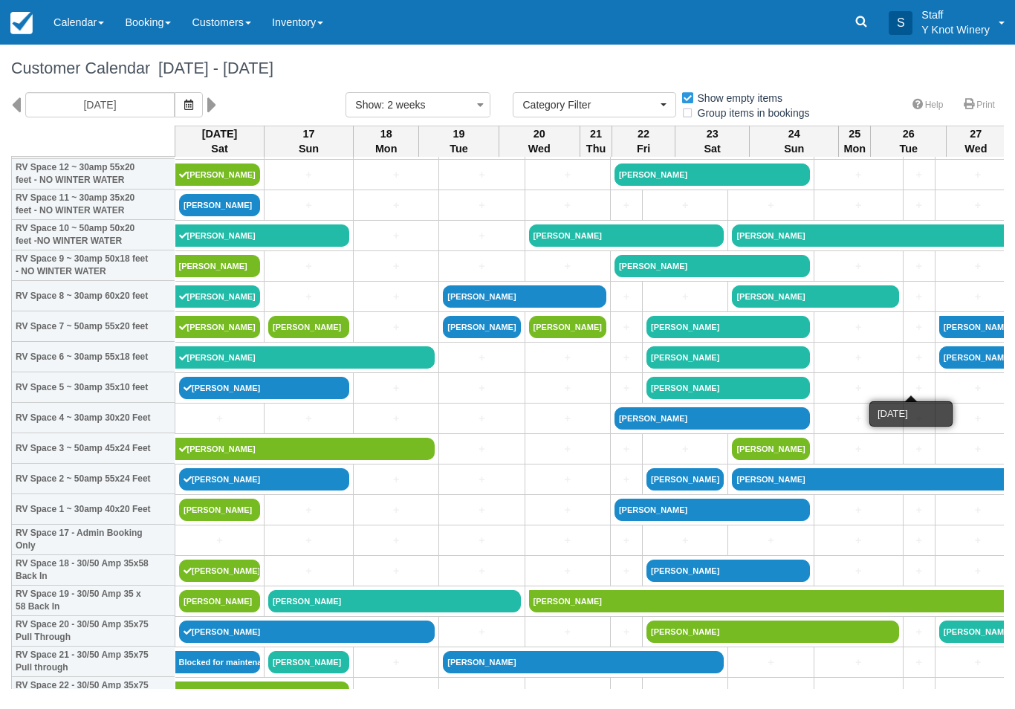
scroll to position [199, 0]
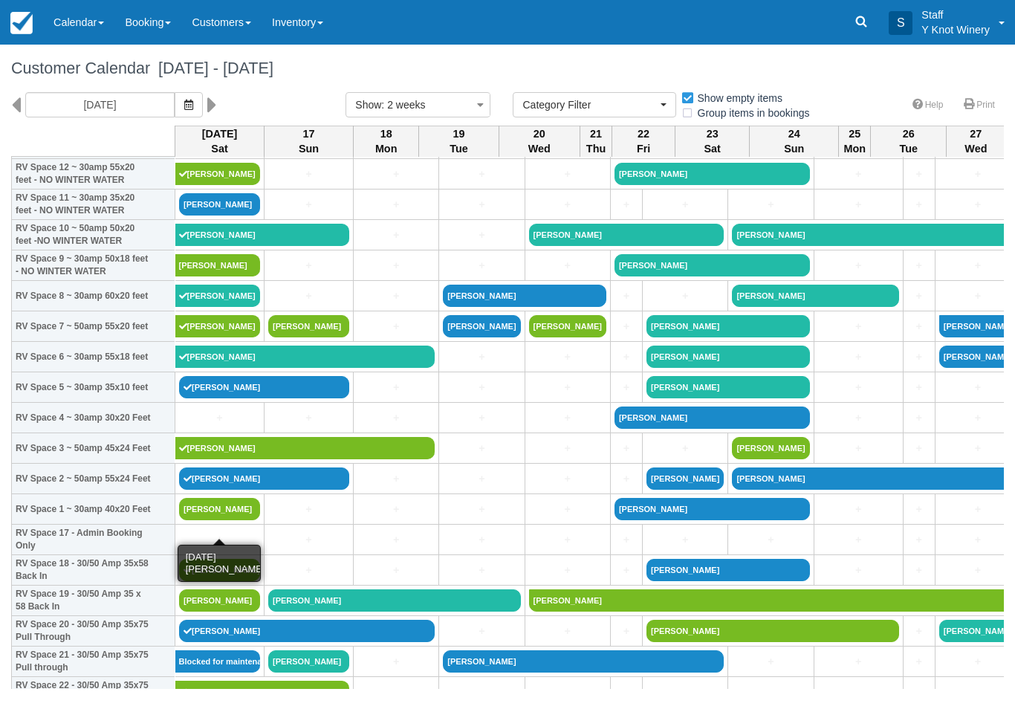
click at [224, 520] on link "[PERSON_NAME]" at bounding box center [219, 509] width 81 height 22
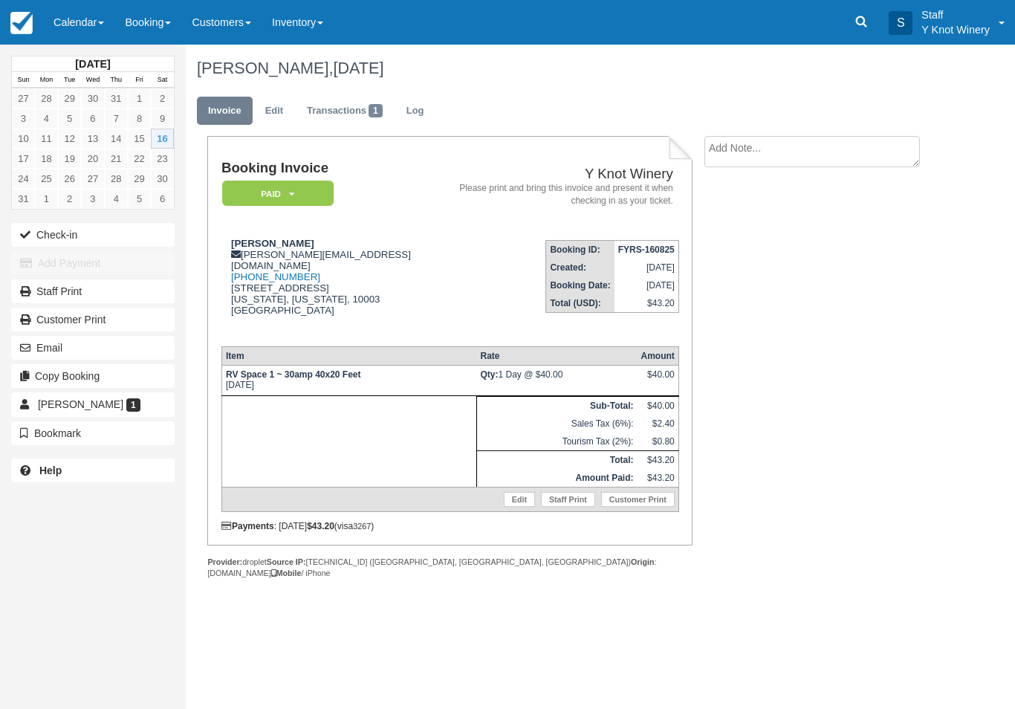
click at [39, 229] on button "Check-in" at bounding box center [92, 235] width 163 height 24
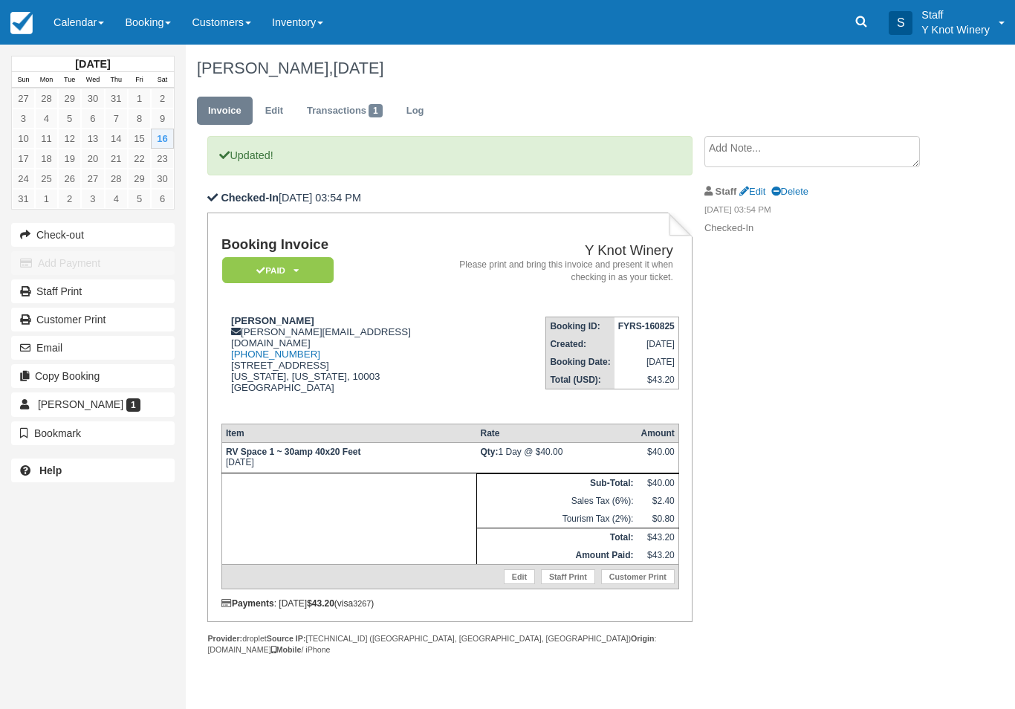
click at [96, 27] on link "Calendar" at bounding box center [78, 22] width 71 height 45
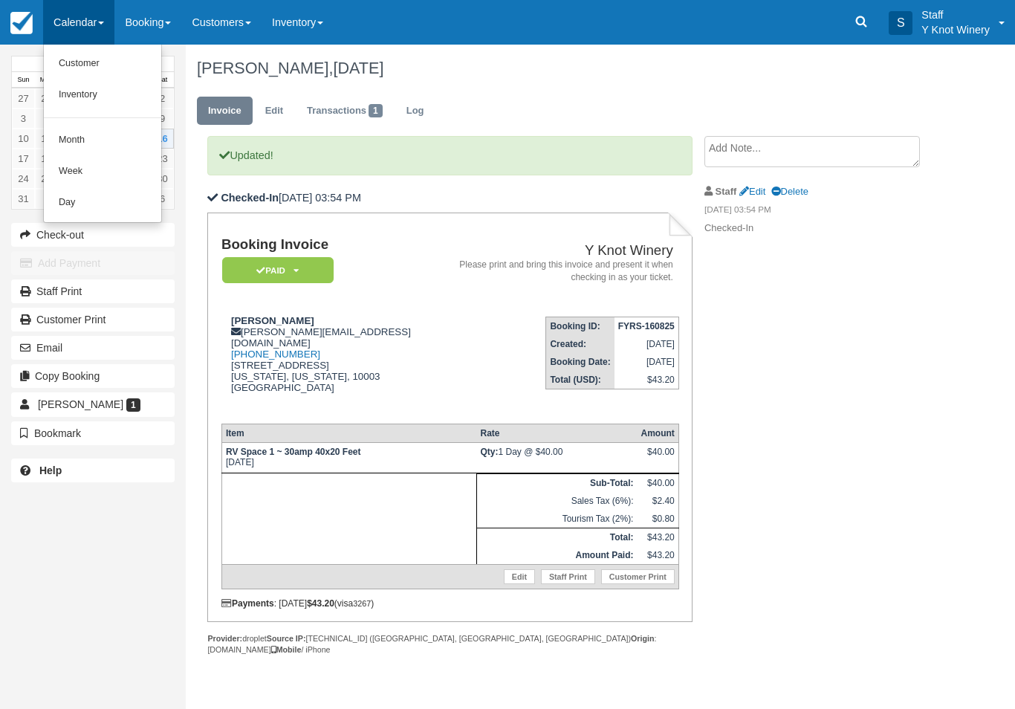
click at [74, 63] on link "Customer" at bounding box center [102, 63] width 117 height 31
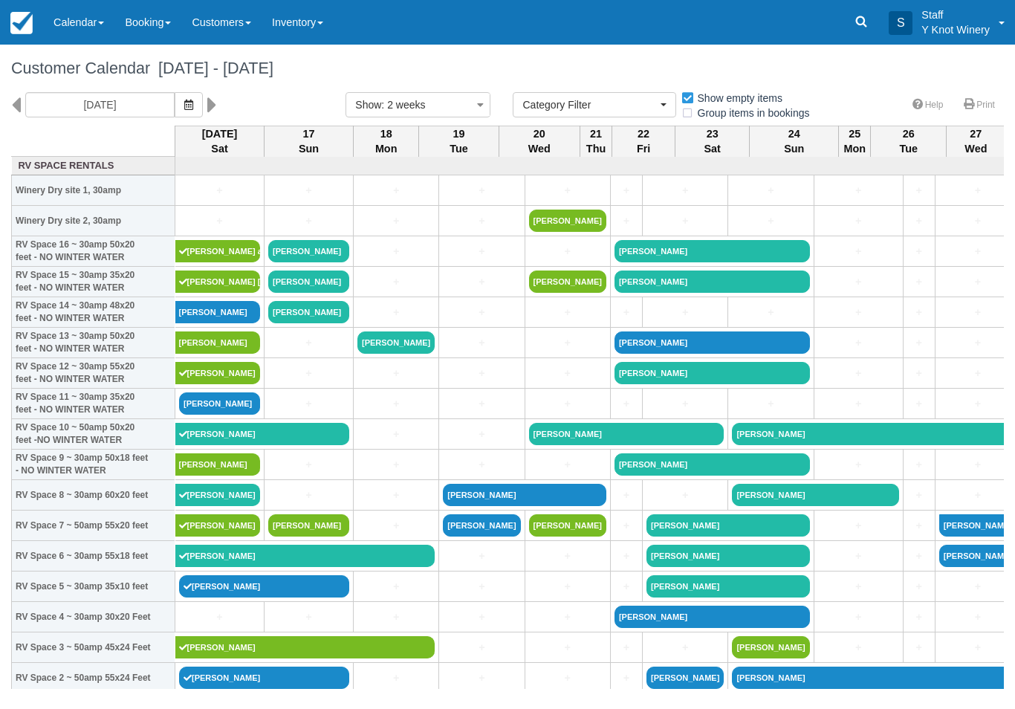
select select
